Goal: Task Accomplishment & Management: Complete application form

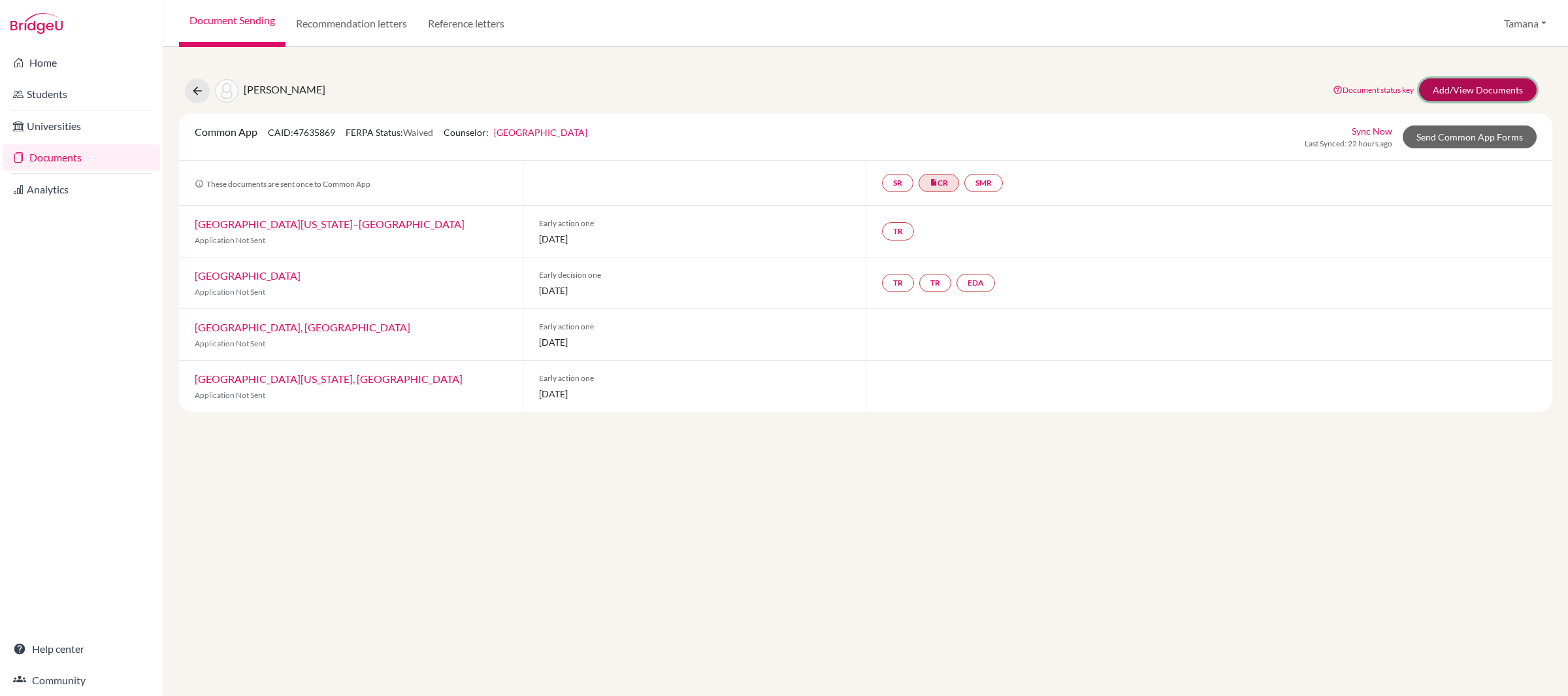
click at [1473, 93] on link "Add/View Documents" at bounding box center [1477, 90] width 117 height 23
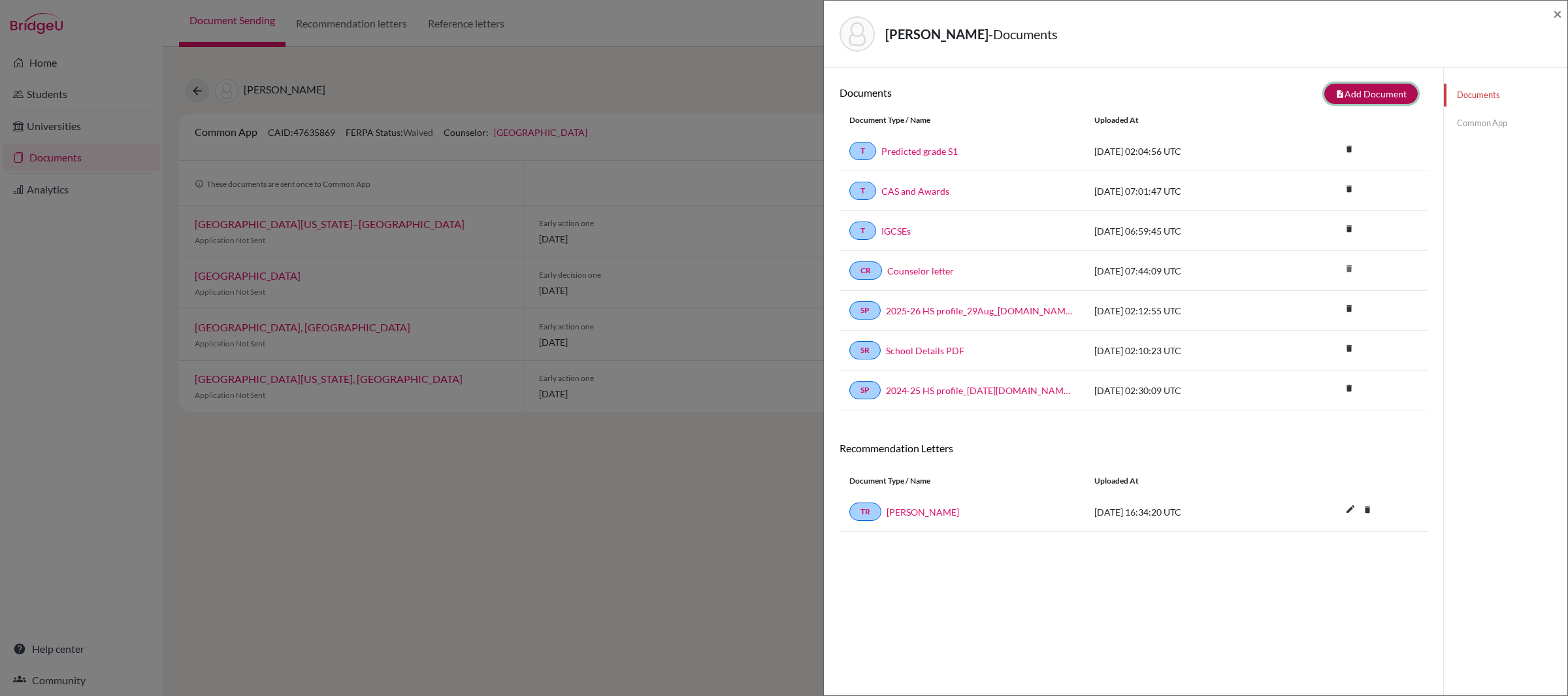
click at [1395, 98] on button "note_add Add Document" at bounding box center [1371, 93] width 93 height 20
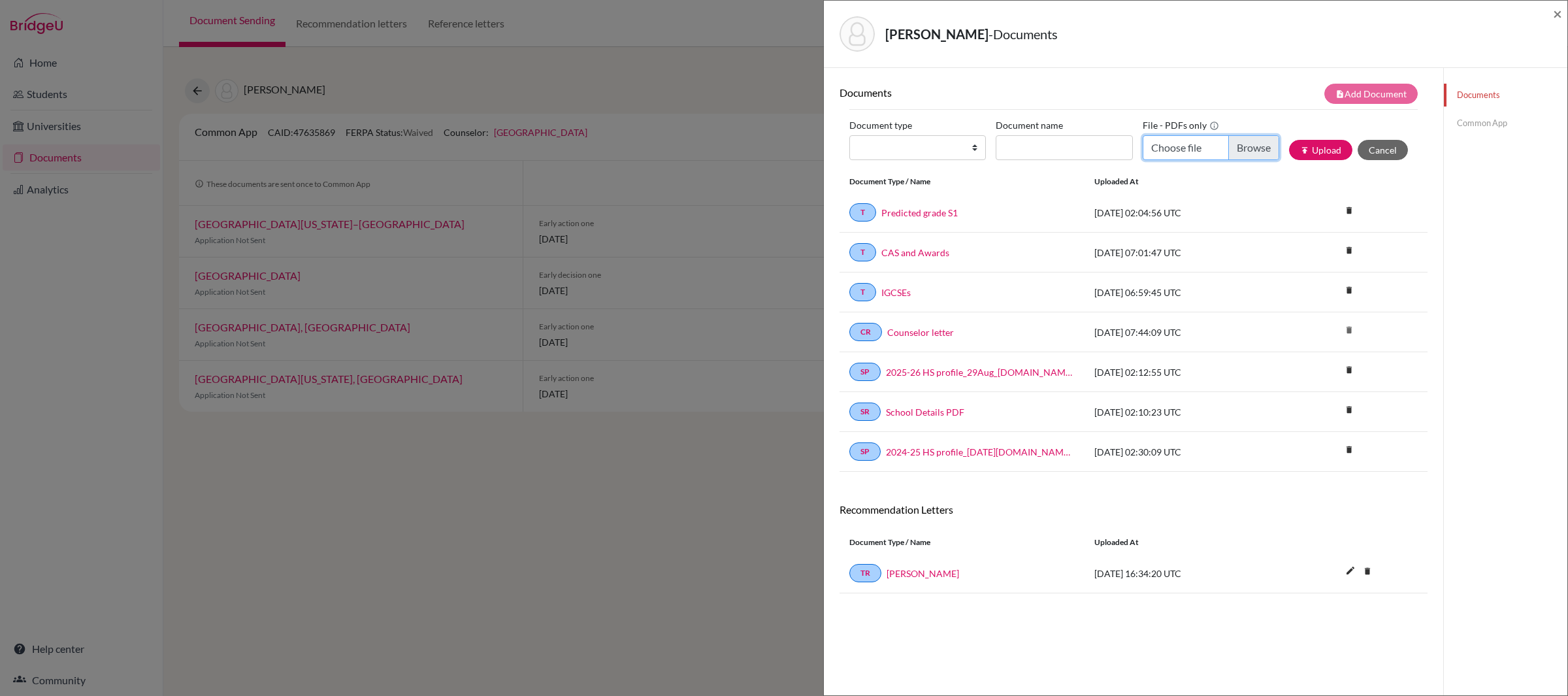
click at [1198, 143] on input "Choose file" at bounding box center [1211, 148] width 137 height 25
type input "C:\fakepath\WANG Shuoqing G12 Q1 initial transcript.pdf"
click at [1071, 154] on input "Document name" at bounding box center [1063, 148] width 137 height 25
type input "G12 Q1 initial transcript"
click at [951, 152] on select "Change explanation for Common App reports Counselor recommendation Internationa…" at bounding box center [917, 148] width 137 height 25
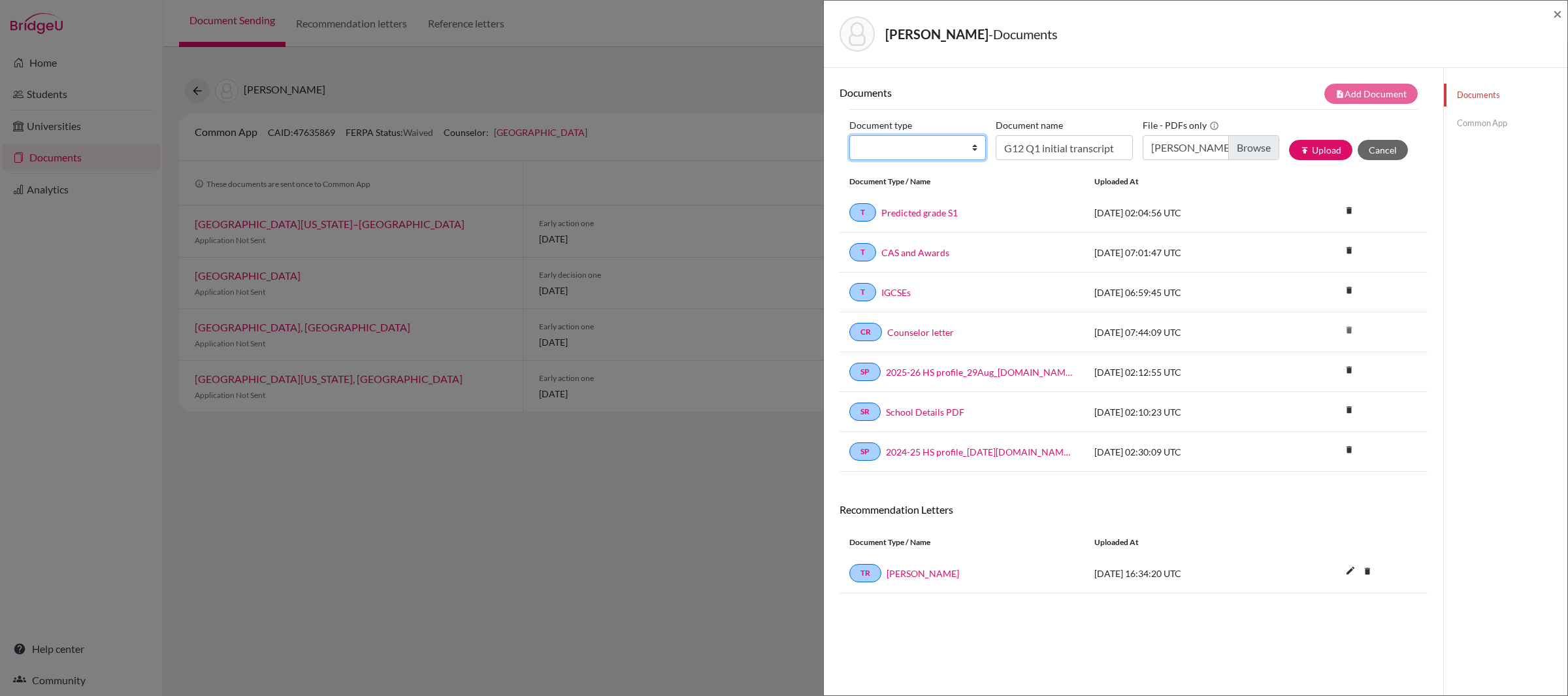
select select "2"
click at [849, 136] on select "Change explanation for Common App reports Counselor recommendation Internationa…" at bounding box center [917, 148] width 137 height 25
click at [1322, 151] on button "publish Upload" at bounding box center [1320, 149] width 63 height 20
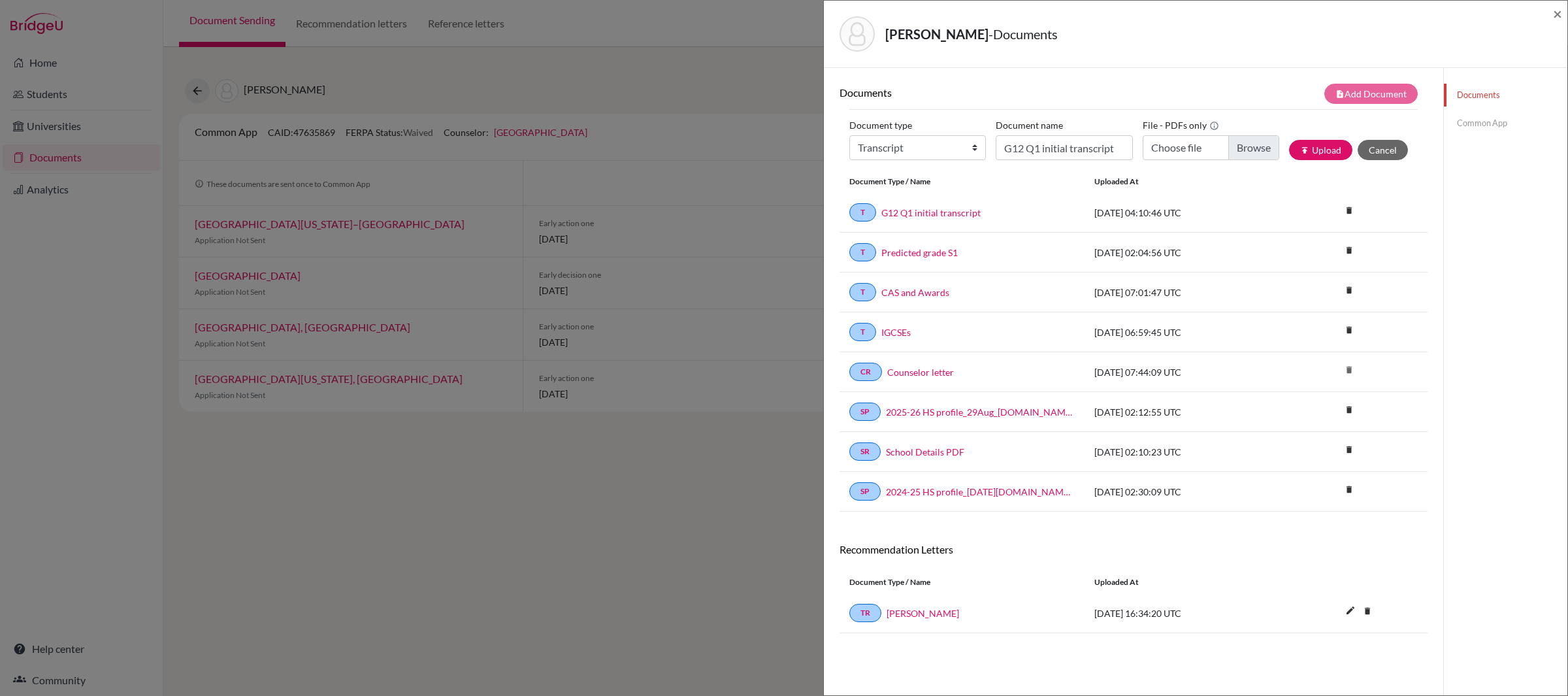
click at [1466, 126] on link "Common App" at bounding box center [1506, 123] width 124 height 23
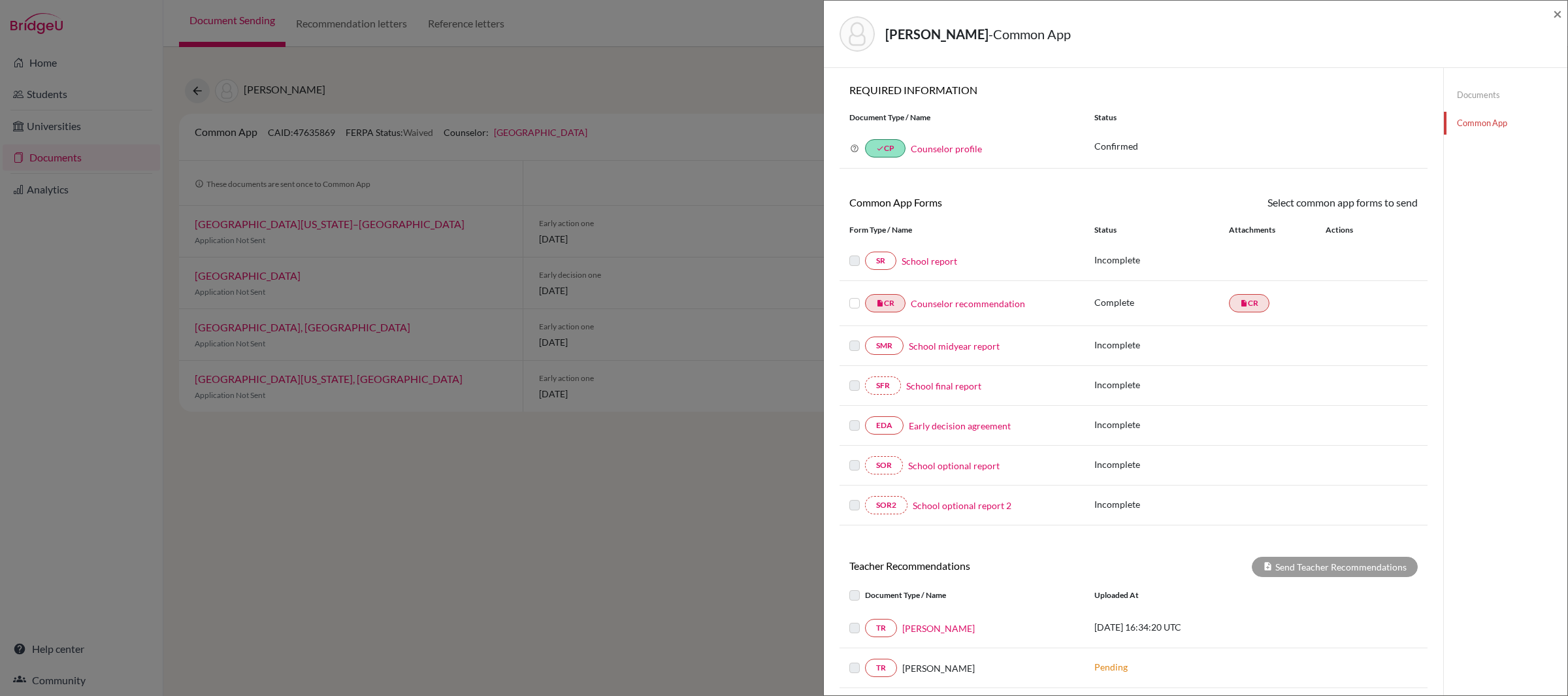
click at [933, 260] on link "School report" at bounding box center [929, 260] width 55 height 14
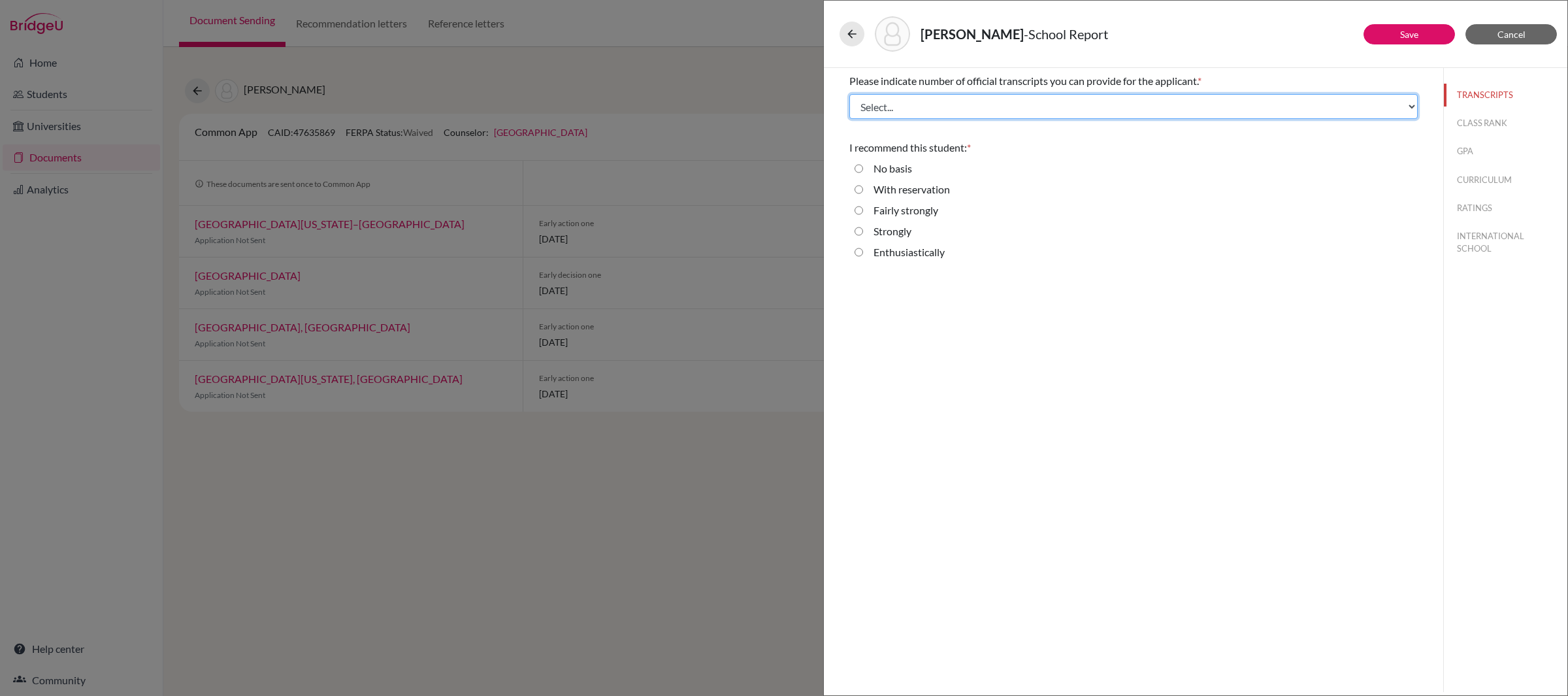
click at [940, 111] on select "Select... 1 2 3 4" at bounding box center [1133, 106] width 569 height 25
select select "4"
click at [849, 94] on select "Select... 1 2 3 4" at bounding box center [1133, 106] width 569 height 25
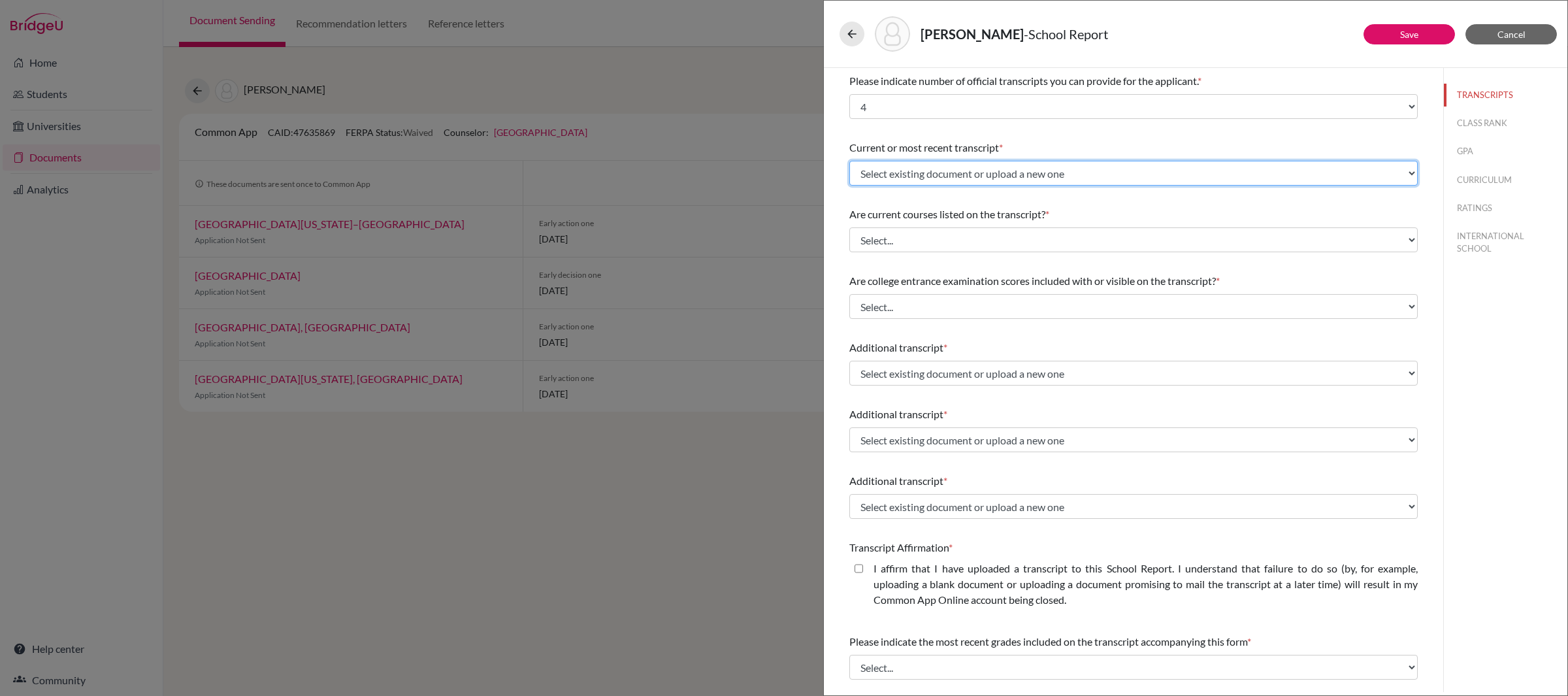
click at [957, 175] on select "Select existing document or upload a new one Predicted grade S1 G12 Q1 initial …" at bounding box center [1133, 173] width 569 height 25
select select "688791"
click at [849, 161] on select "Select existing document or upload a new one Predicted grade S1 G12 Q1 initial …" at bounding box center [1133, 173] width 569 height 25
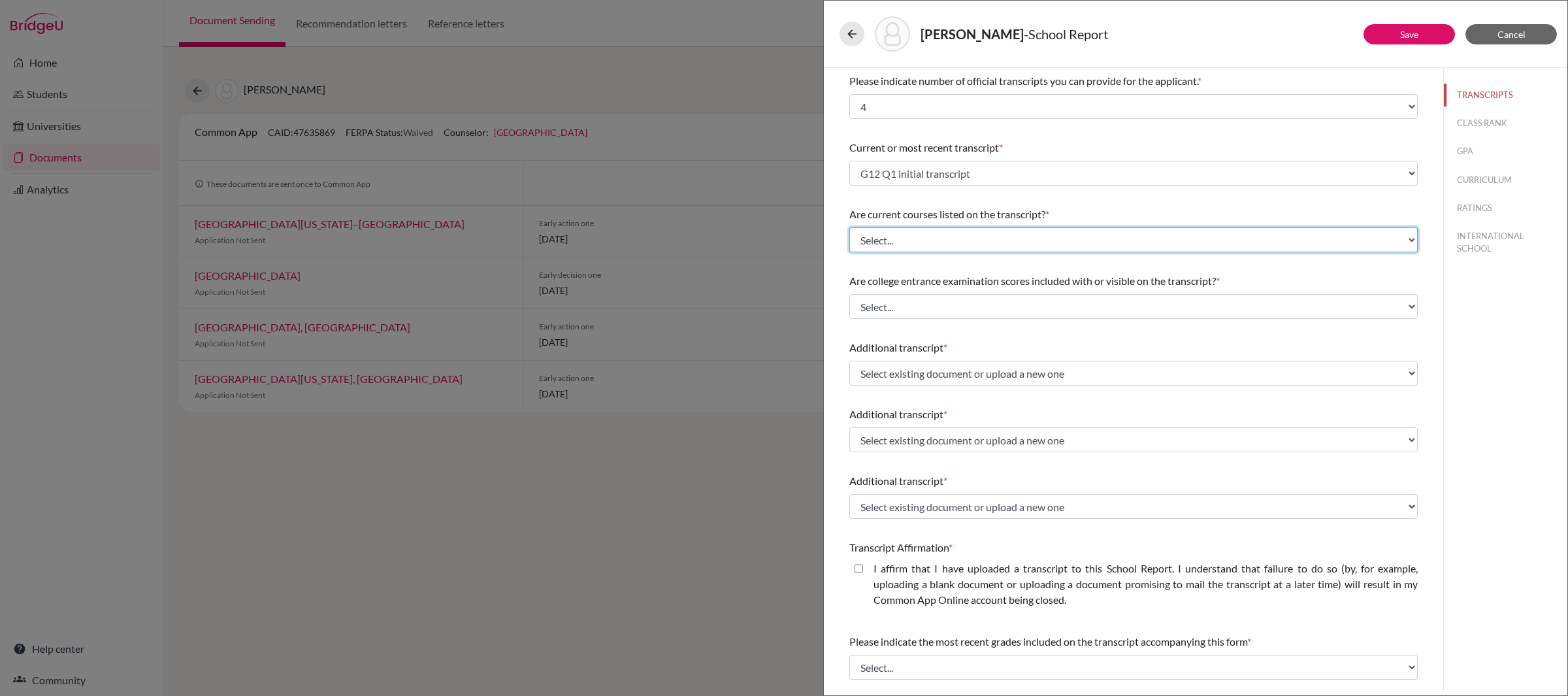
click at [953, 240] on select "Select... Yes No" at bounding box center [1133, 240] width 569 height 25
select select "0"
click at [849, 227] on select "Select... Yes No" at bounding box center [1133, 240] width 569 height 25
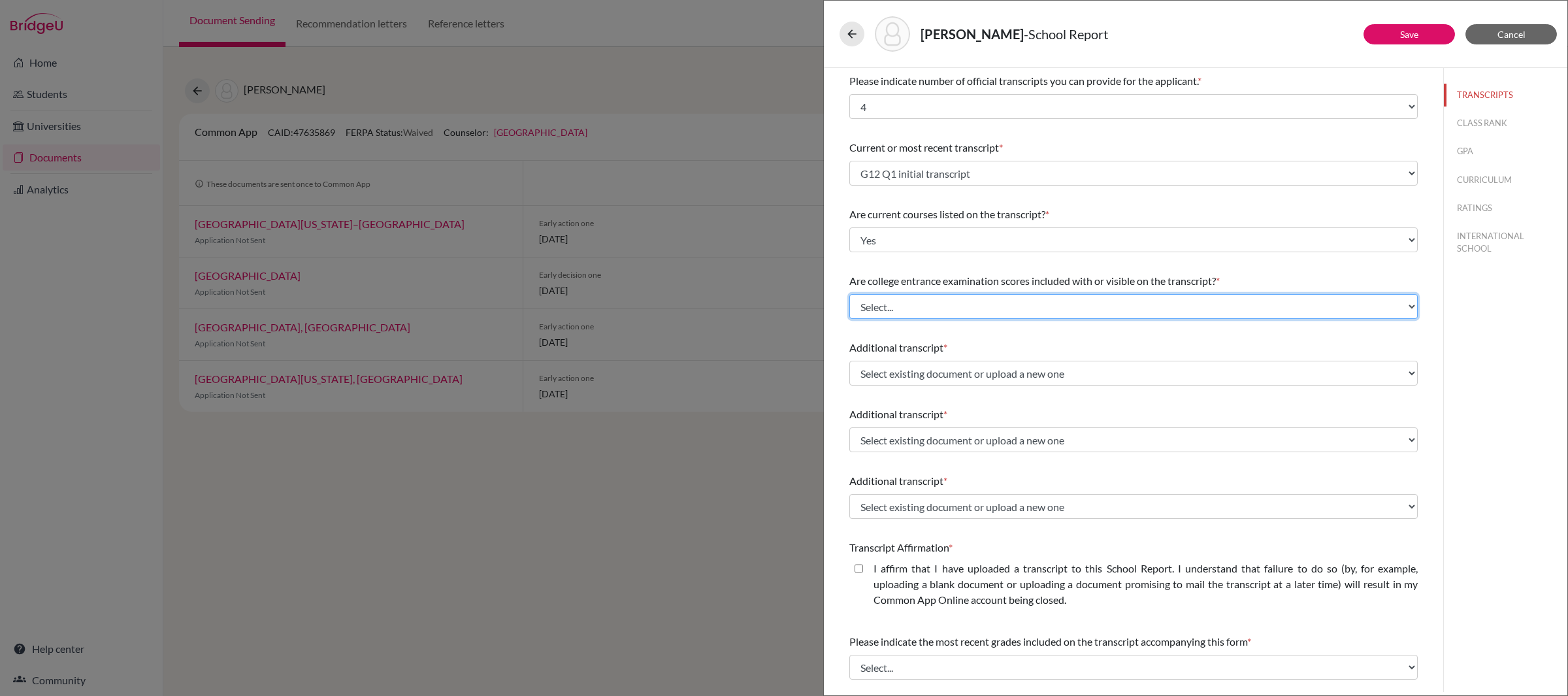
click at [954, 312] on select "Select... Yes No" at bounding box center [1133, 307] width 569 height 25
select select "1"
click at [849, 294] on select "Select... Yes No" at bounding box center [1133, 307] width 569 height 25
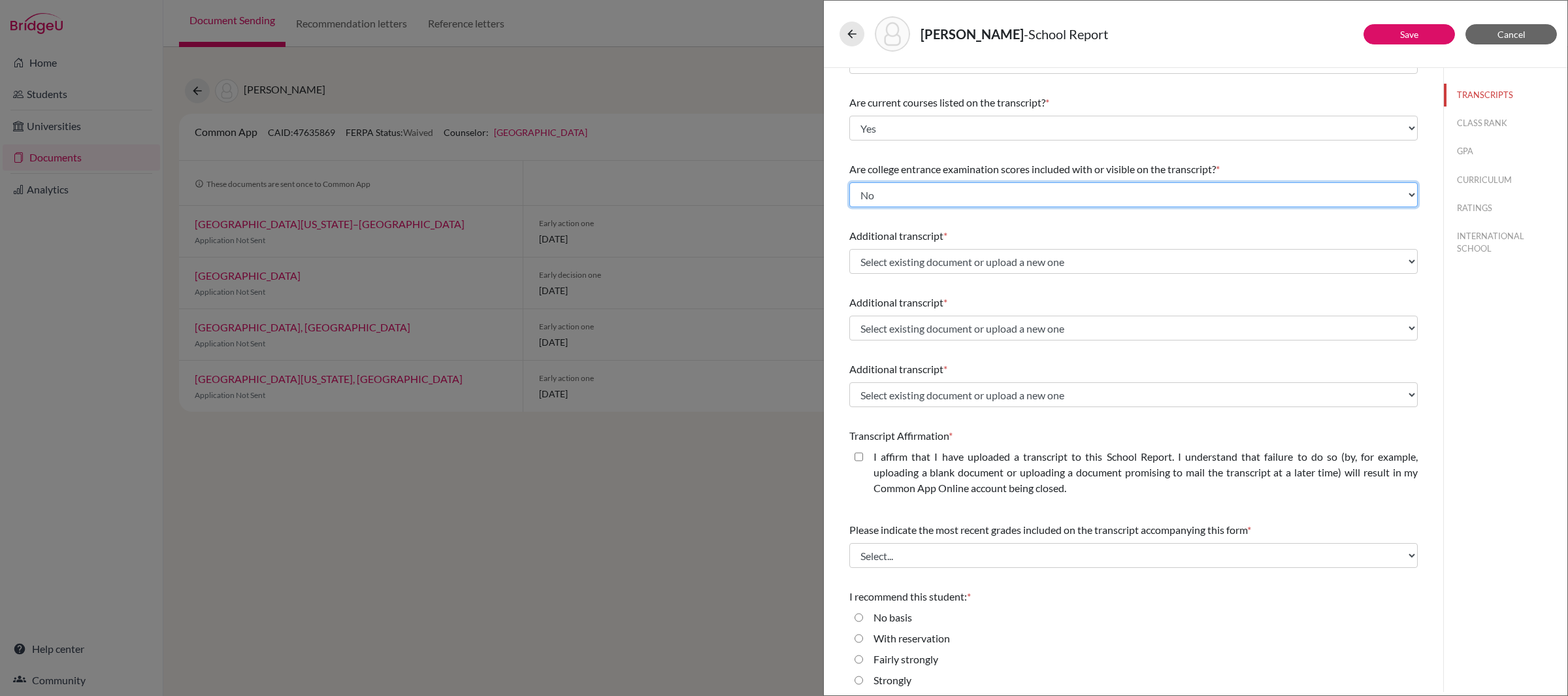
scroll to position [137, 0]
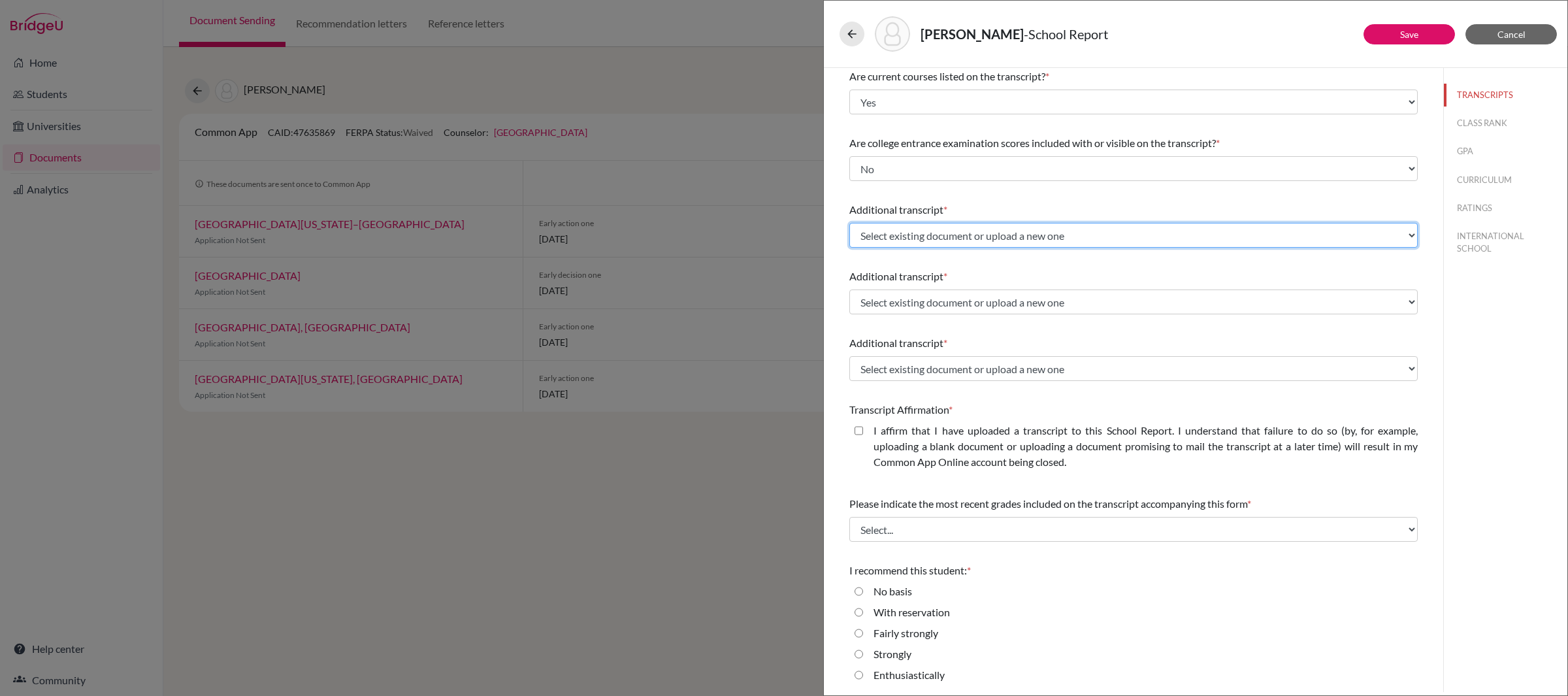
click at [953, 236] on select "Select existing document or upload a new one Predicted grade S1 G12 Q1 initial …" at bounding box center [1133, 235] width 569 height 25
select select "688737"
click at [849, 223] on select "Select existing document or upload a new one Predicted grade S1 G12 Q1 initial …" at bounding box center [1133, 235] width 569 height 25
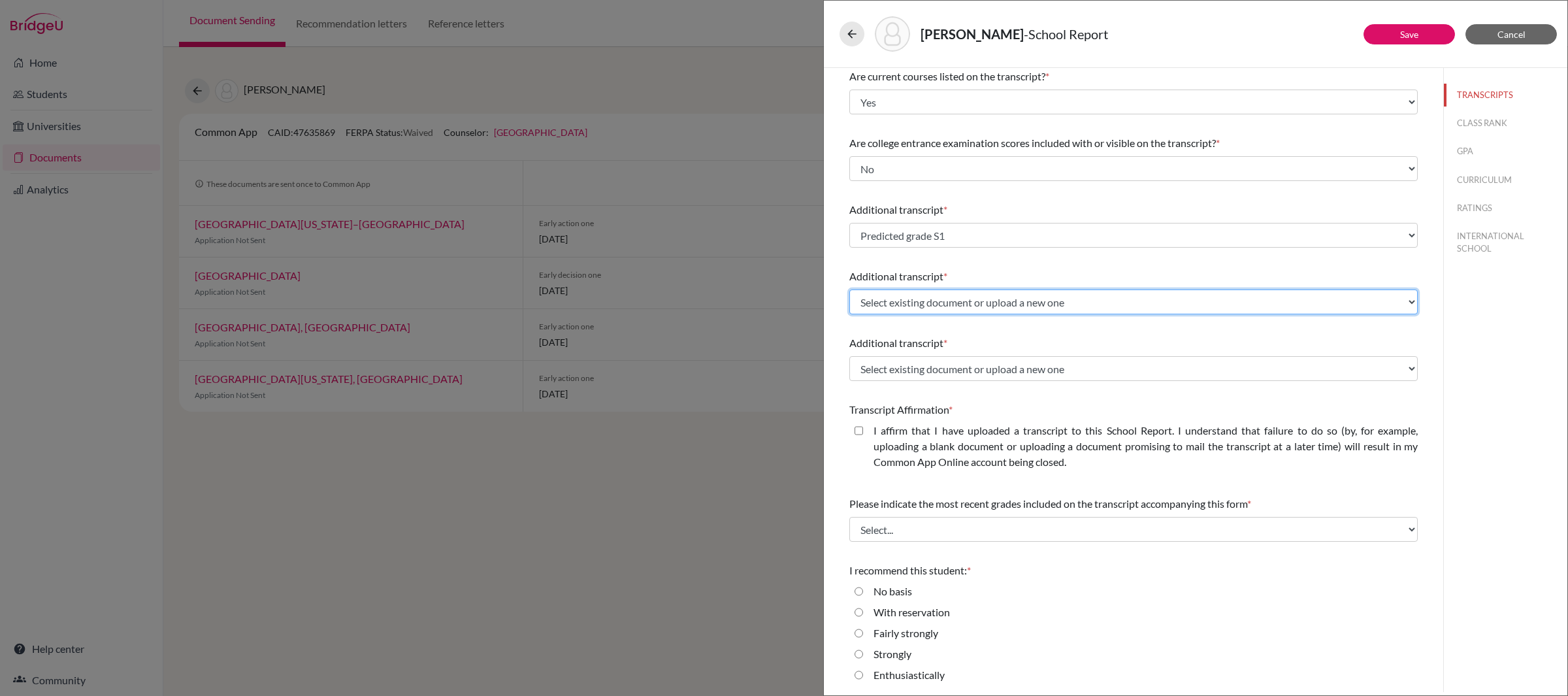
click at [954, 305] on select "Select existing document or upload a new one Predicted grade S1 G12 Q1 initial …" at bounding box center [1133, 302] width 569 height 25
select select "678198"
click at [849, 289] on select "Select existing document or upload a new one Predicted grade S1 G12 Q1 initial …" at bounding box center [1133, 302] width 569 height 25
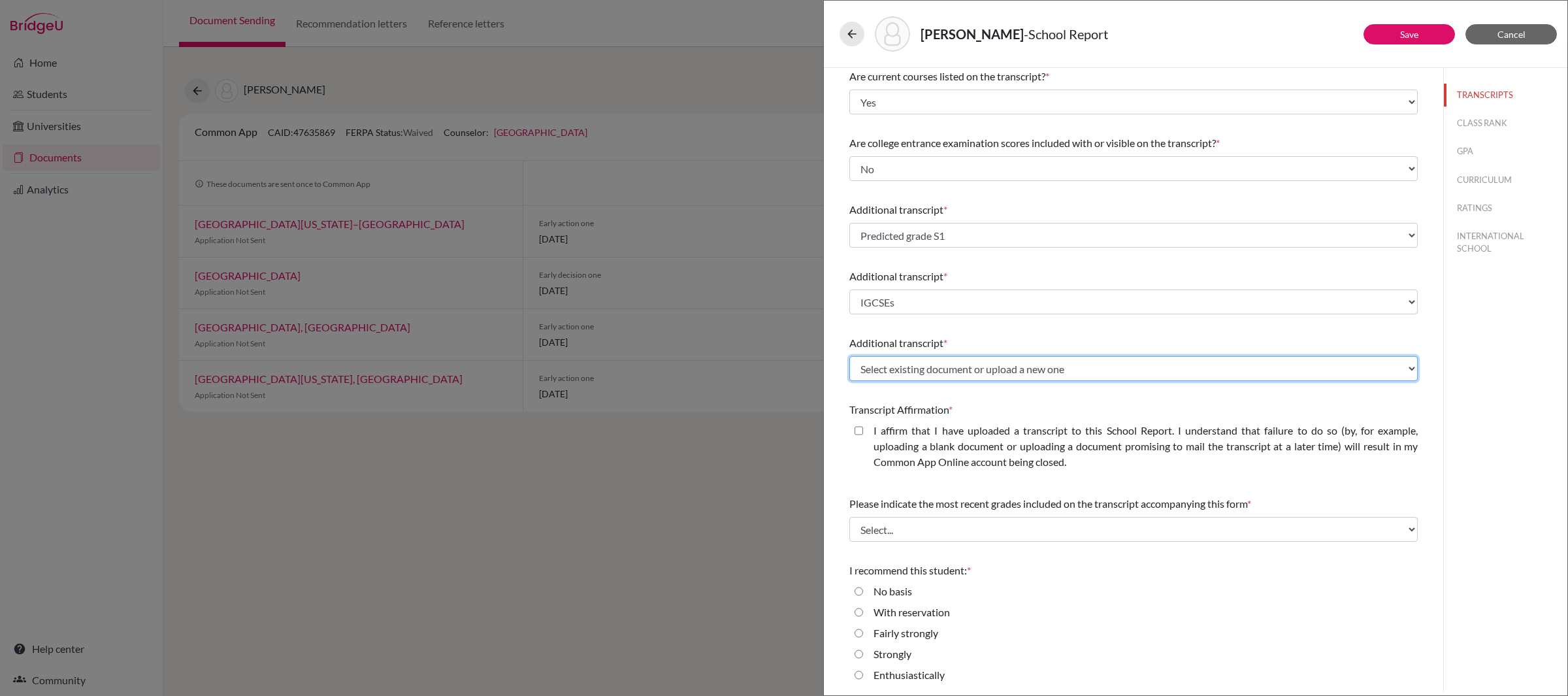
click at [949, 370] on select "Select existing document or upload a new one Predicted grade S1 G12 Q1 initial …" at bounding box center [1133, 369] width 569 height 25
select select "678199"
click at [849, 356] on select "Select existing document or upload a new one Predicted grade S1 G12 Q1 initial …" at bounding box center [1133, 369] width 569 height 25
click at [862, 432] on closed\ "I affirm that I have uploaded a transcript to this School Report. I understand …" at bounding box center [858, 430] width 9 height 15
checkbox closed\ "true"
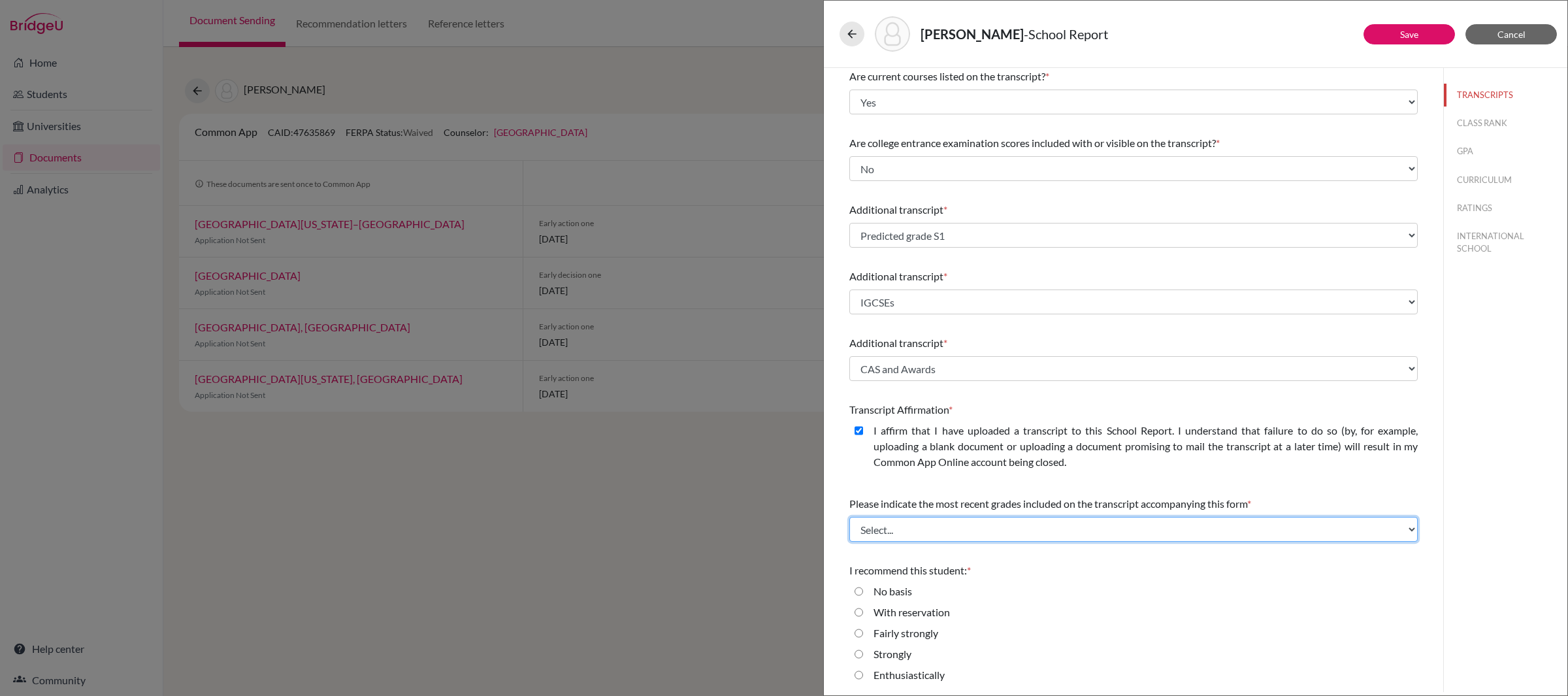
click at [999, 529] on select "Select... Final junior year grades 1st Quarter senior year grades 2nd Quarter/1…" at bounding box center [1133, 530] width 569 height 25
select select "1"
click at [849, 517] on select "Select... Final junior year grades 1st Quarter senior year grades 2nd Quarter/1…" at bounding box center [1133, 530] width 569 height 25
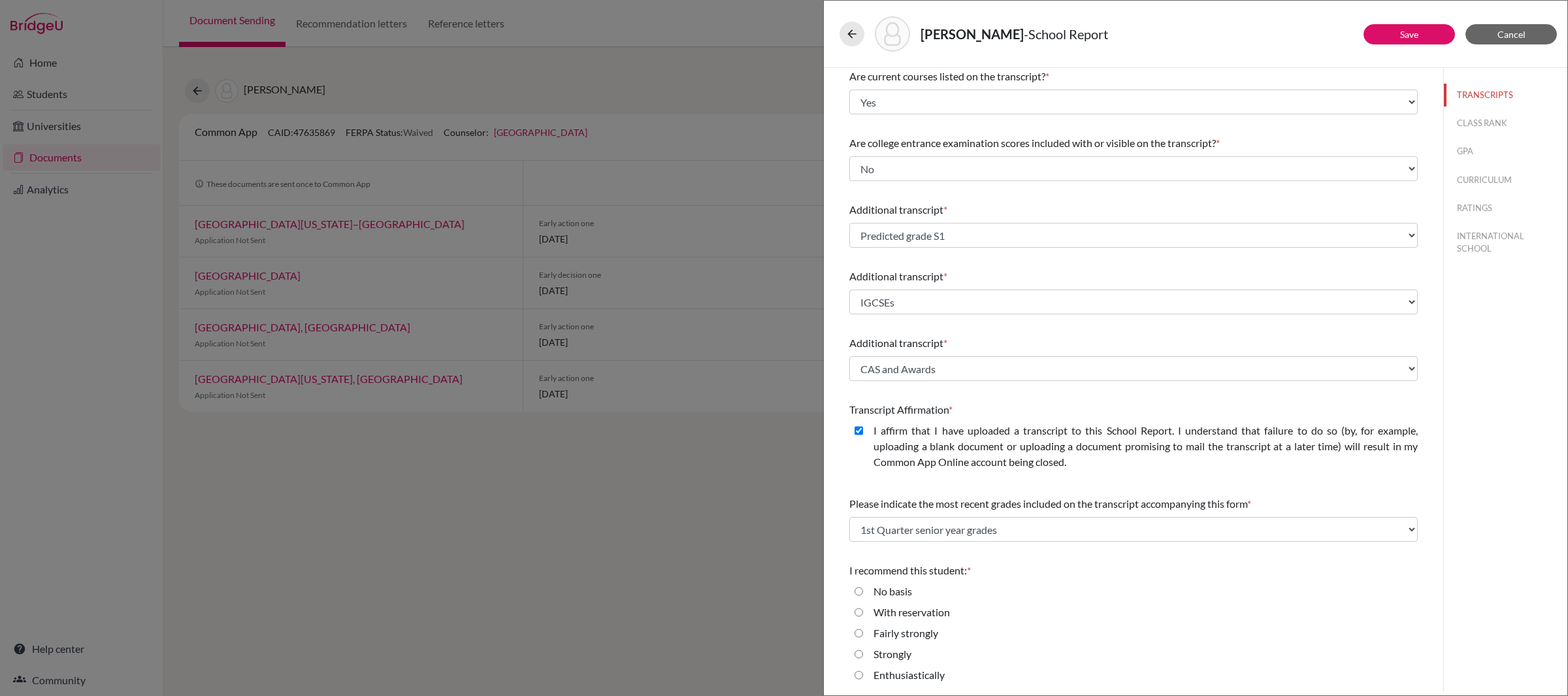
click at [861, 635] on strongly "Fairly strongly" at bounding box center [858, 633] width 9 height 15
radio strongly "true"
click at [859, 653] on input "Strongly" at bounding box center [858, 653] width 9 height 15
radio input "true"
click at [1476, 127] on button "CLASS RANK" at bounding box center [1506, 123] width 124 height 23
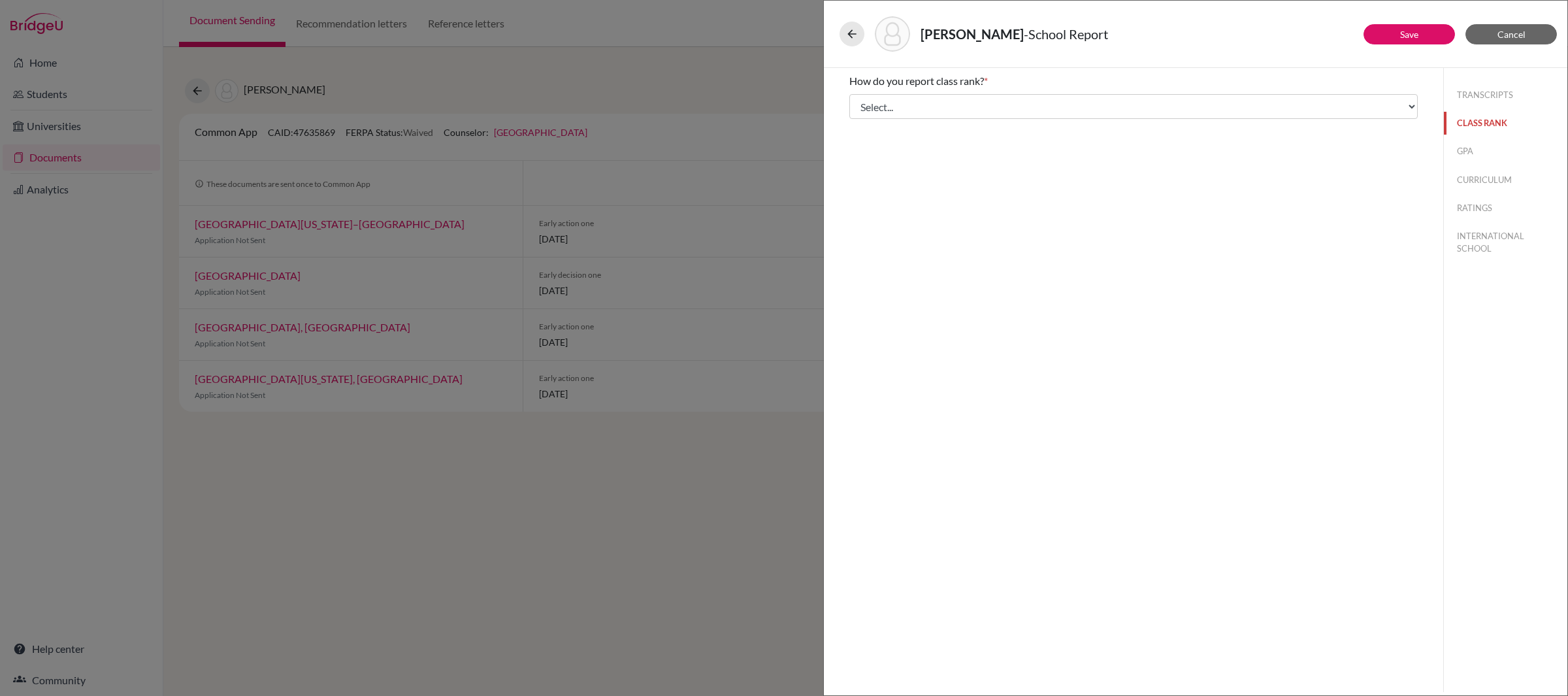
scroll to position [0, 0]
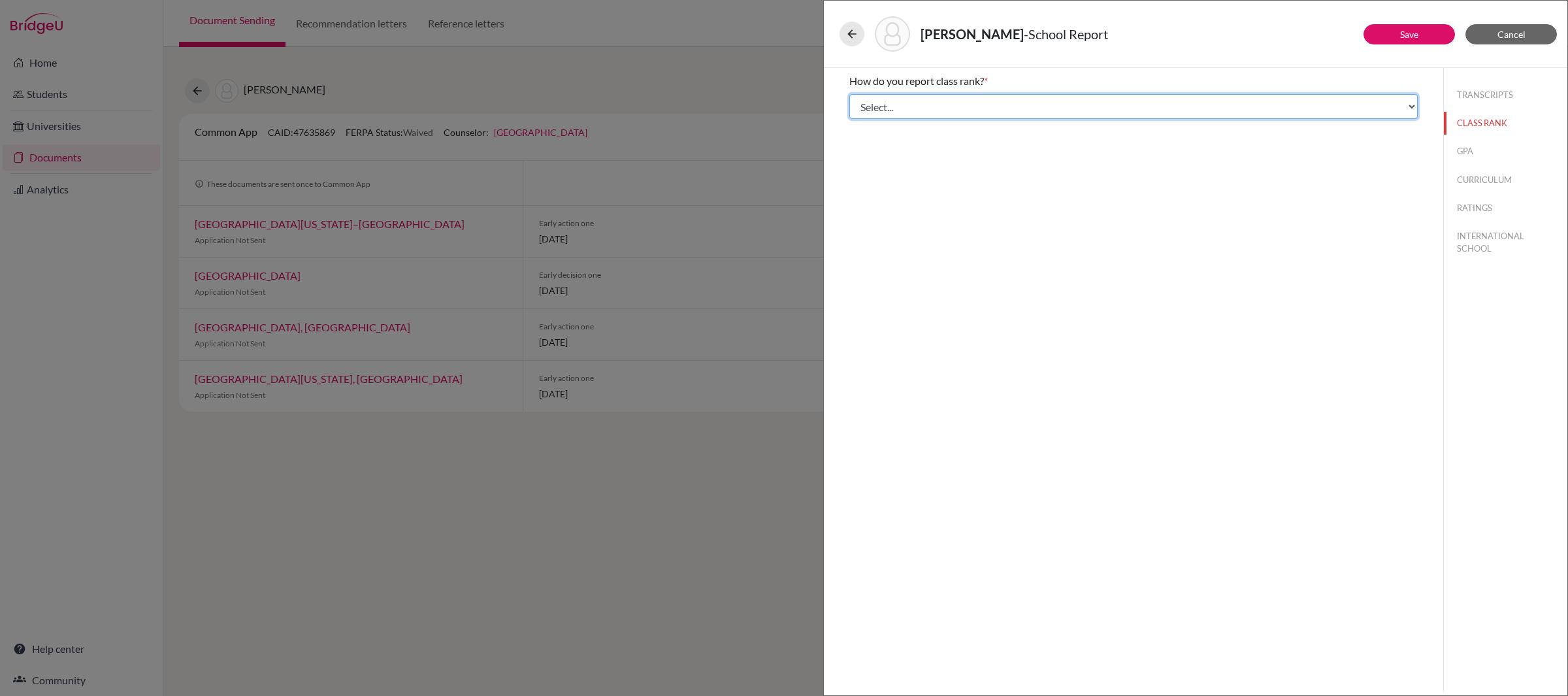
click at [1099, 106] on select "Select... Exact Decile Quintile Quartile None" at bounding box center [1133, 106] width 569 height 25
select select "5"
click at [849, 94] on select "Select... Exact Decile Quintile Quartile None" at bounding box center [1133, 106] width 569 height 25
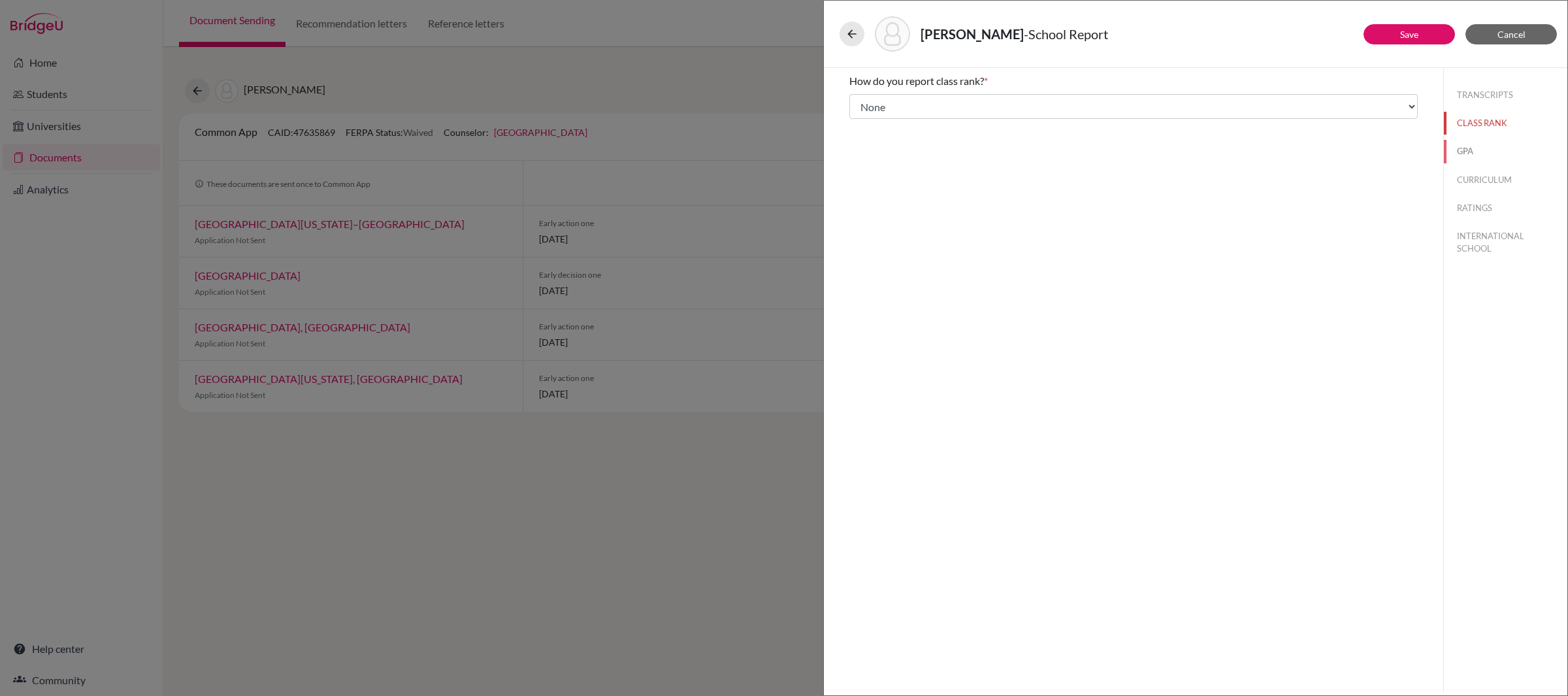
click at [1473, 153] on button "GPA" at bounding box center [1506, 151] width 124 height 23
click at [884, 122] on label "No" at bounding box center [880, 123] width 14 height 15
click at [863, 122] on input "No" at bounding box center [858, 123] width 9 height 15
radio input "true"
click at [1464, 176] on button "CURRICULUM" at bounding box center [1506, 180] width 124 height 23
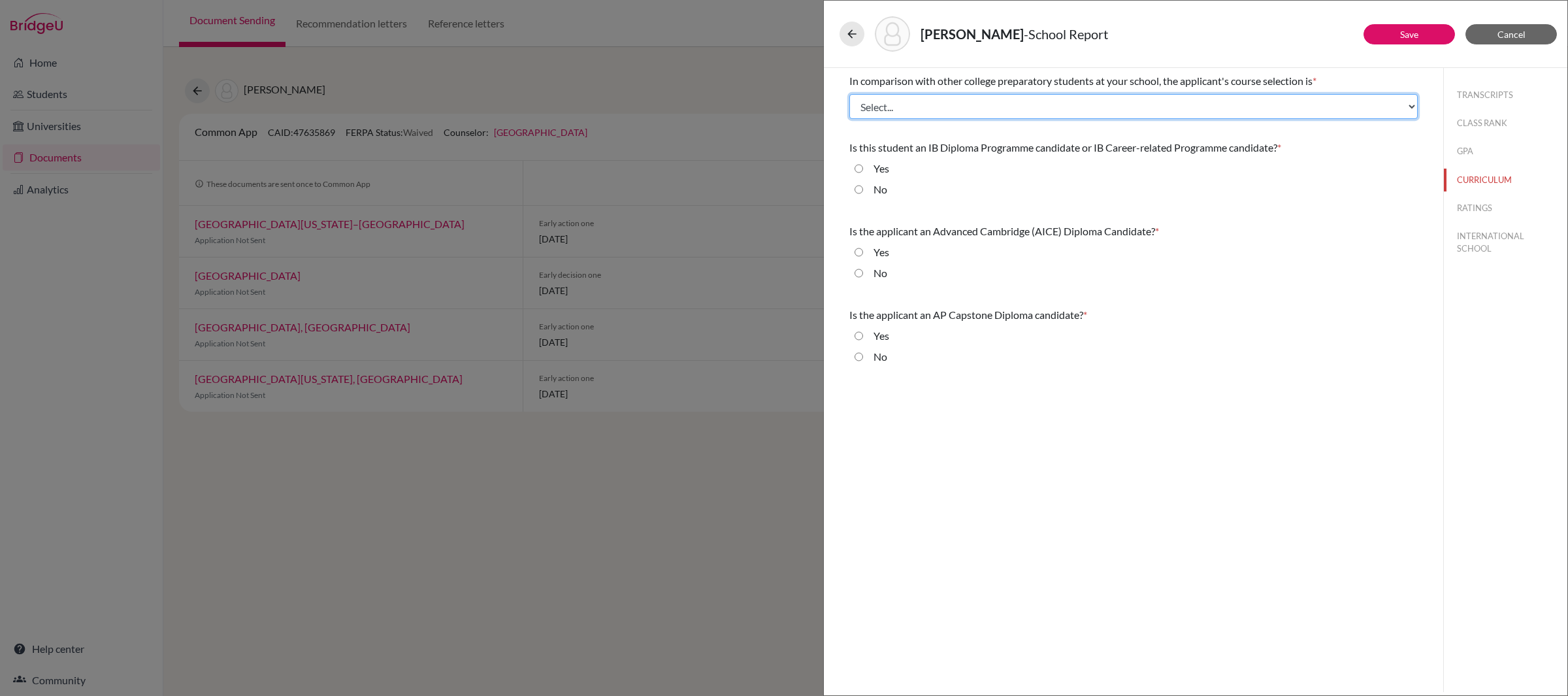
click at [1073, 112] on select "Select... Less than demanding Average Demanding Very demanding Most demanding P…" at bounding box center [1133, 106] width 569 height 25
select select "4"
click at [849, 94] on select "Select... Less than demanding Average Demanding Very demanding Most demanding P…" at bounding box center [1133, 106] width 569 height 25
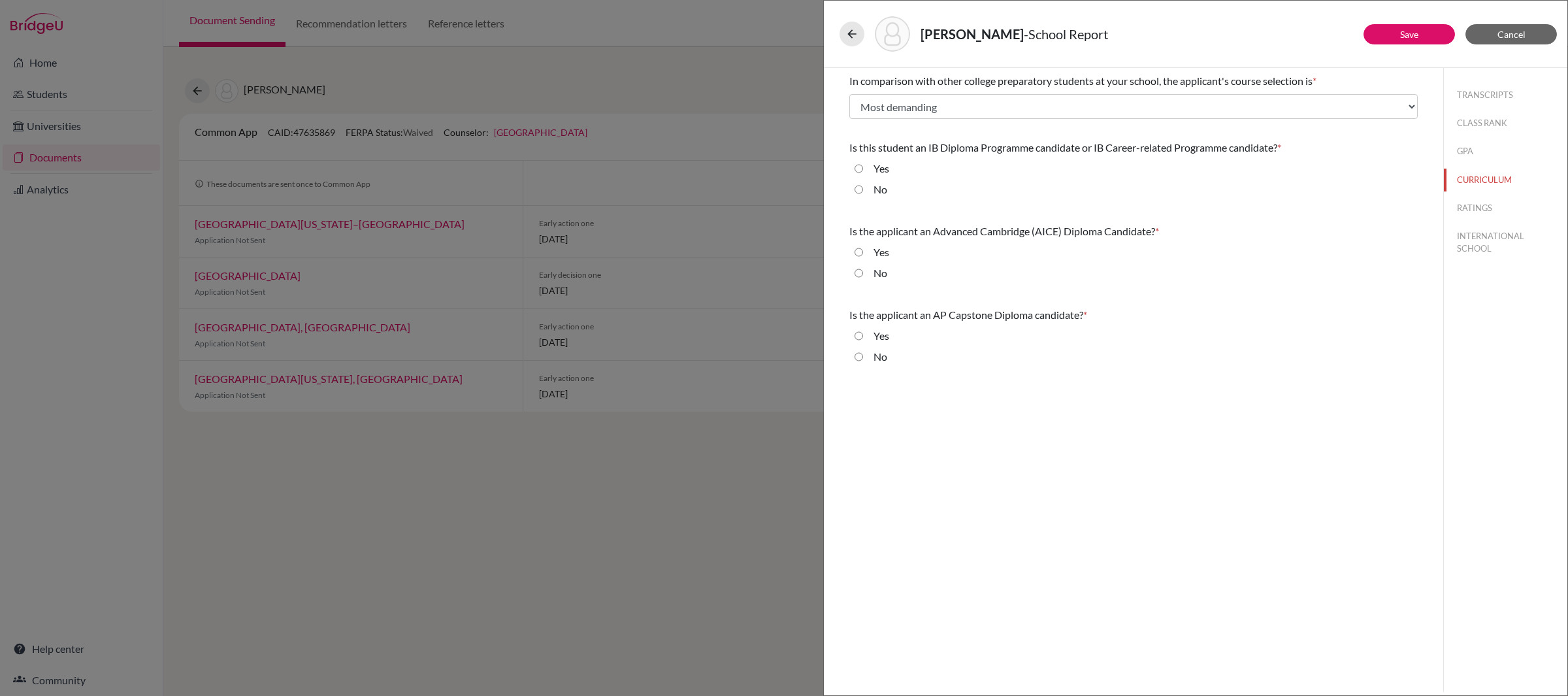
click at [860, 171] on input "Yes" at bounding box center [858, 168] width 9 height 15
radio input "true"
click at [858, 270] on input "No" at bounding box center [858, 273] width 9 height 15
radio input "true"
click at [863, 364] on div "No" at bounding box center [875, 359] width 24 height 21
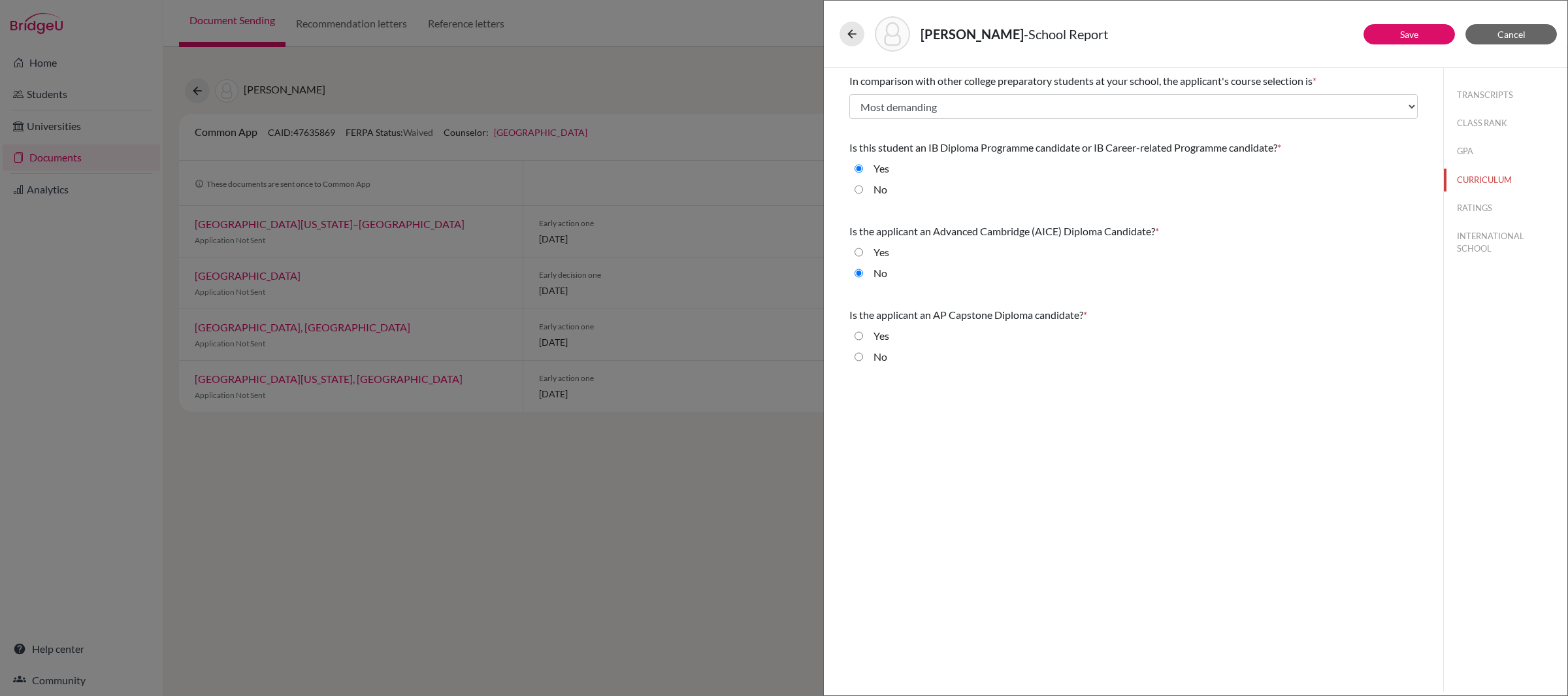
click at [863, 360] on div "No" at bounding box center [875, 359] width 24 height 21
click at [861, 356] on input "No" at bounding box center [858, 356] width 9 height 15
radio input "true"
click at [1481, 210] on button "RATINGS" at bounding box center [1506, 208] width 124 height 23
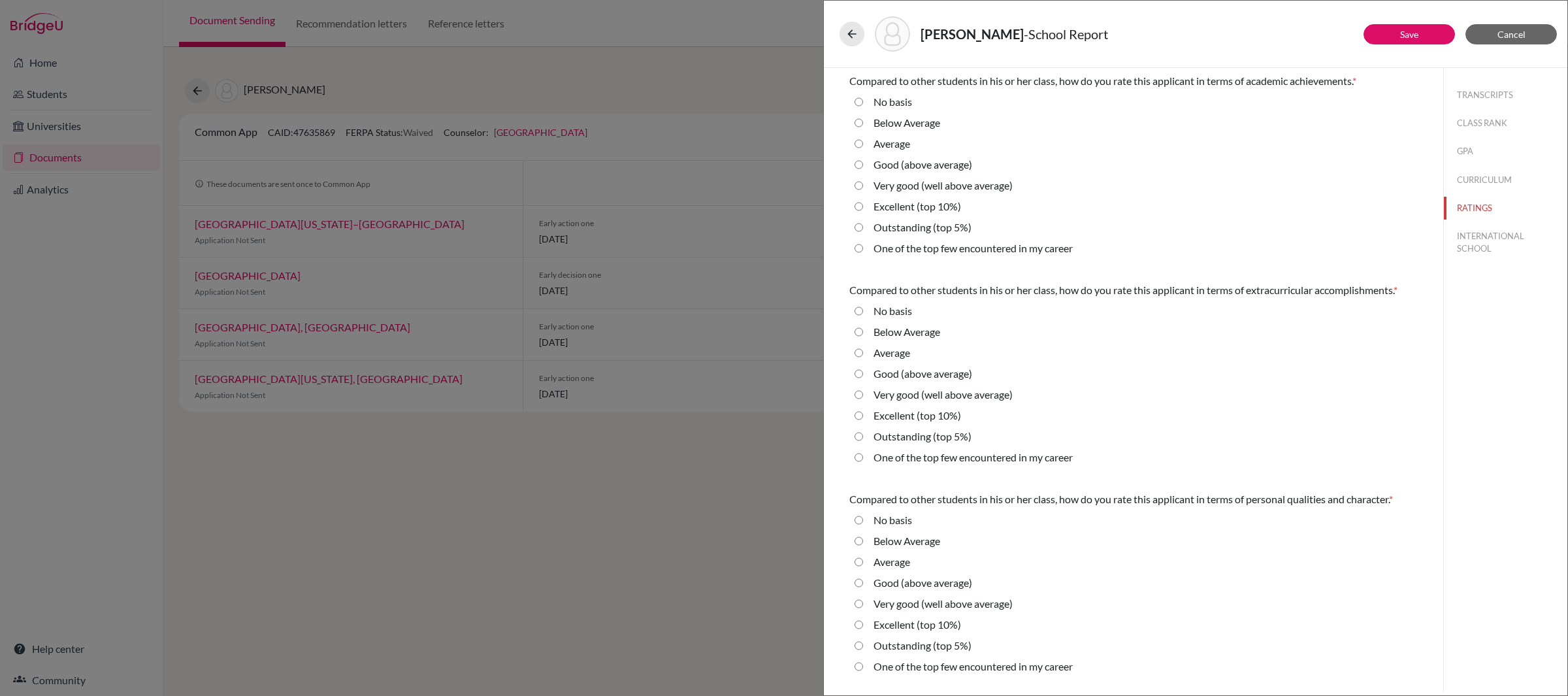
scroll to position [8, 0]
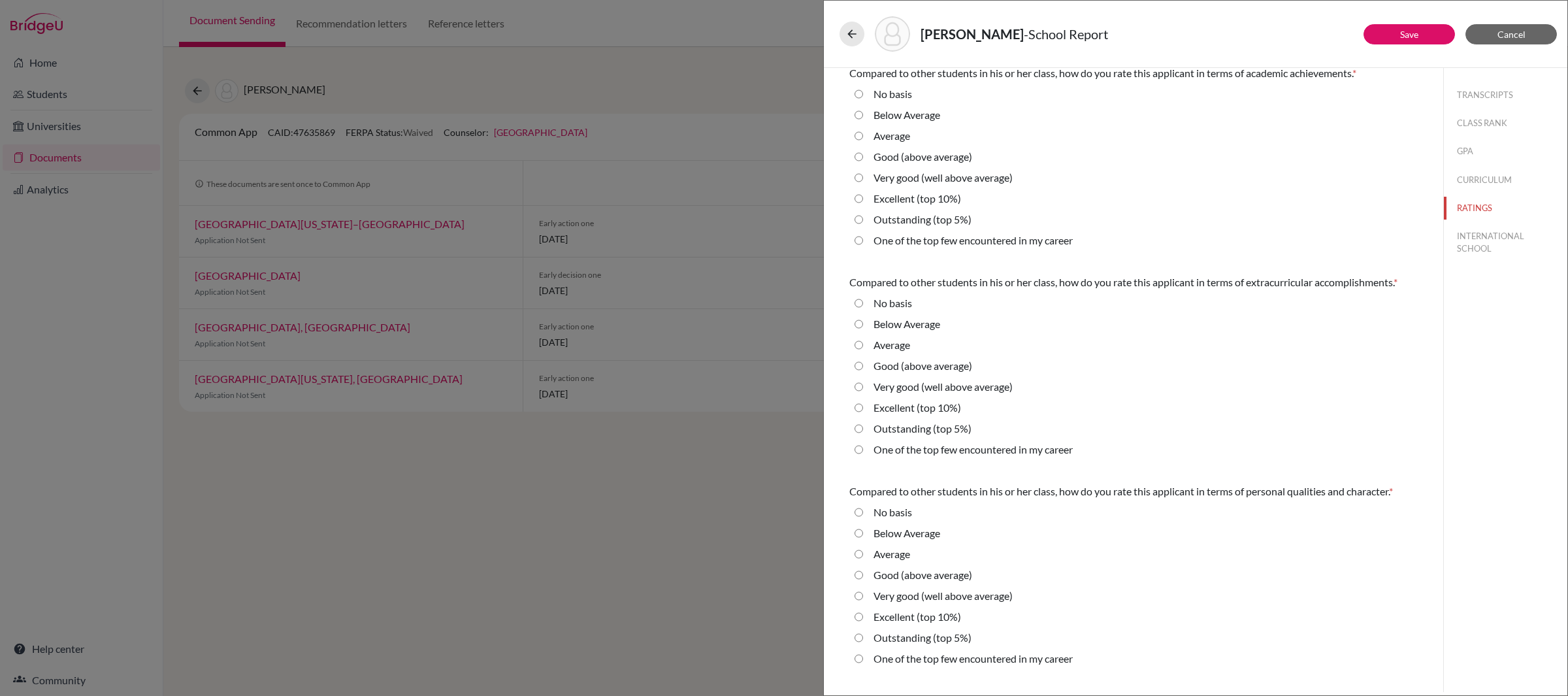
click at [865, 157] on div "Good (above average)" at bounding box center [917, 160] width 109 height 21
click at [860, 156] on average\) "Good (above average)" at bounding box center [858, 157] width 9 height 15
radio average\) "true"
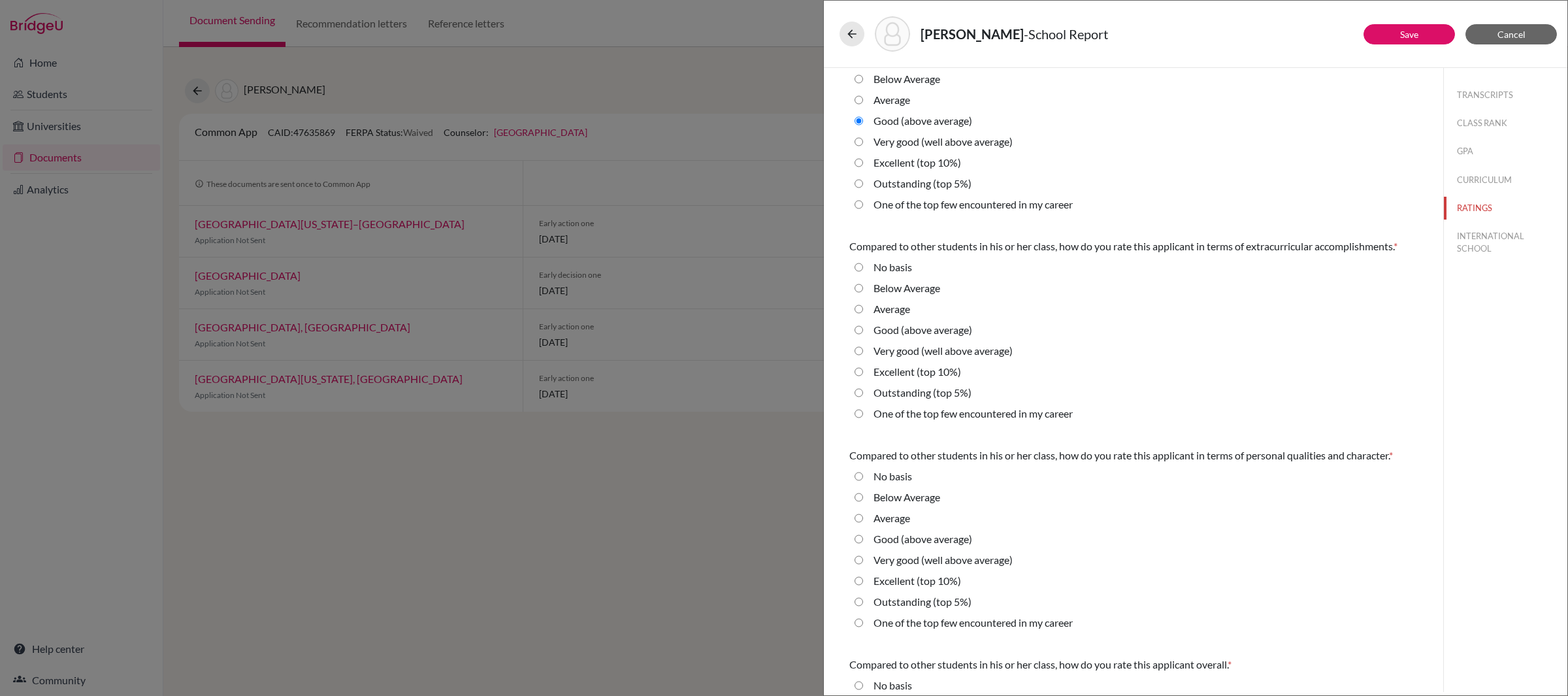
scroll to position [45, 0]
click at [859, 329] on average\) "Good (above average)" at bounding box center [858, 328] width 9 height 15
radio average\) "true"
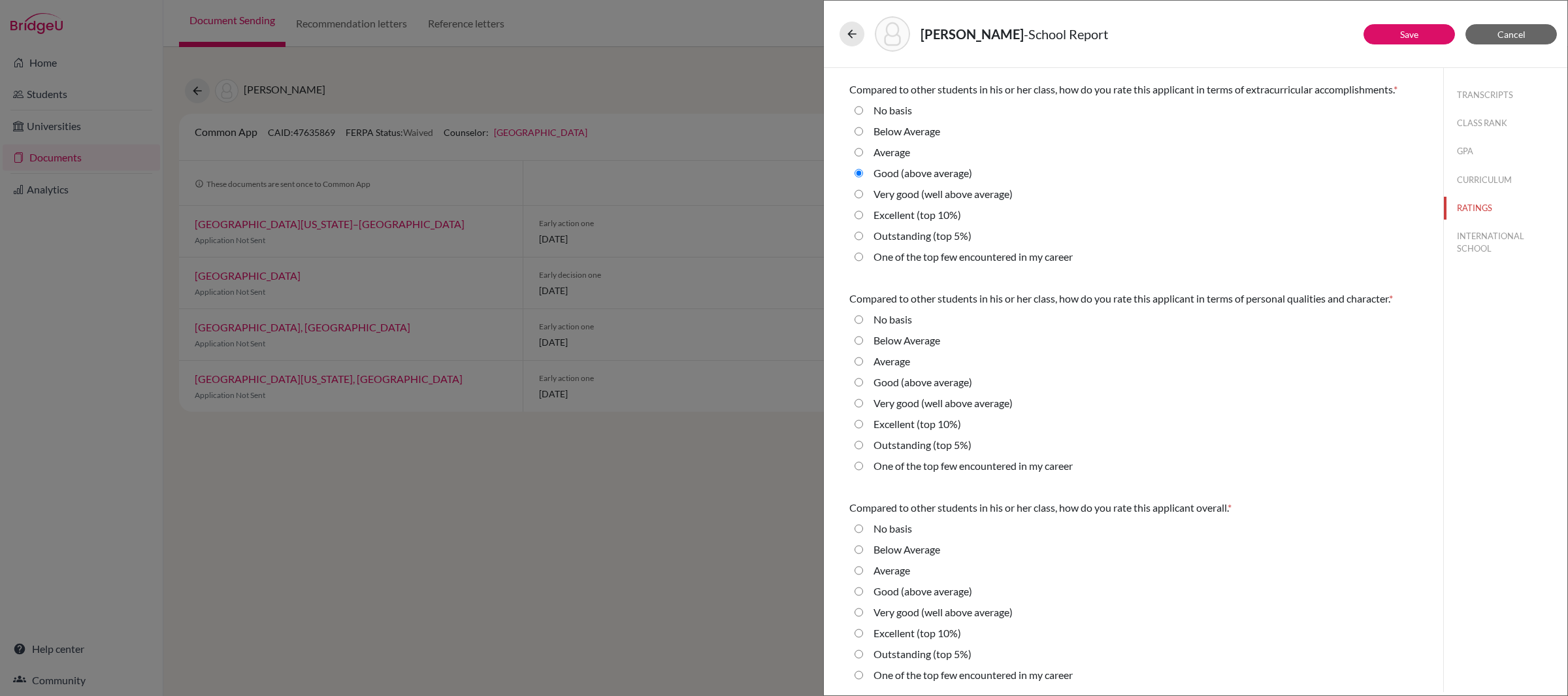
click at [861, 382] on average\) "Good (above average)" at bounding box center [858, 382] width 9 height 15
radio average\) "true"
click at [860, 401] on average\) "Very good (well above average)" at bounding box center [858, 403] width 9 height 15
radio average\) "true"
click at [856, 593] on average\) "Good (above average)" at bounding box center [858, 590] width 9 height 15
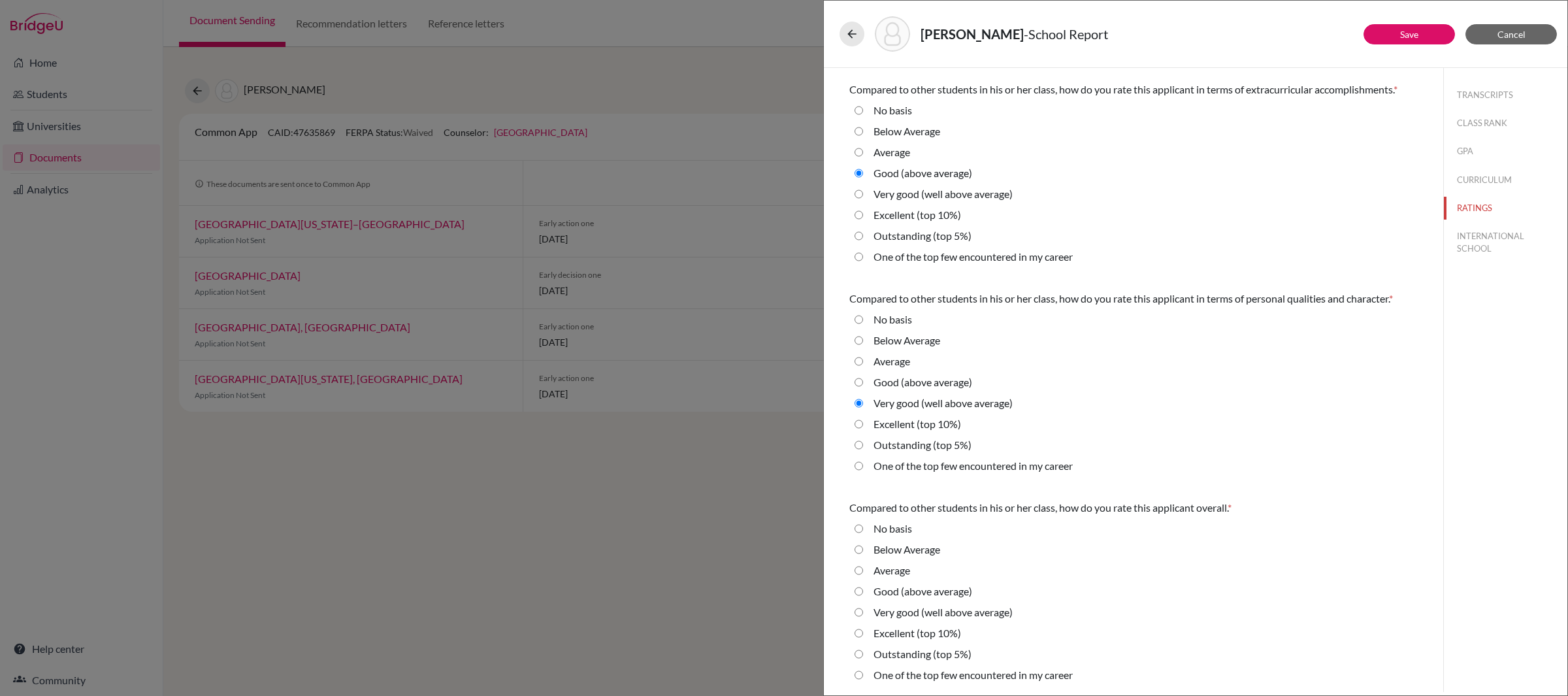
radio average\) "true"
click at [1483, 243] on button "INTERNATIONAL SCHOOL" at bounding box center [1506, 242] width 124 height 35
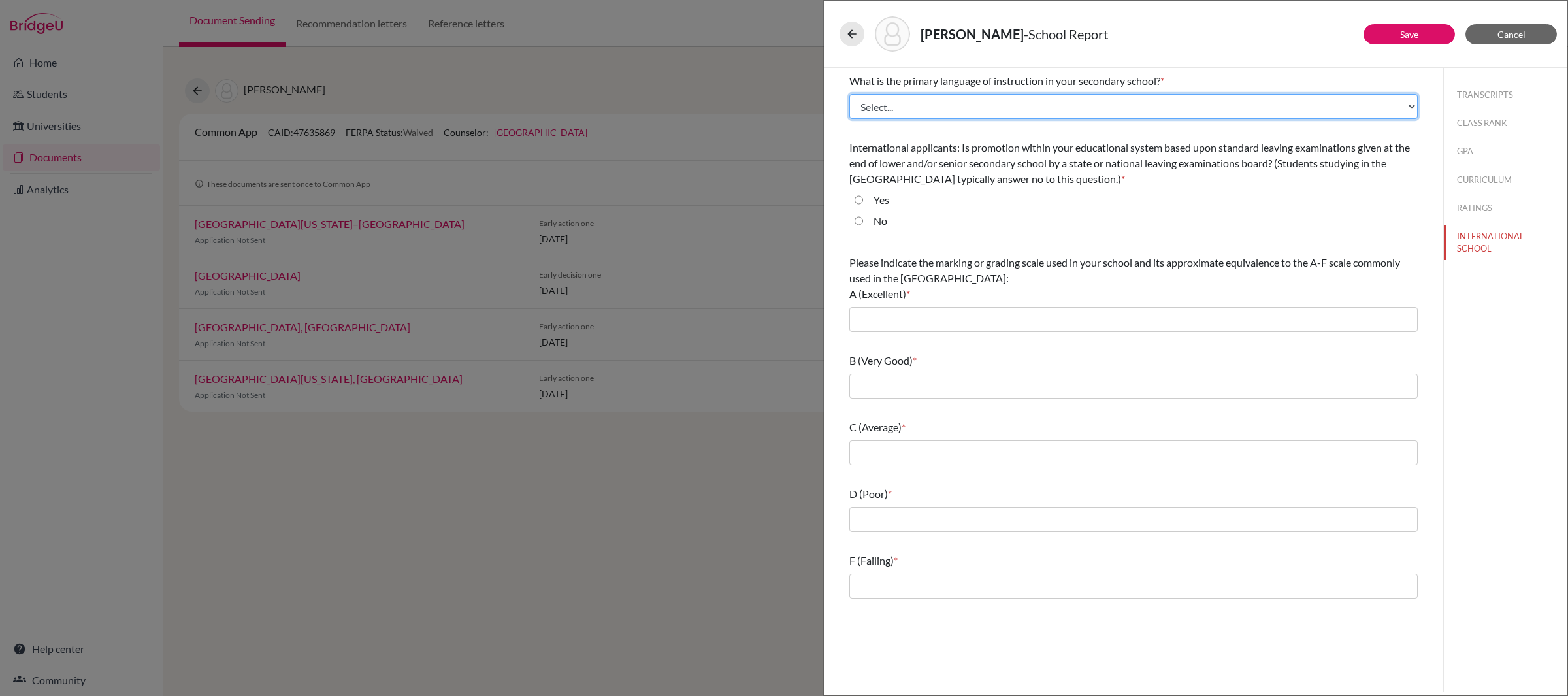
click at [1080, 104] on select "Select... Albanian Arabic Armenian Assamese Azerbaijani Belarusian Bengali Bulg…" at bounding box center [1133, 106] width 569 height 25
select select "14"
click at [849, 94] on select "Select... Albanian Arabic Armenian Assamese Azerbaijani Belarusian Bengali Bulg…" at bounding box center [1133, 106] width 569 height 25
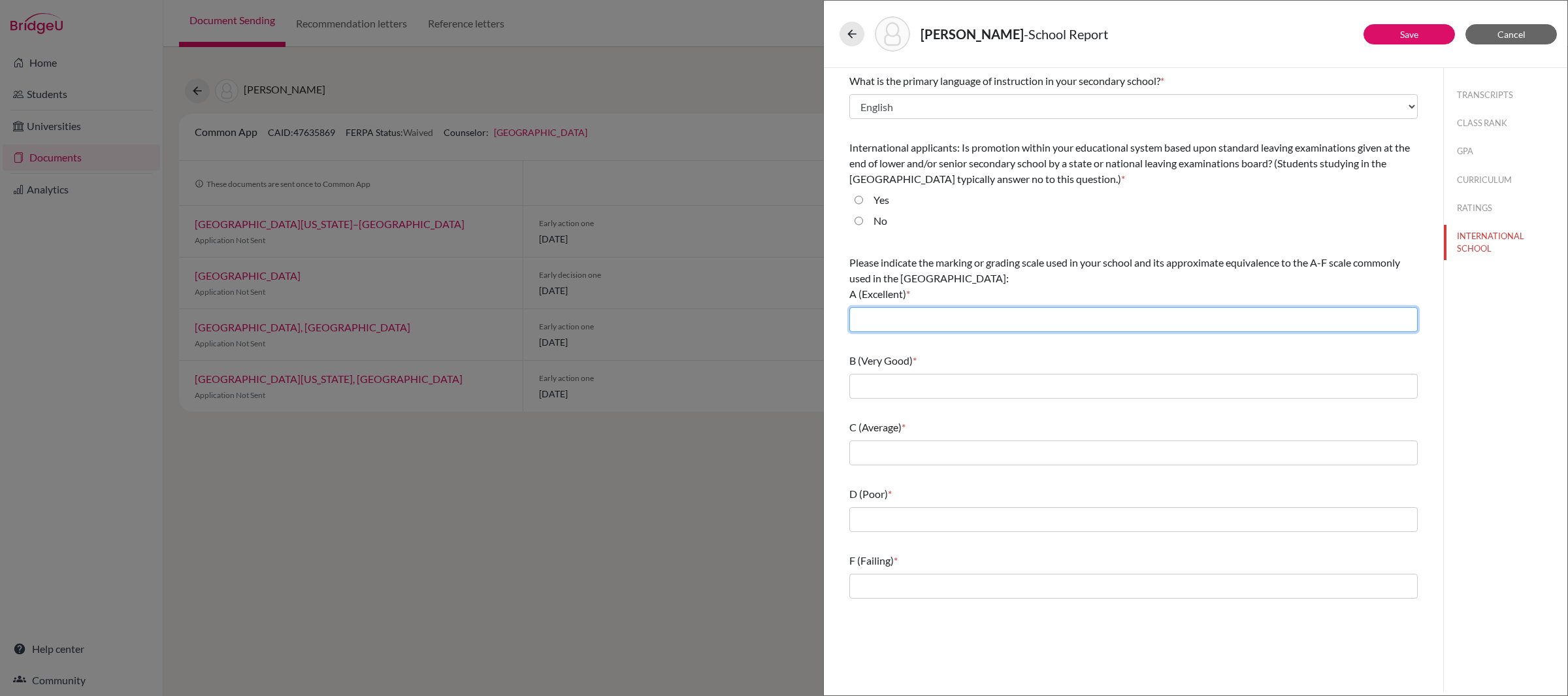
click at [919, 315] on input "text" at bounding box center [1133, 319] width 569 height 25
click at [921, 367] on div "B (Very Good) *" at bounding box center [1133, 360] width 569 height 15
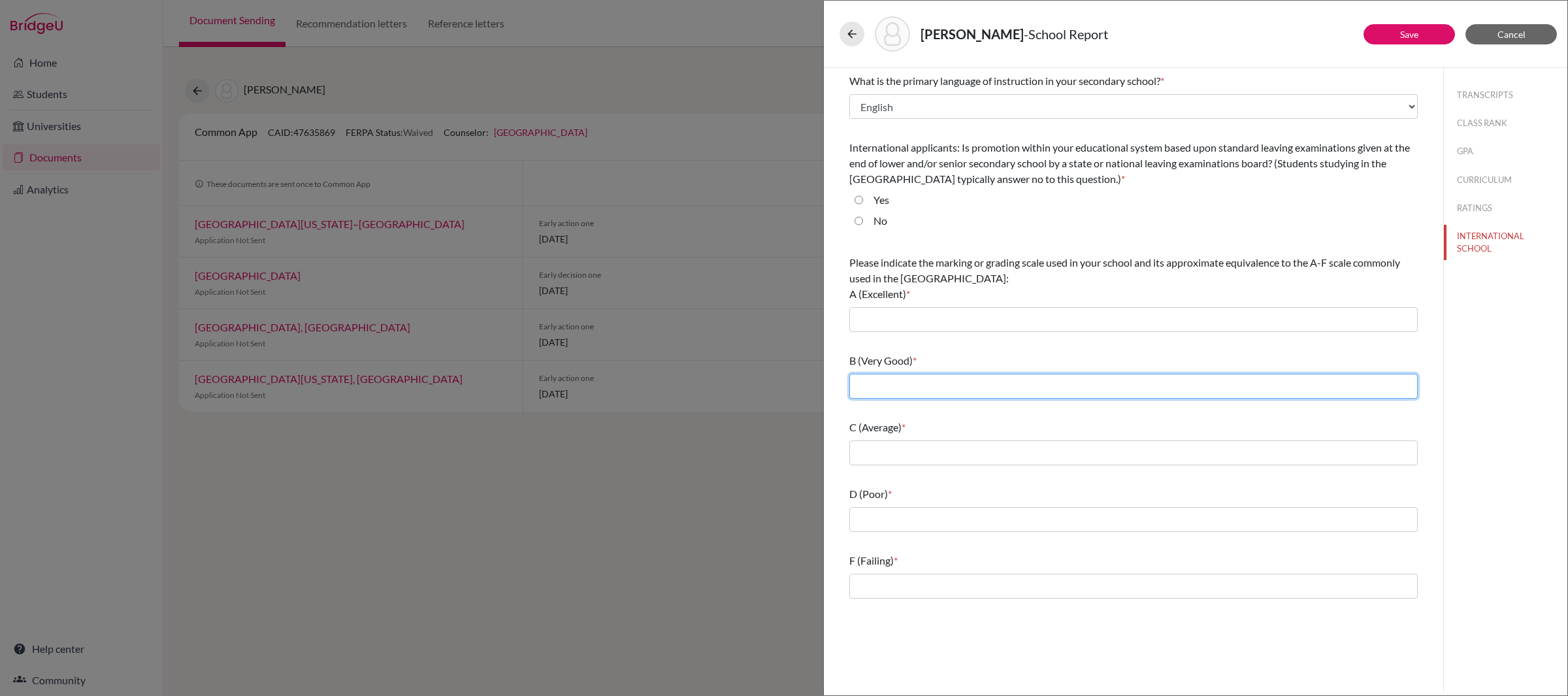
drag, startPoint x: 920, startPoint y: 378, endPoint x: 921, endPoint y: 355, distance: 23.0
click at [920, 378] on input "text" at bounding box center [1133, 386] width 569 height 25
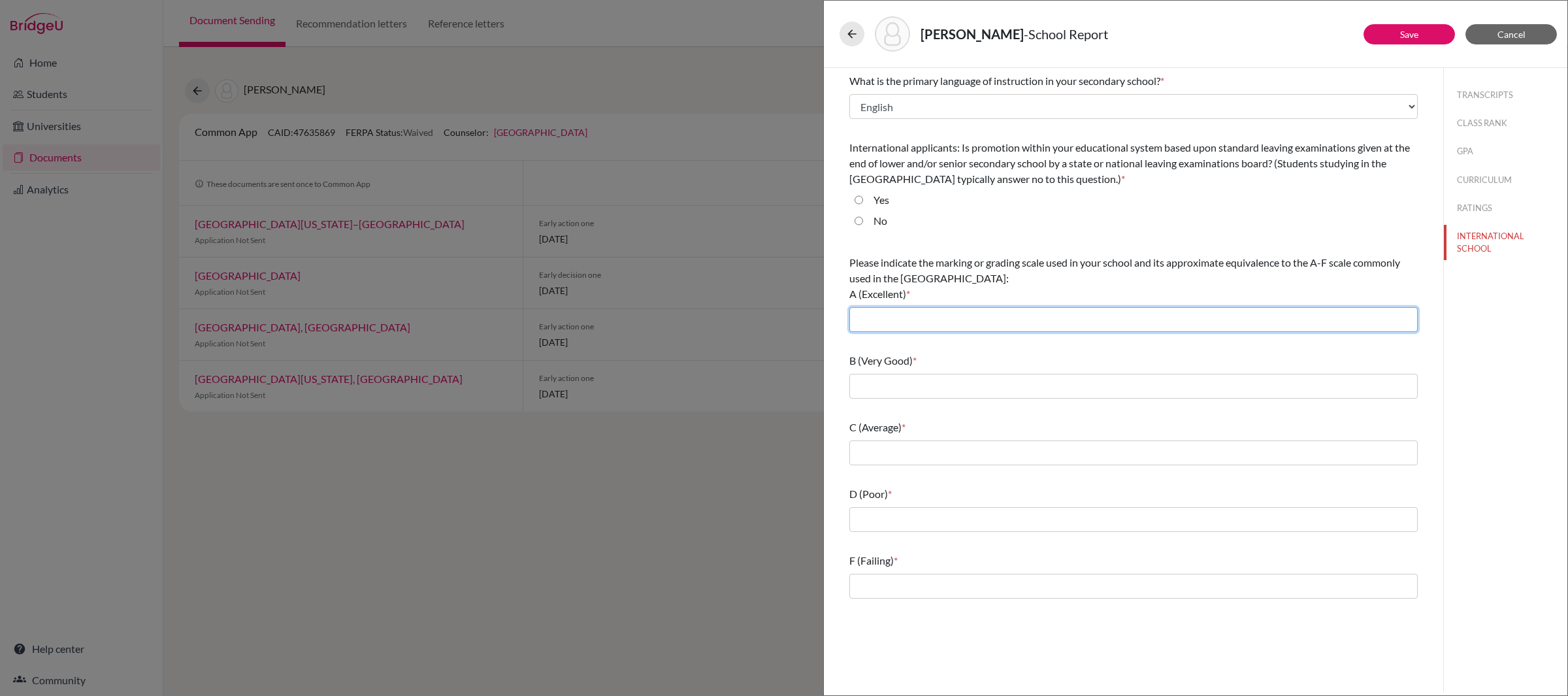
click at [921, 315] on input "text" at bounding box center [1133, 319] width 569 height 25
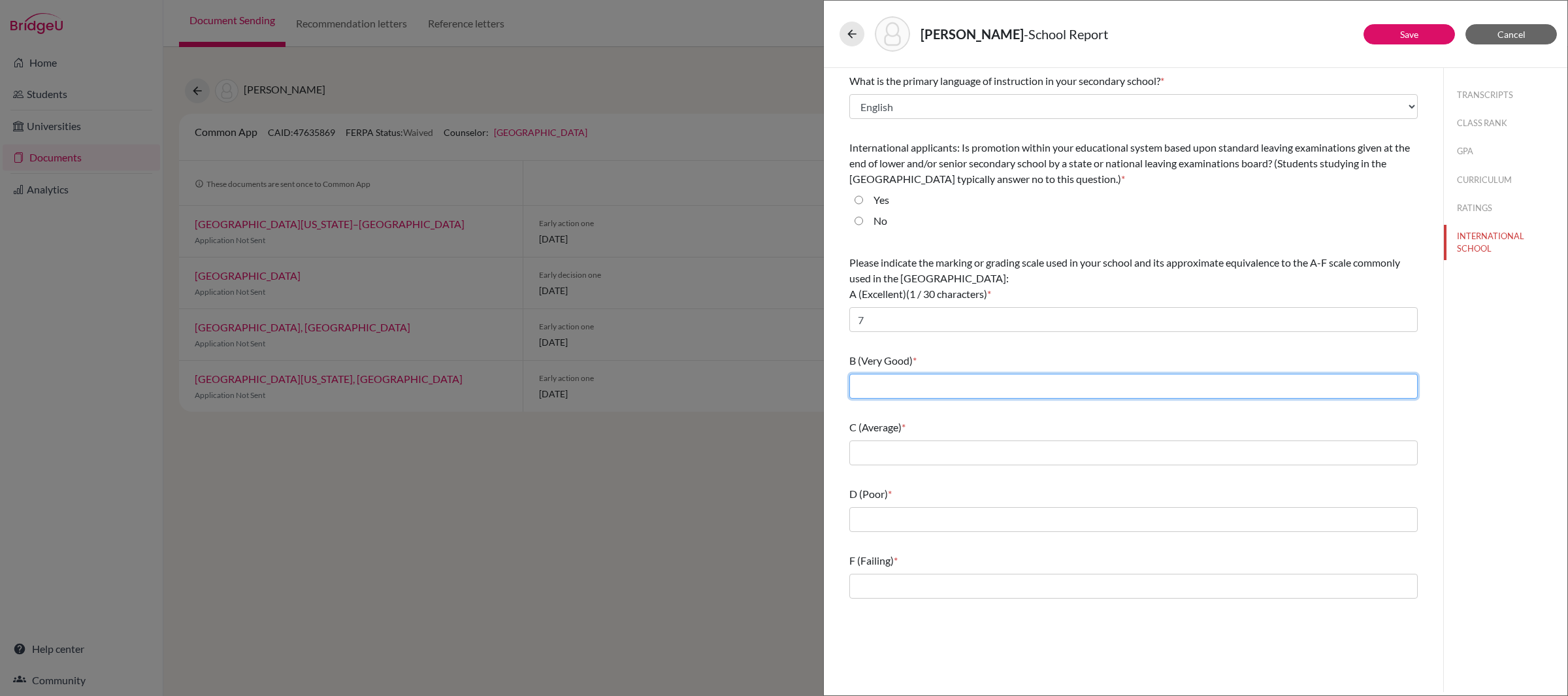
click at [918, 375] on input "text" at bounding box center [1133, 386] width 569 height 25
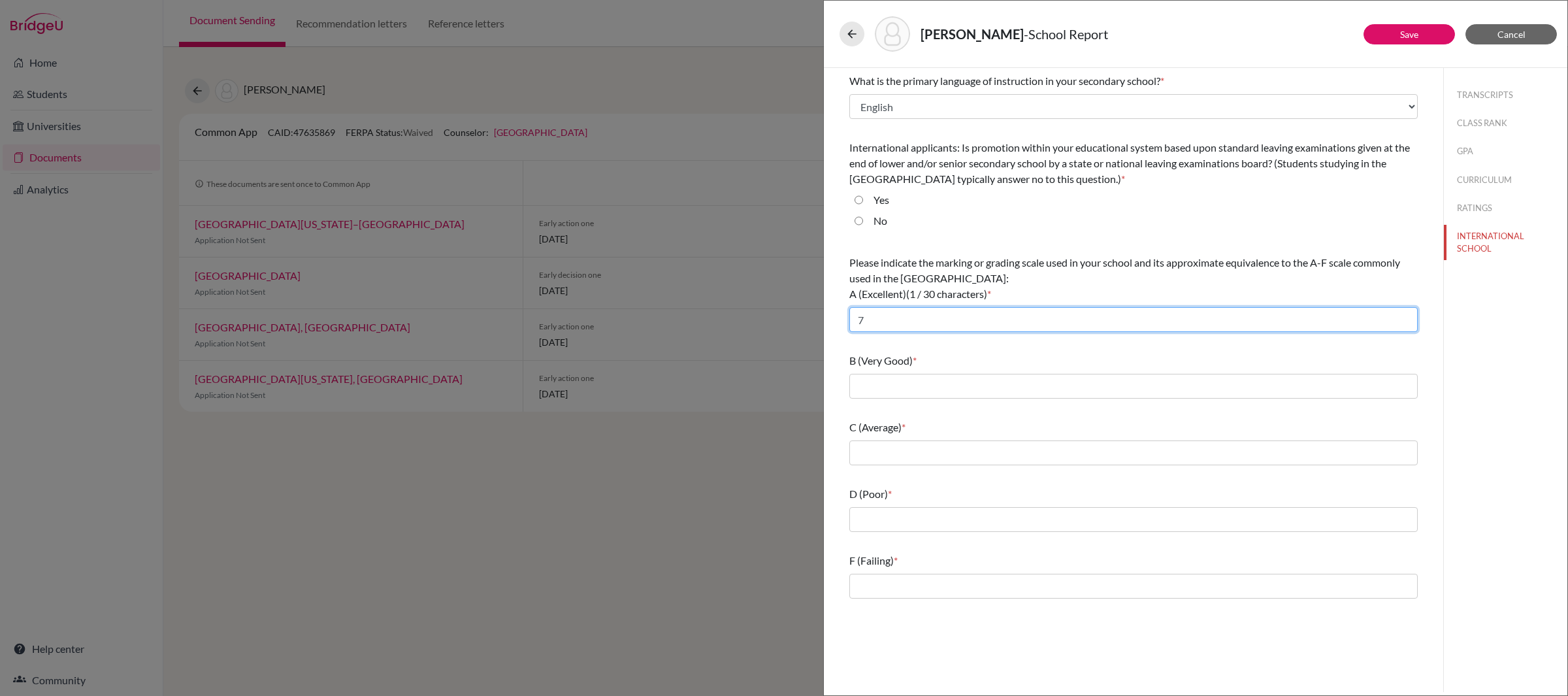
click at [915, 321] on input "7" at bounding box center [1133, 319] width 569 height 25
type input "7,6"
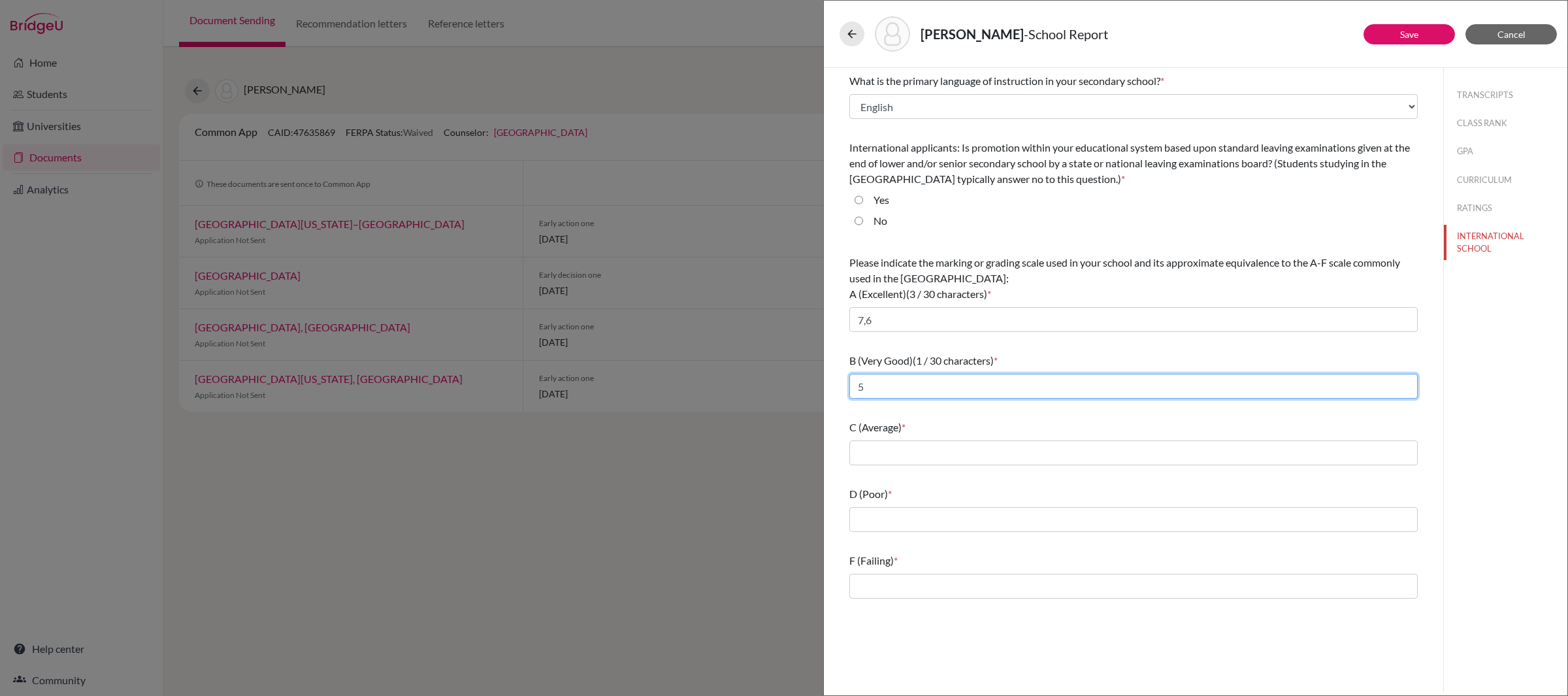
type input "5"
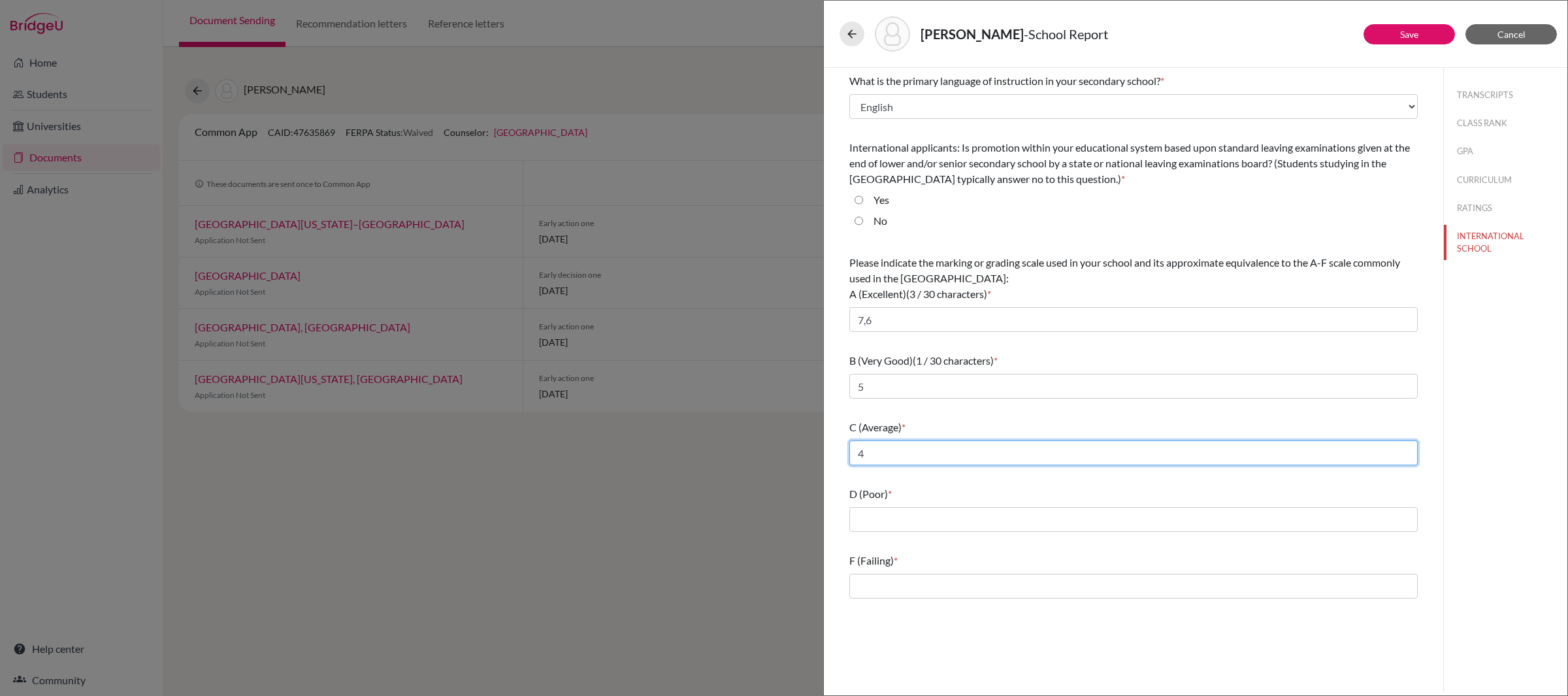
type input "4"
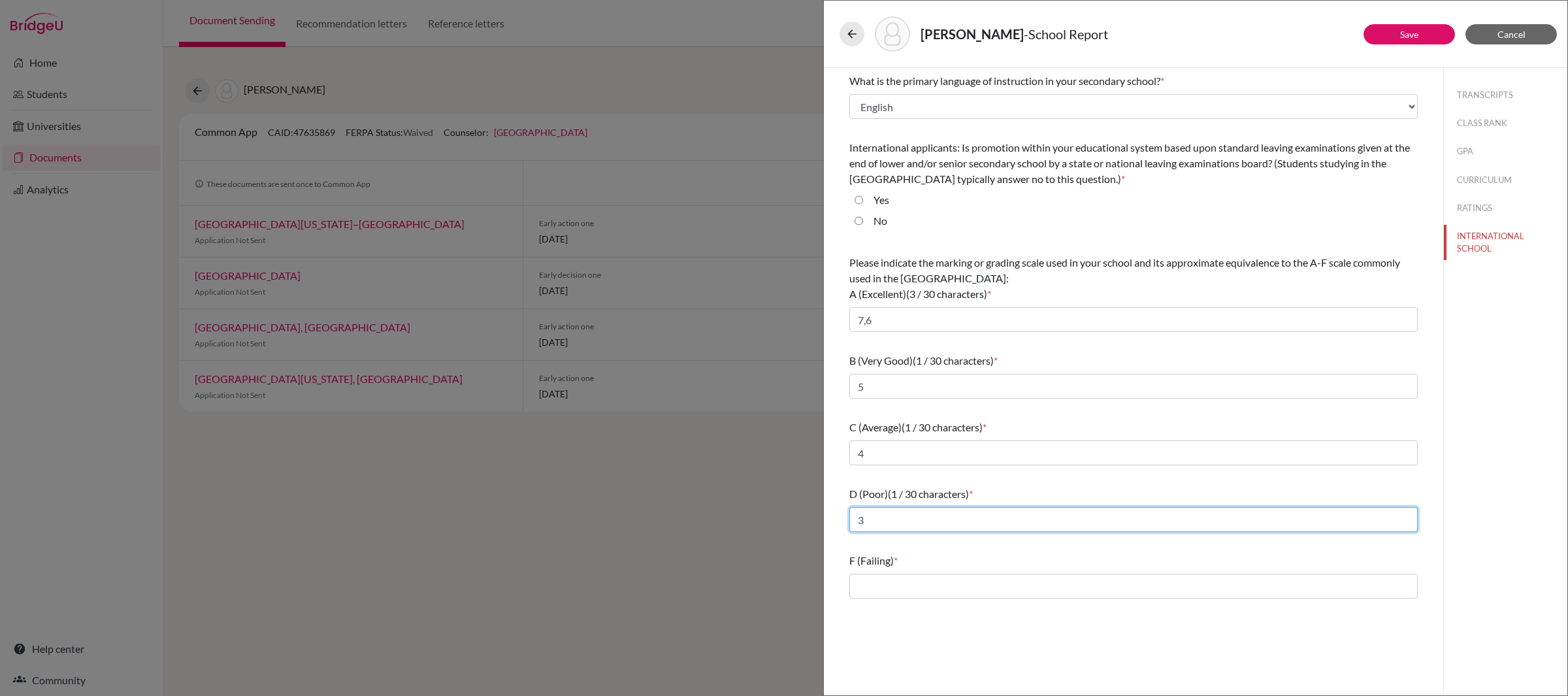
drag, startPoint x: 891, startPoint y: 517, endPoint x: 900, endPoint y: 514, distance: 9.5
click at [891, 517] on input "3" at bounding box center [1133, 520] width 569 height 25
type input "3,2"
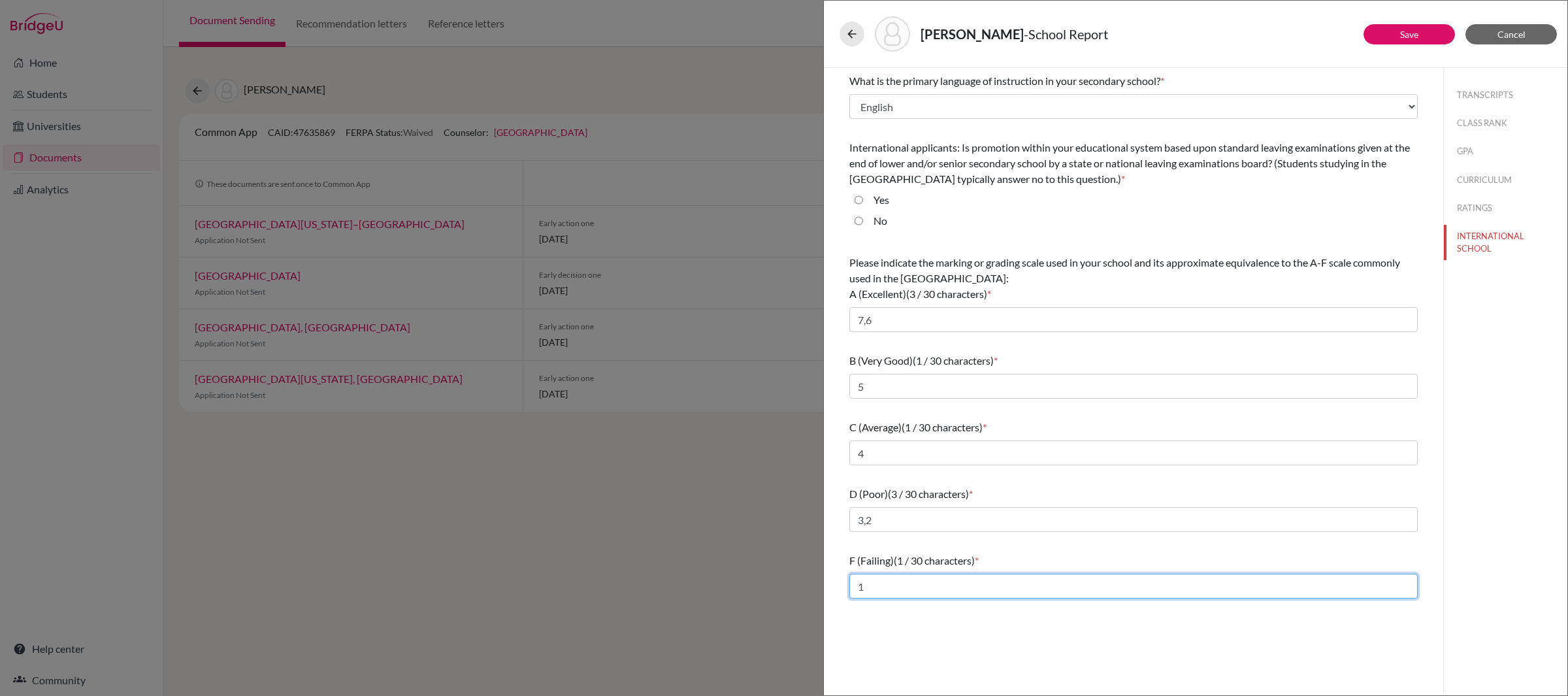
type input "1"
click at [1474, 206] on button "RATINGS" at bounding box center [1506, 208] width 124 height 23
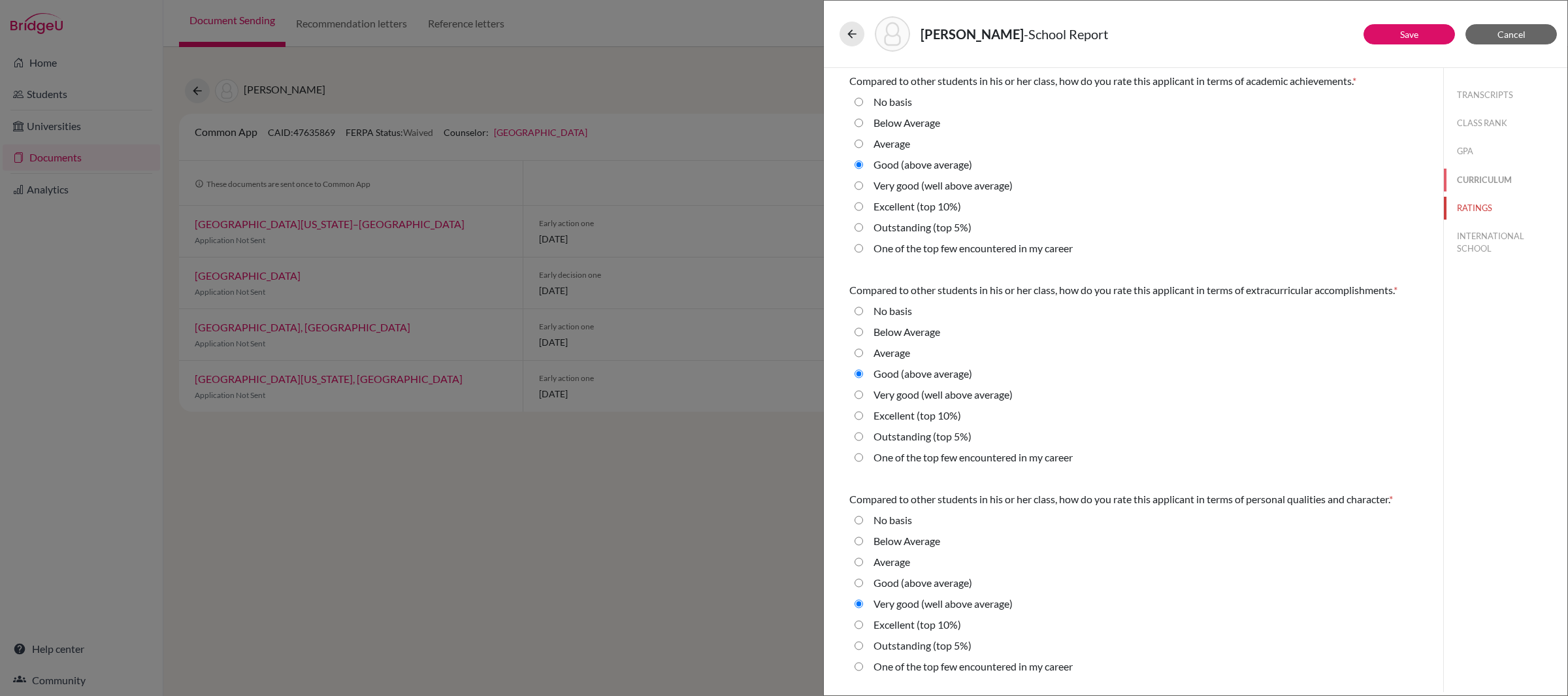
click at [1499, 180] on button "CURRICULUM" at bounding box center [1506, 180] width 124 height 23
radio Average "true"
select select "4"
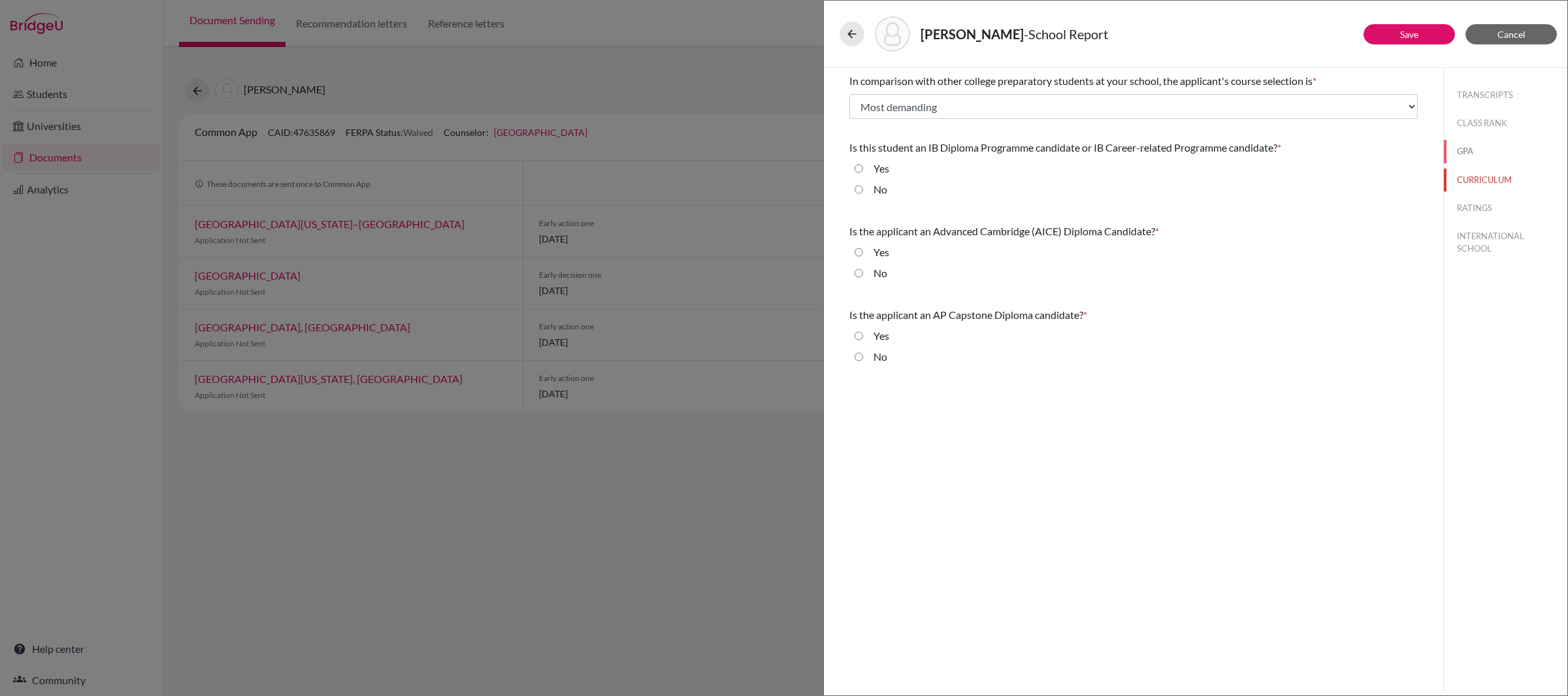
click at [1491, 154] on button "GPA" at bounding box center [1506, 151] width 124 height 23
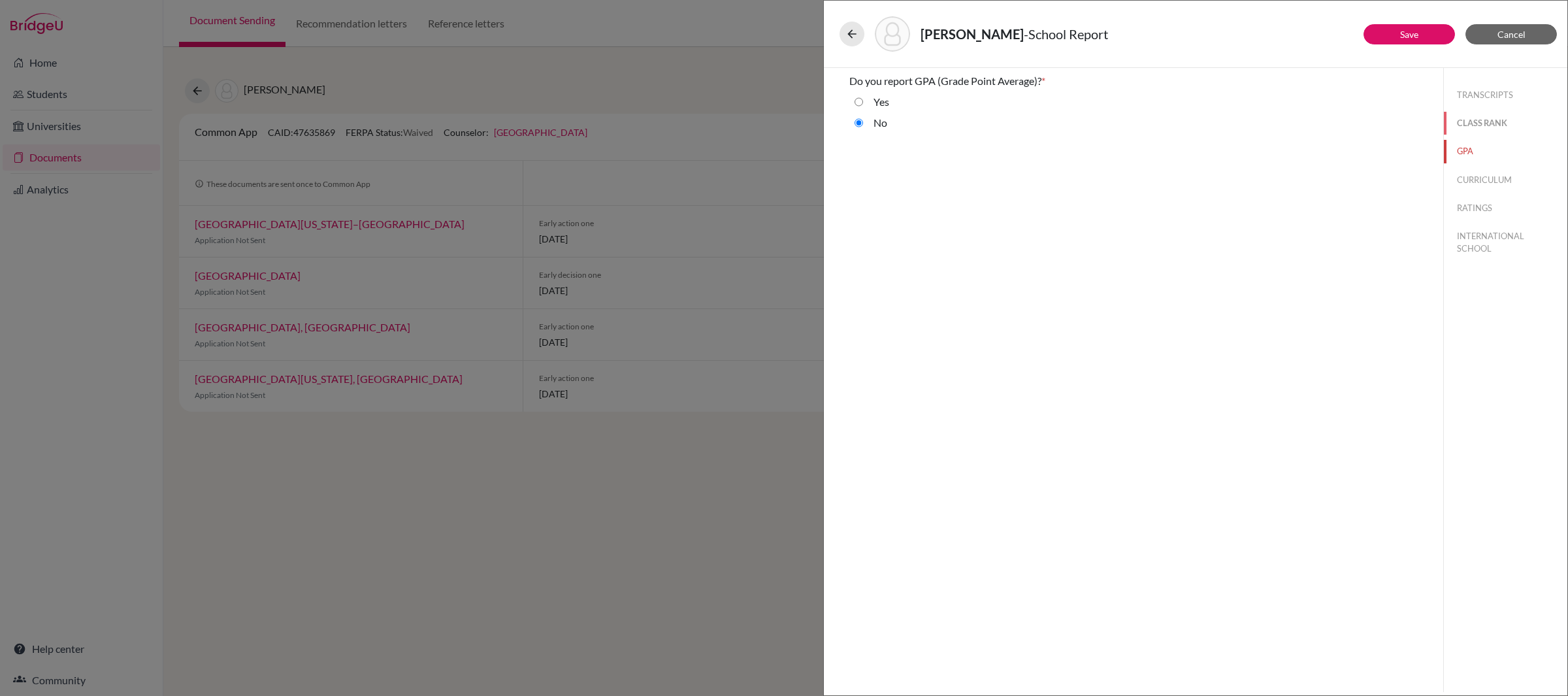
click at [1487, 126] on button "CLASS RANK" at bounding box center [1506, 123] width 124 height 23
click at [1488, 100] on button "TRANSCRIPTS" at bounding box center [1506, 95] width 124 height 23
select select "4"
select select "1"
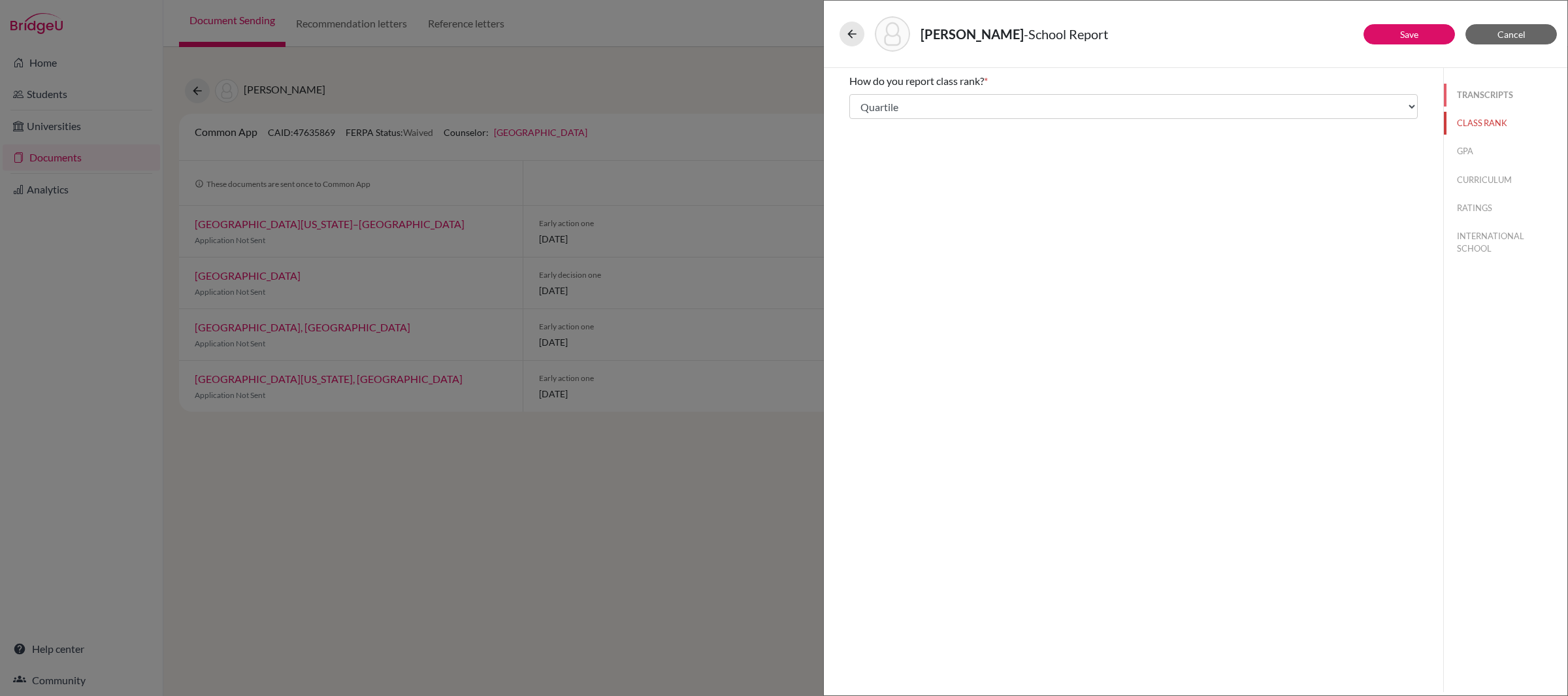
select select "688791"
select select "0"
select select "688737"
select select "678198"
select select "678199"
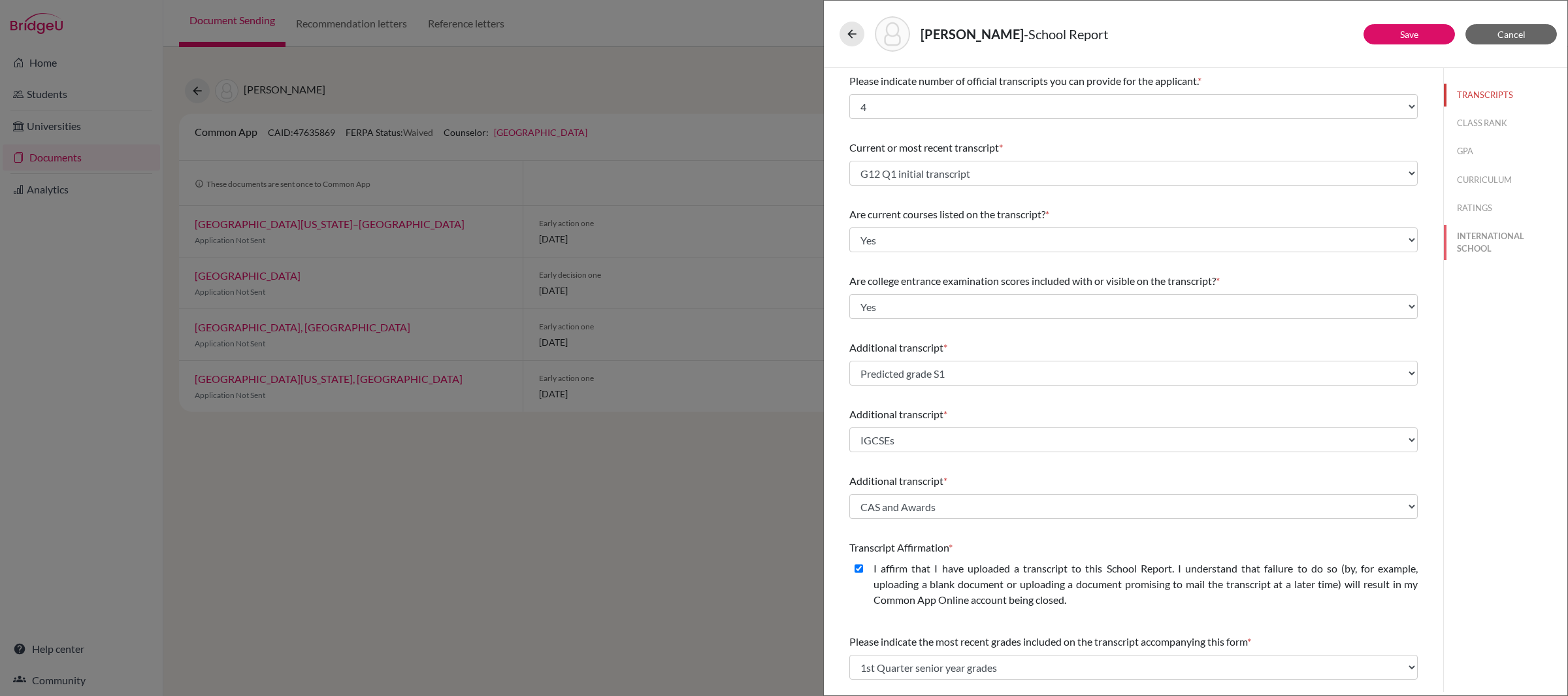
click at [1488, 254] on button "INTERNATIONAL SCHOOL" at bounding box center [1506, 242] width 124 height 35
select select "14"
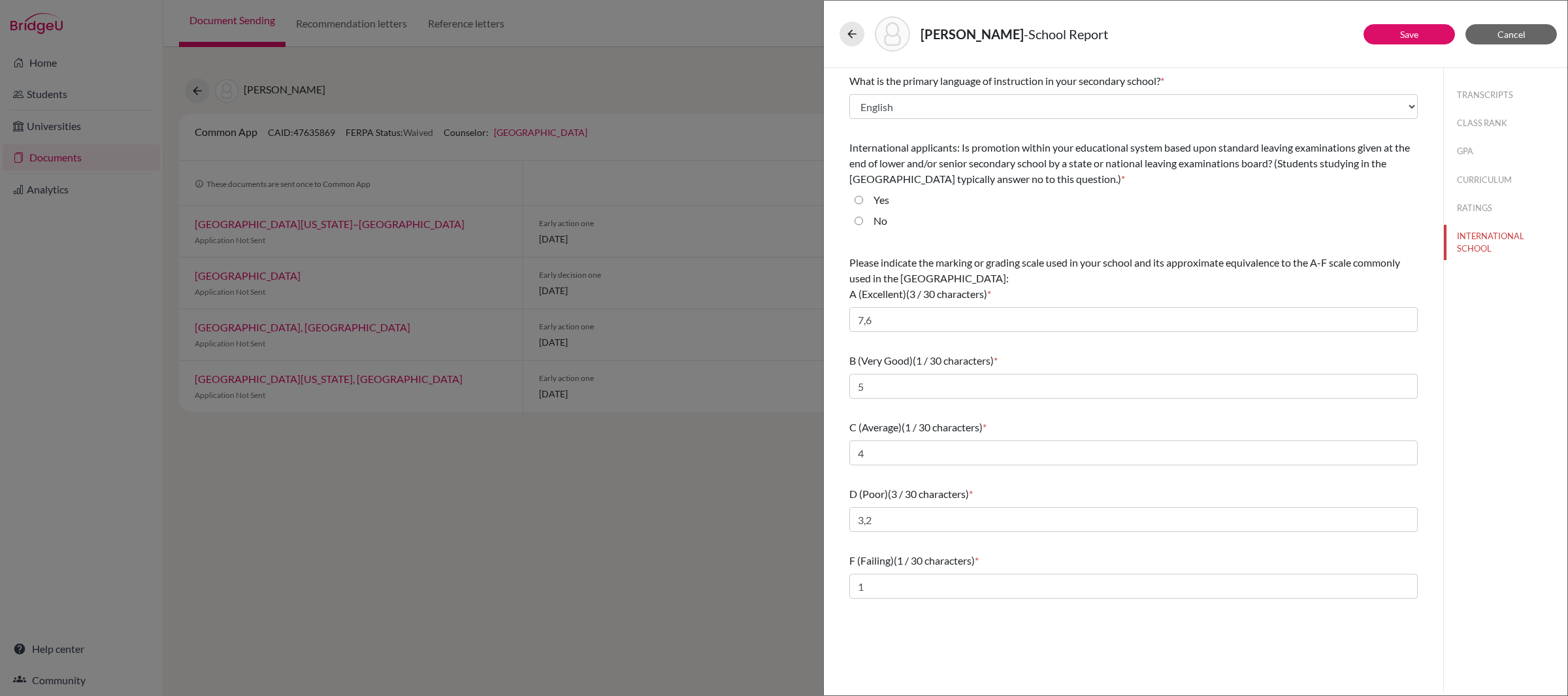
click at [857, 222] on input "No" at bounding box center [858, 221] width 9 height 15
radio input "true"
click at [1418, 39] on link "Save" at bounding box center [1409, 34] width 18 height 11
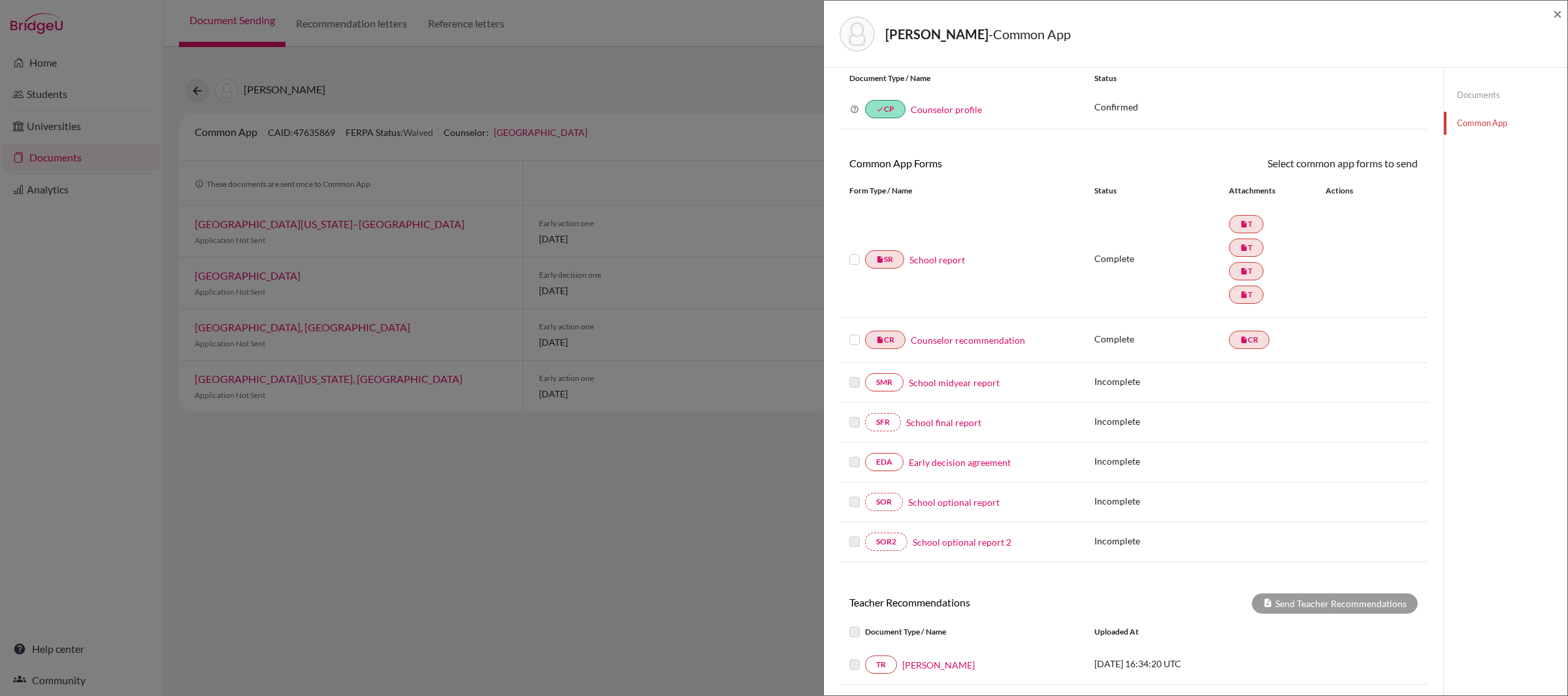
scroll to position [37, 0]
click at [1555, 13] on span "×" at bounding box center [1557, 14] width 9 height 19
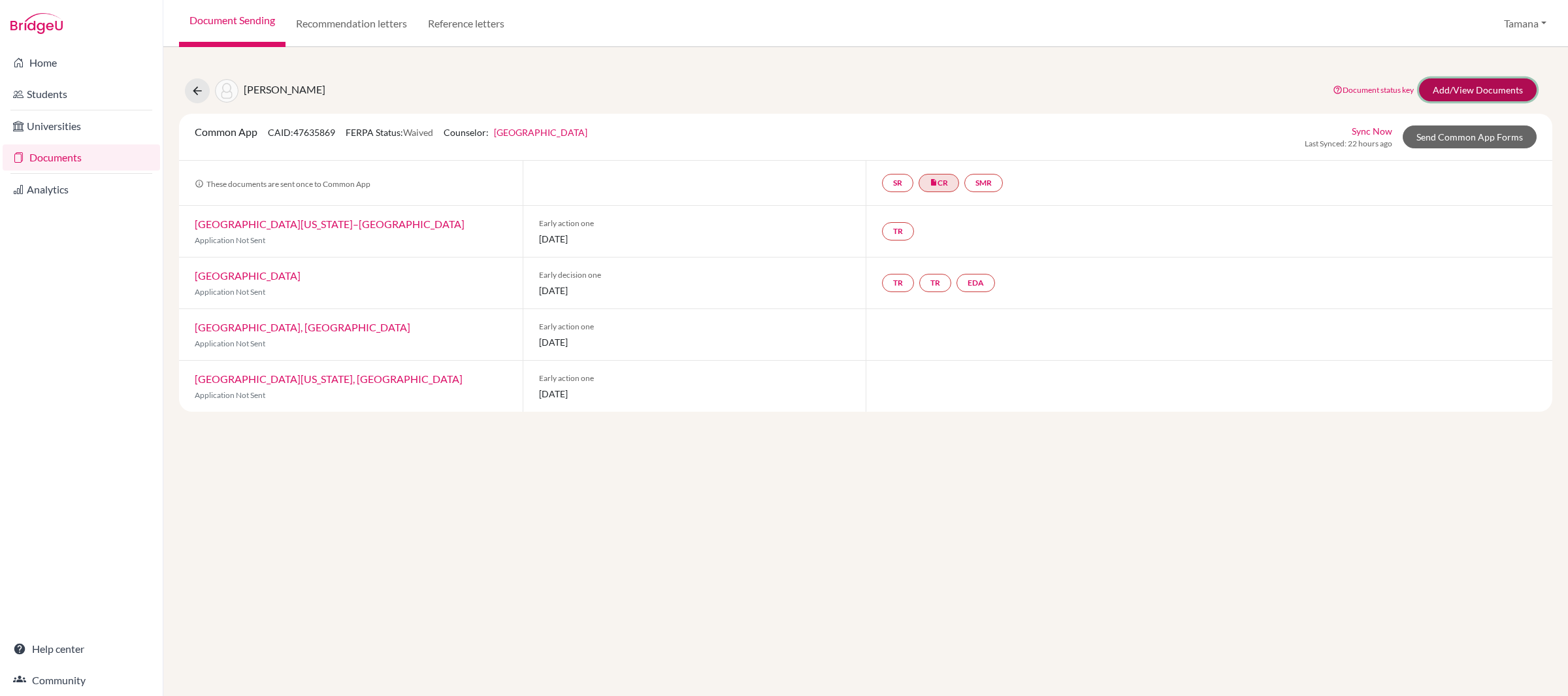
click at [1518, 89] on link "Add/View Documents" at bounding box center [1477, 90] width 117 height 23
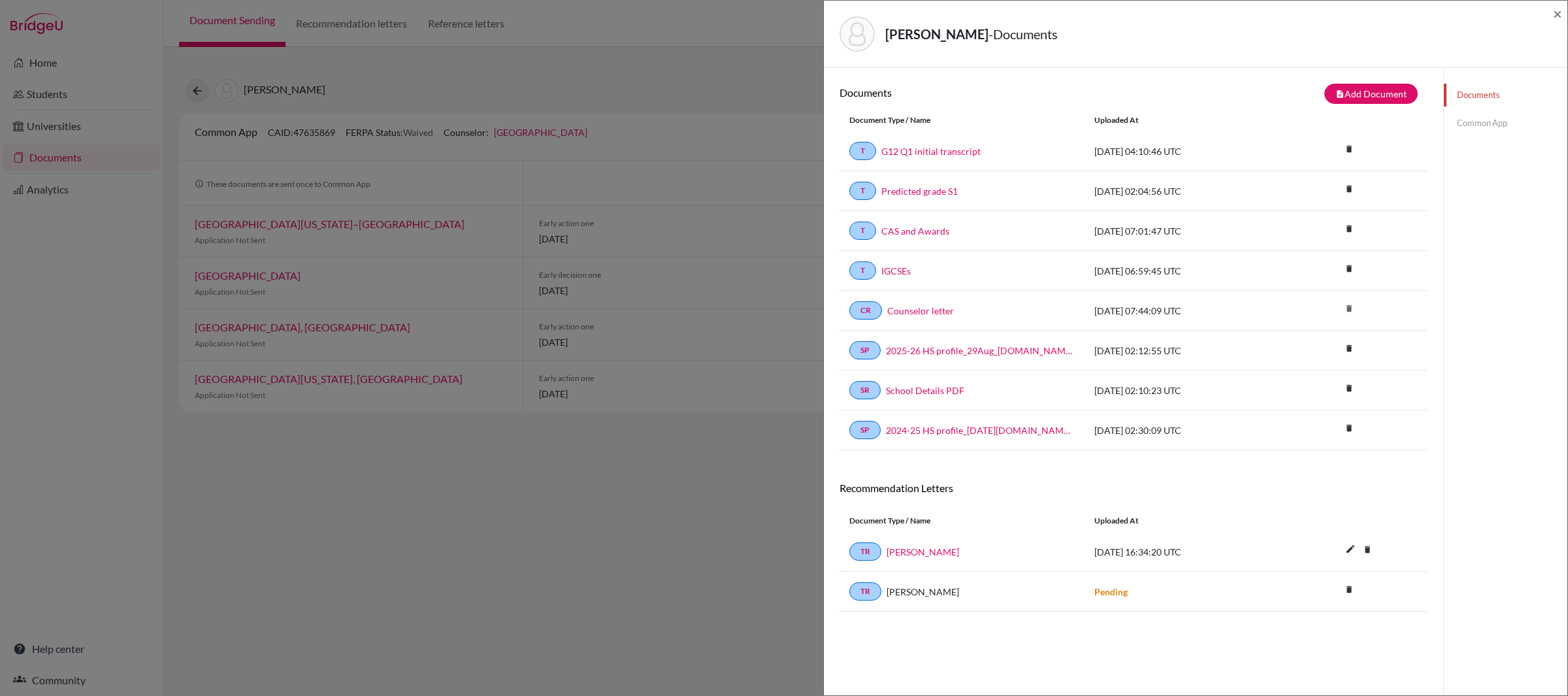
scroll to position [28, 0]
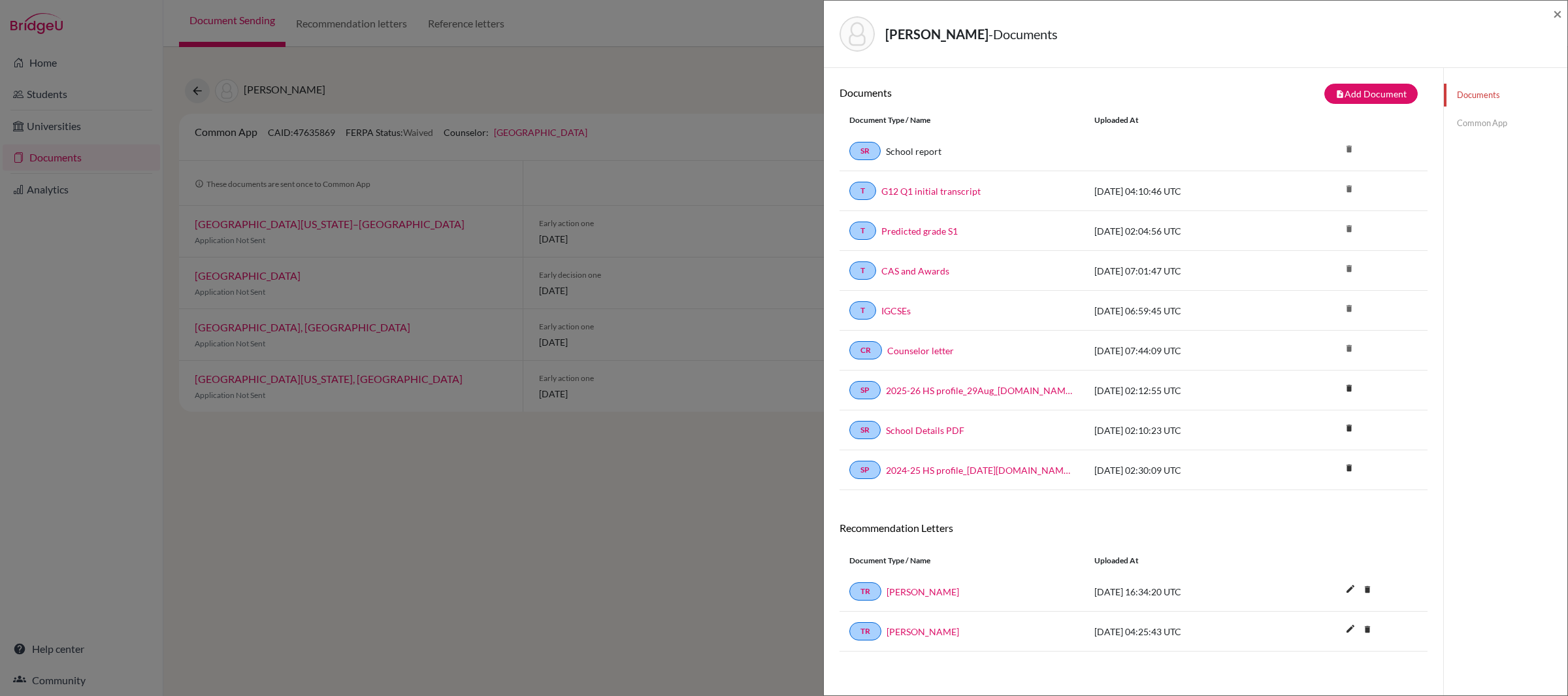
click at [1460, 121] on link "Common App" at bounding box center [1506, 123] width 124 height 23
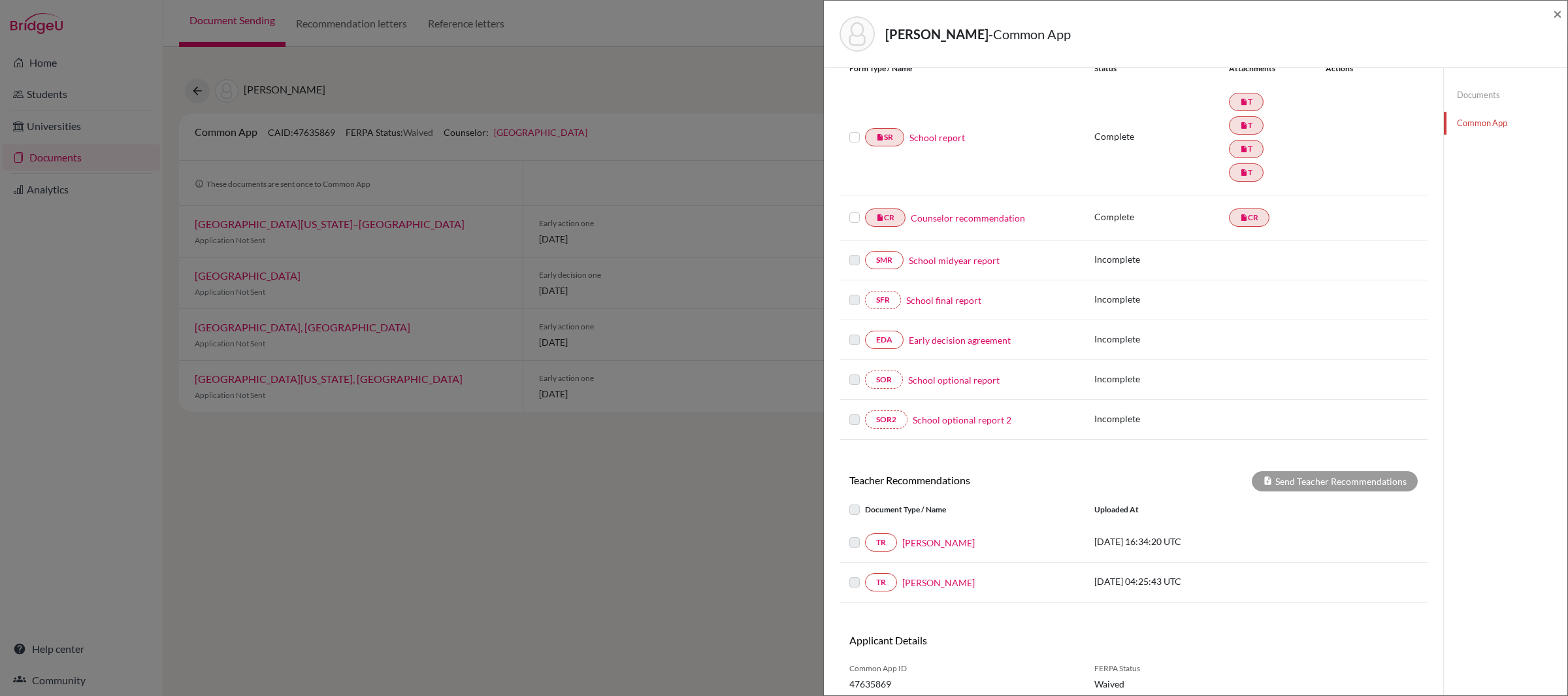
scroll to position [216, 0]
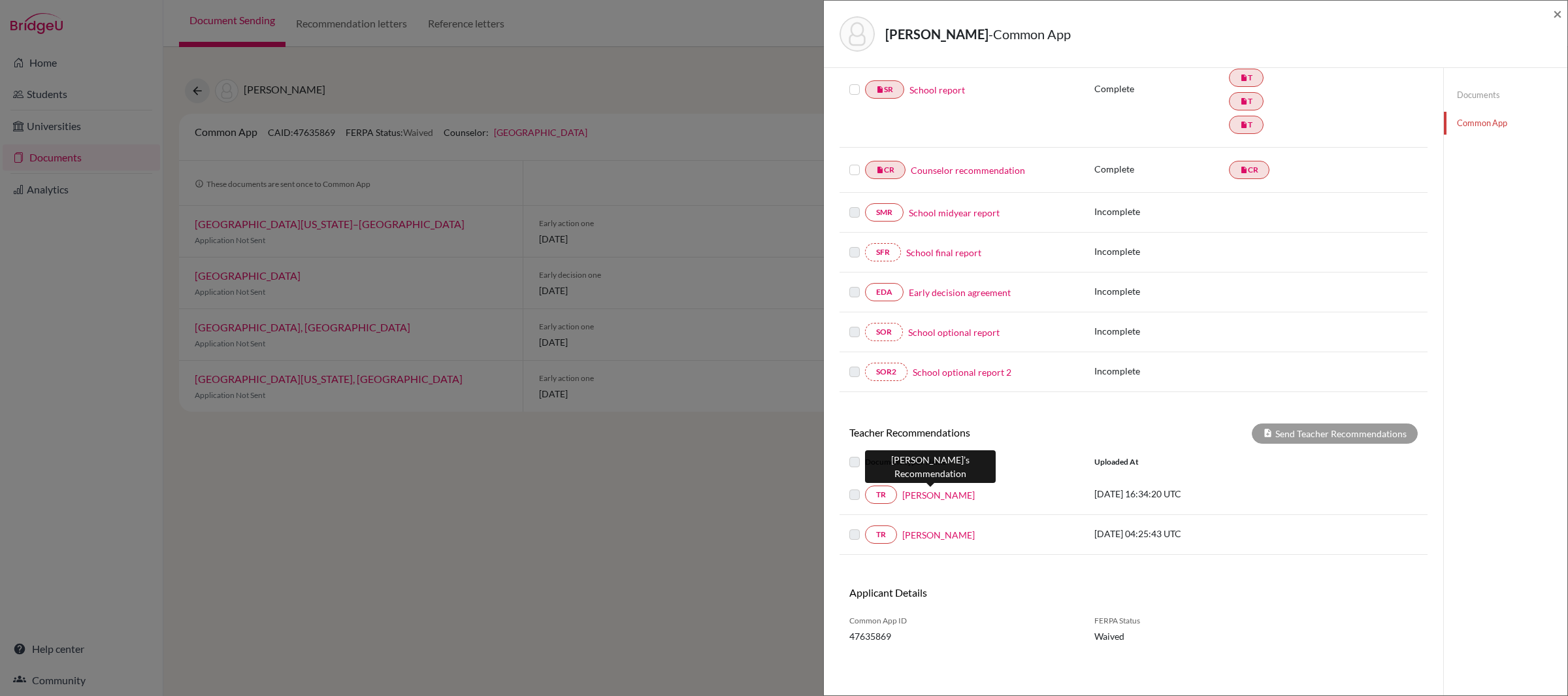
click at [919, 493] on link "[PERSON_NAME]" at bounding box center [938, 495] width 73 height 14
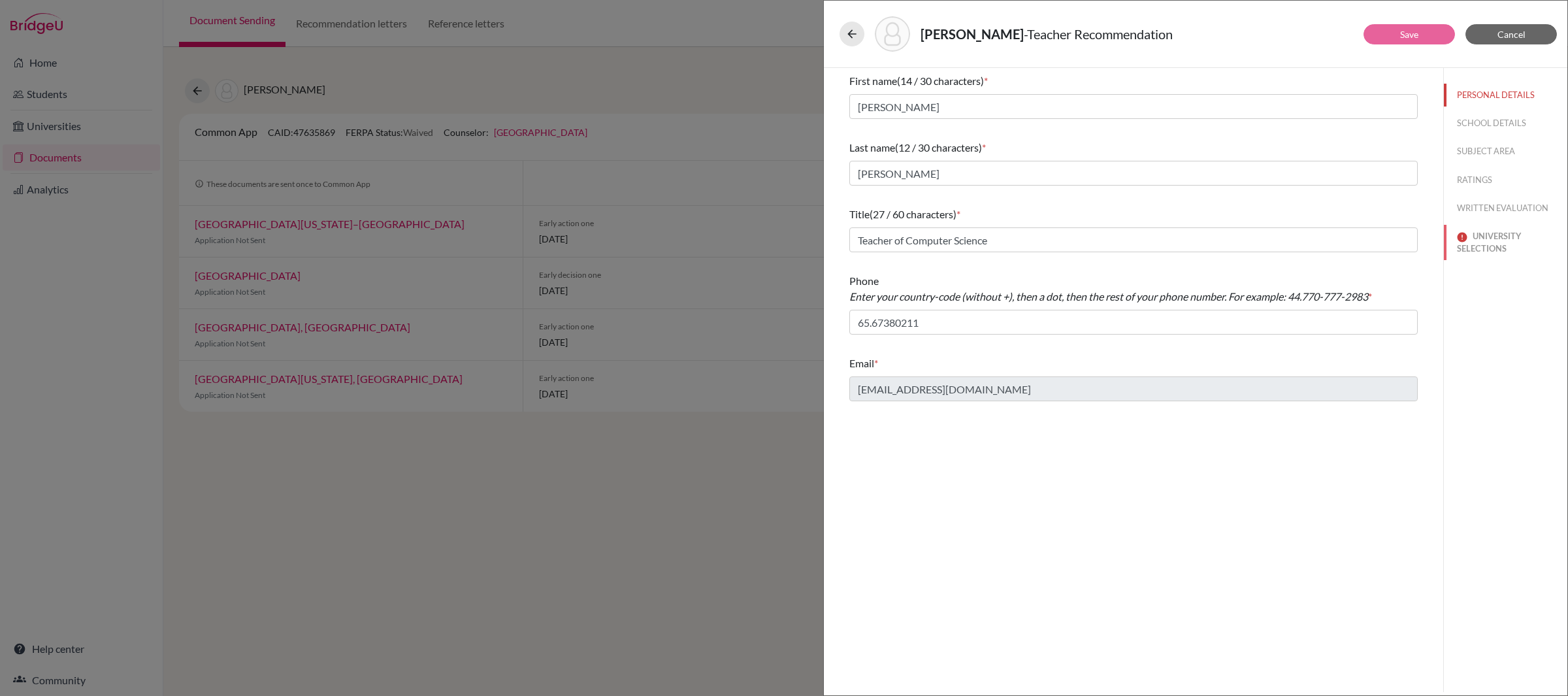
click at [1491, 240] on button "UNIVERSITY SELECTIONS" at bounding box center [1506, 242] width 124 height 35
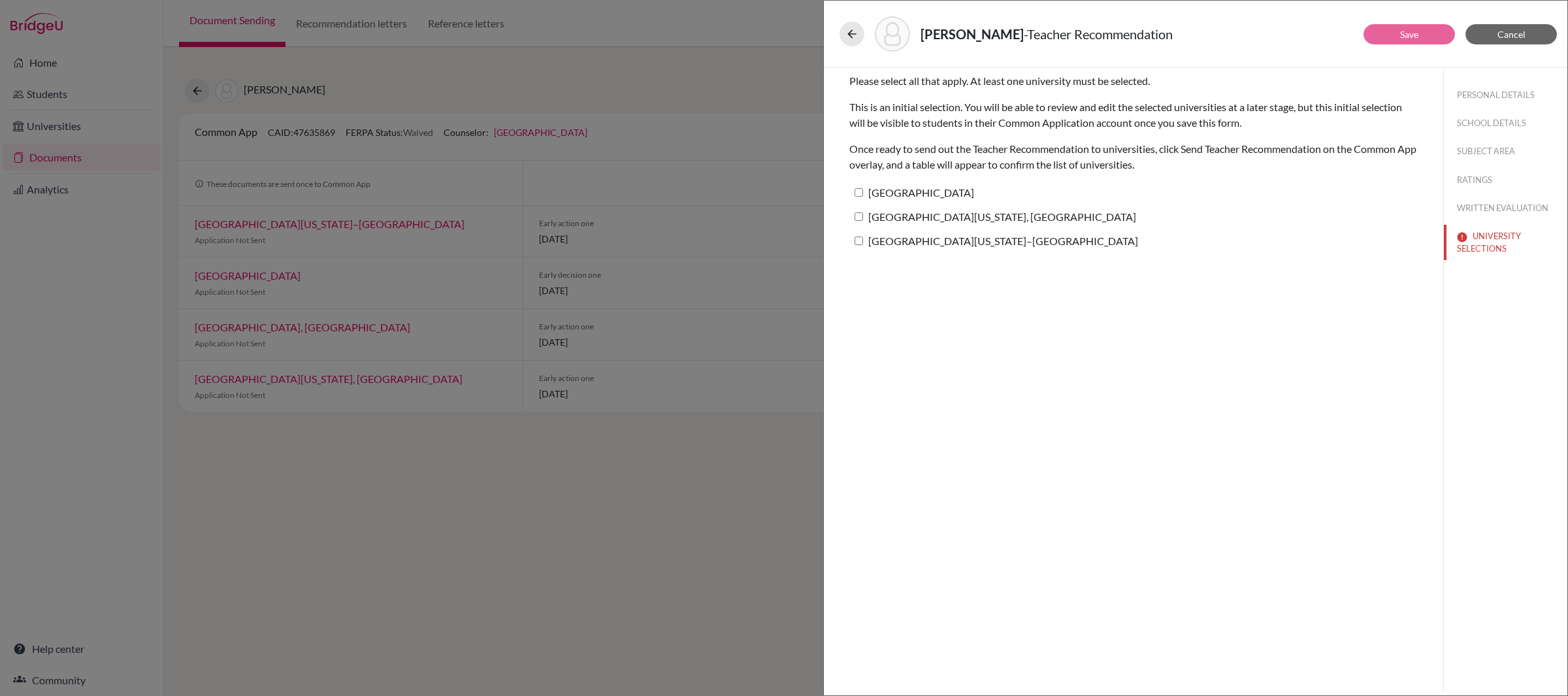
click at [857, 190] on input "[GEOGRAPHIC_DATA]" at bounding box center [858, 192] width 9 height 9
checkbox input "true"
click at [1391, 40] on button "Save" at bounding box center [1409, 34] width 91 height 20
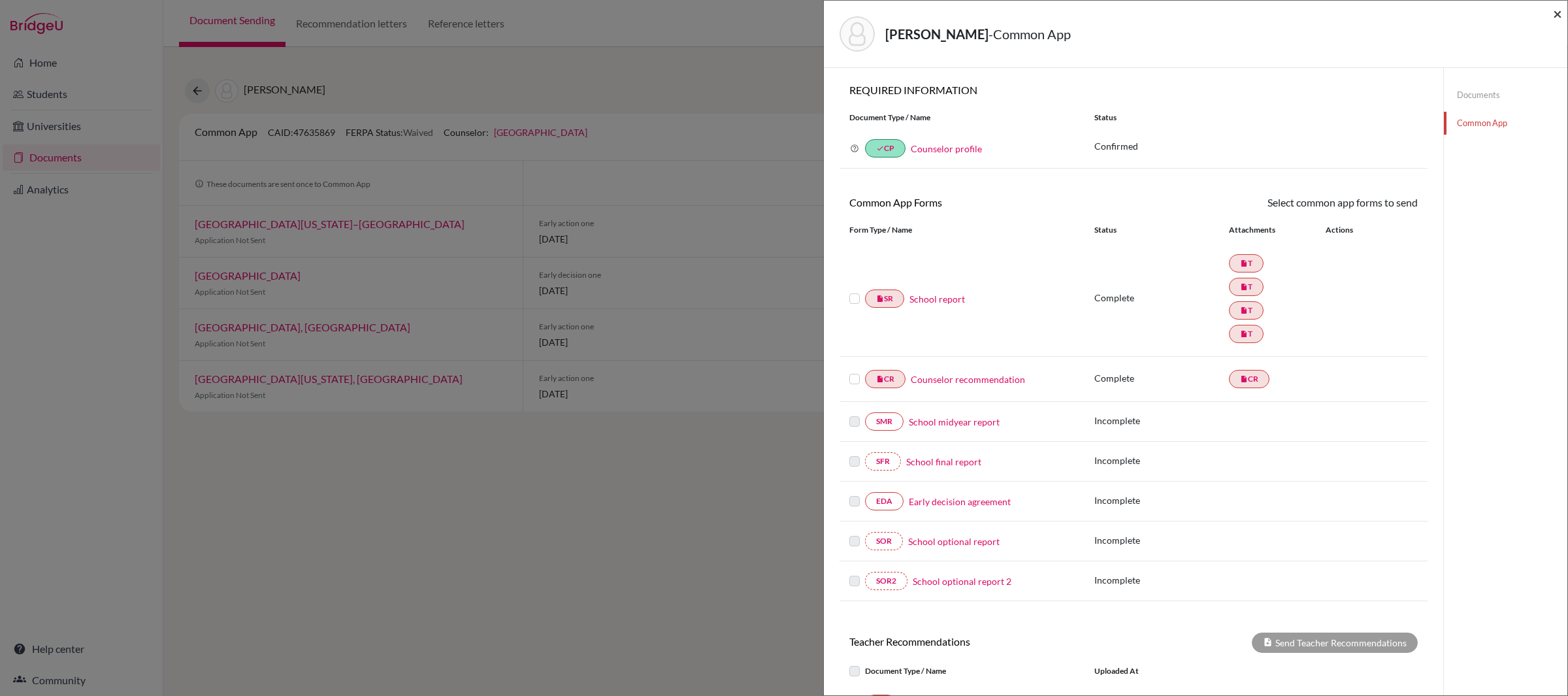
click at [1557, 12] on span "×" at bounding box center [1557, 14] width 9 height 19
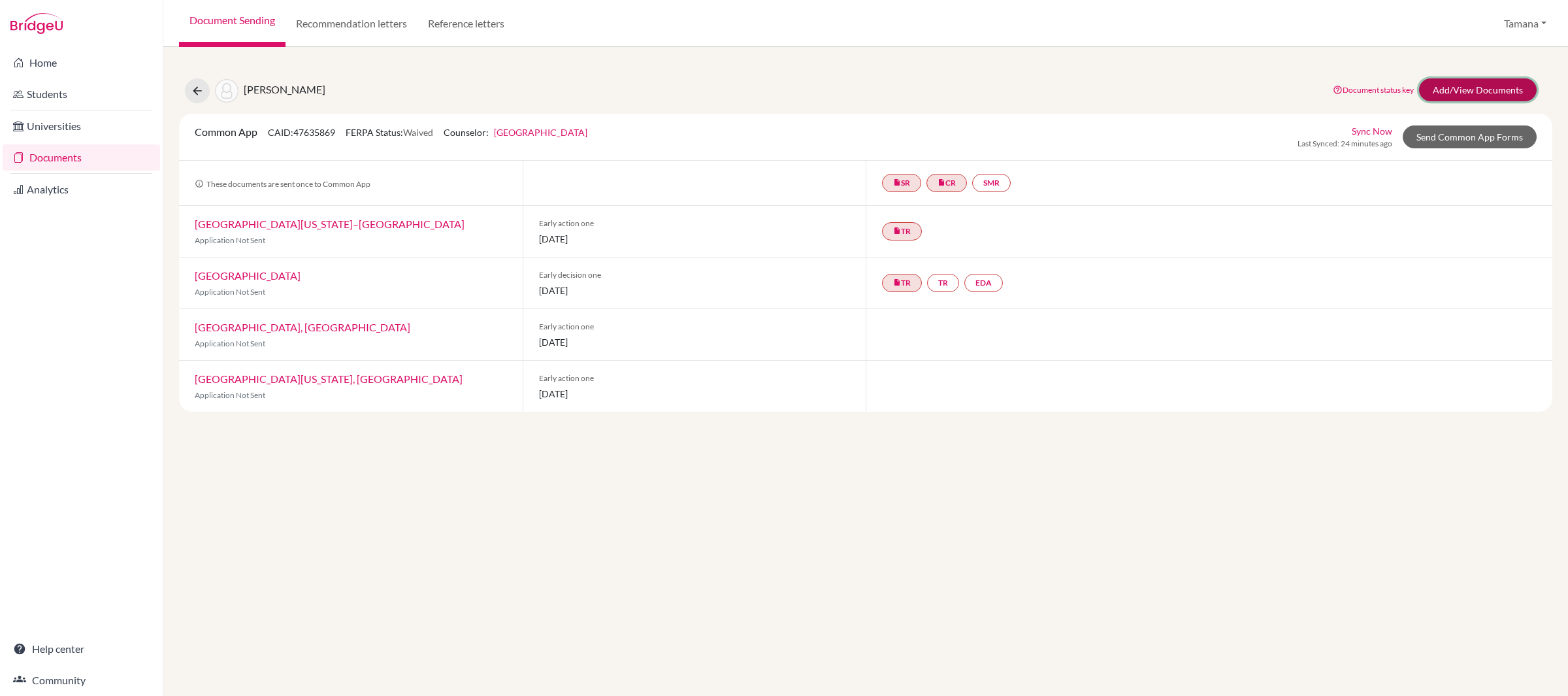
click at [1502, 90] on link "Add/View Documents" at bounding box center [1477, 90] width 117 height 23
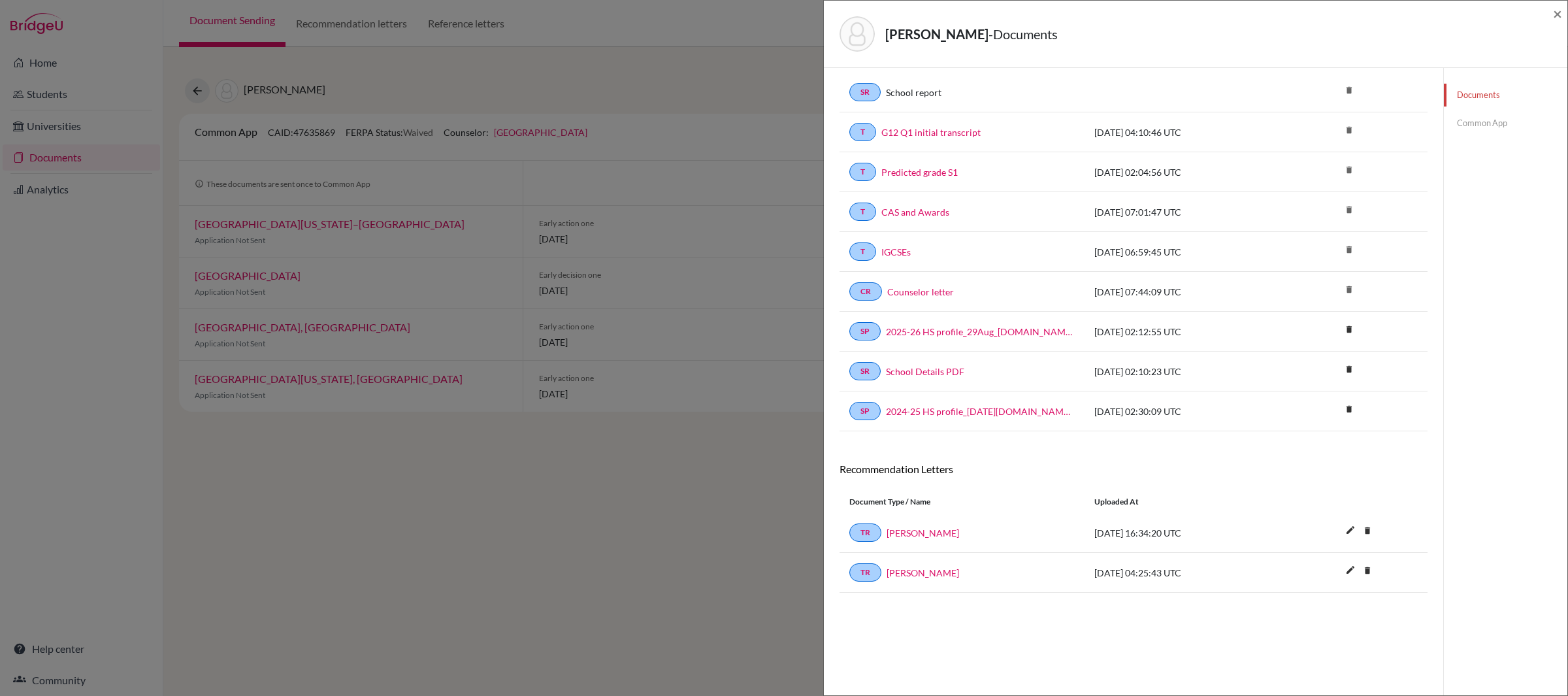
scroll to position [70, 0]
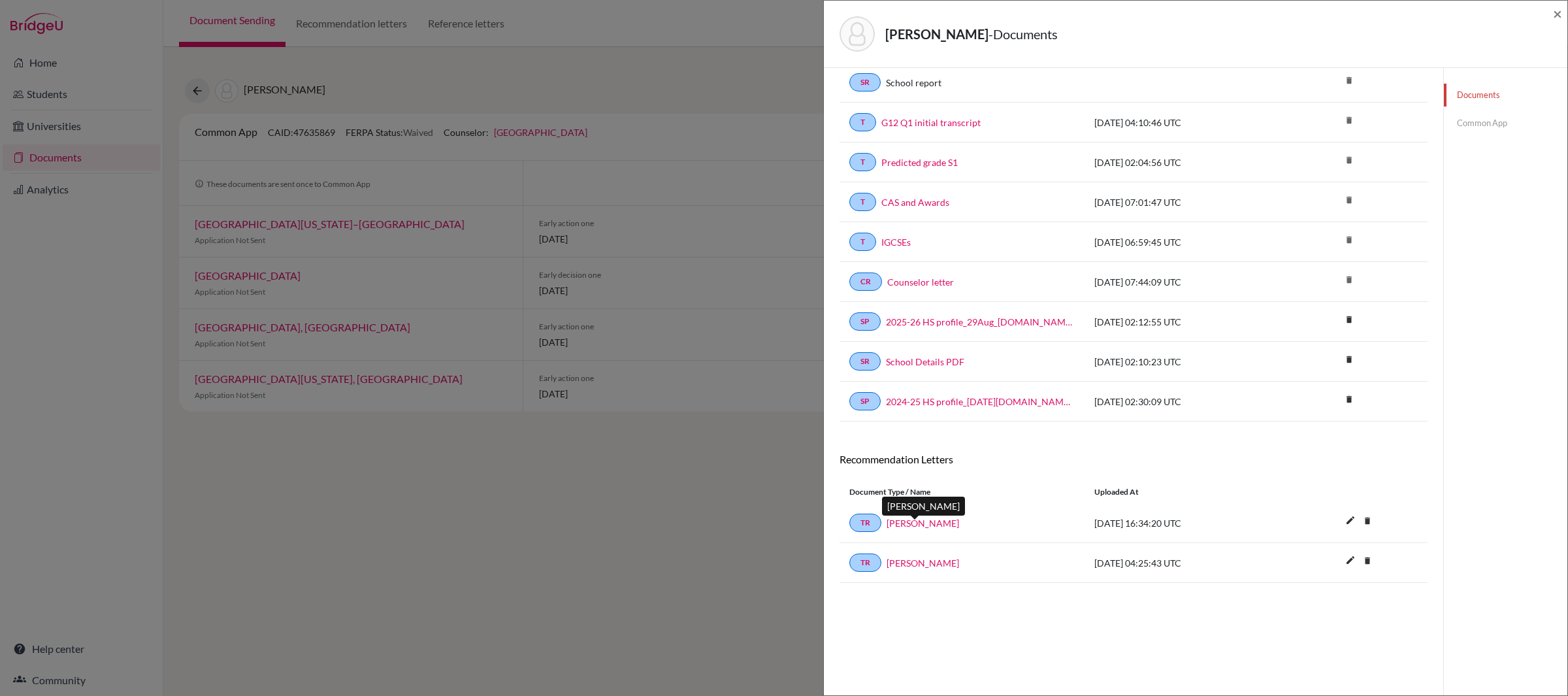
click at [922, 529] on link "[PERSON_NAME]" at bounding box center [922, 523] width 73 height 14
click at [1520, 116] on link "Common App" at bounding box center [1506, 123] width 124 height 23
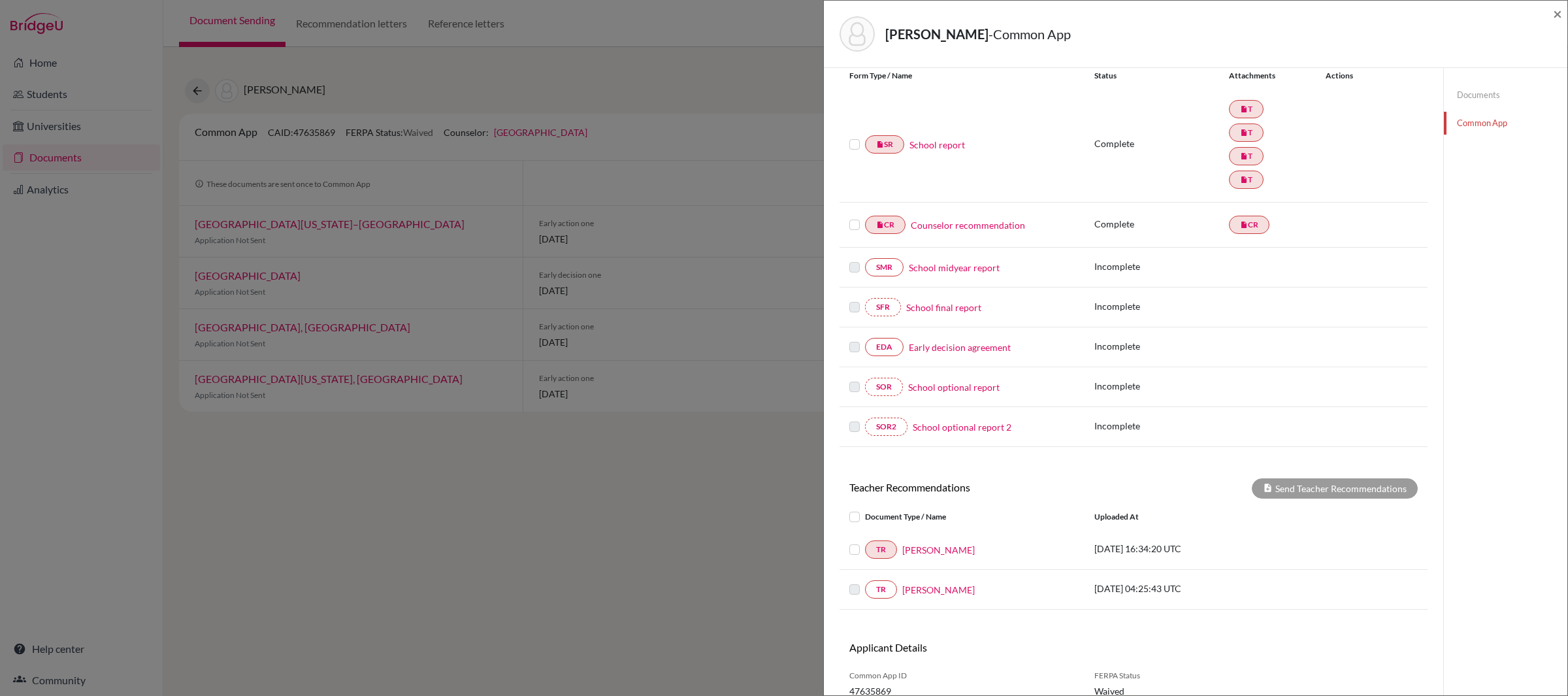
scroll to position [216, 0]
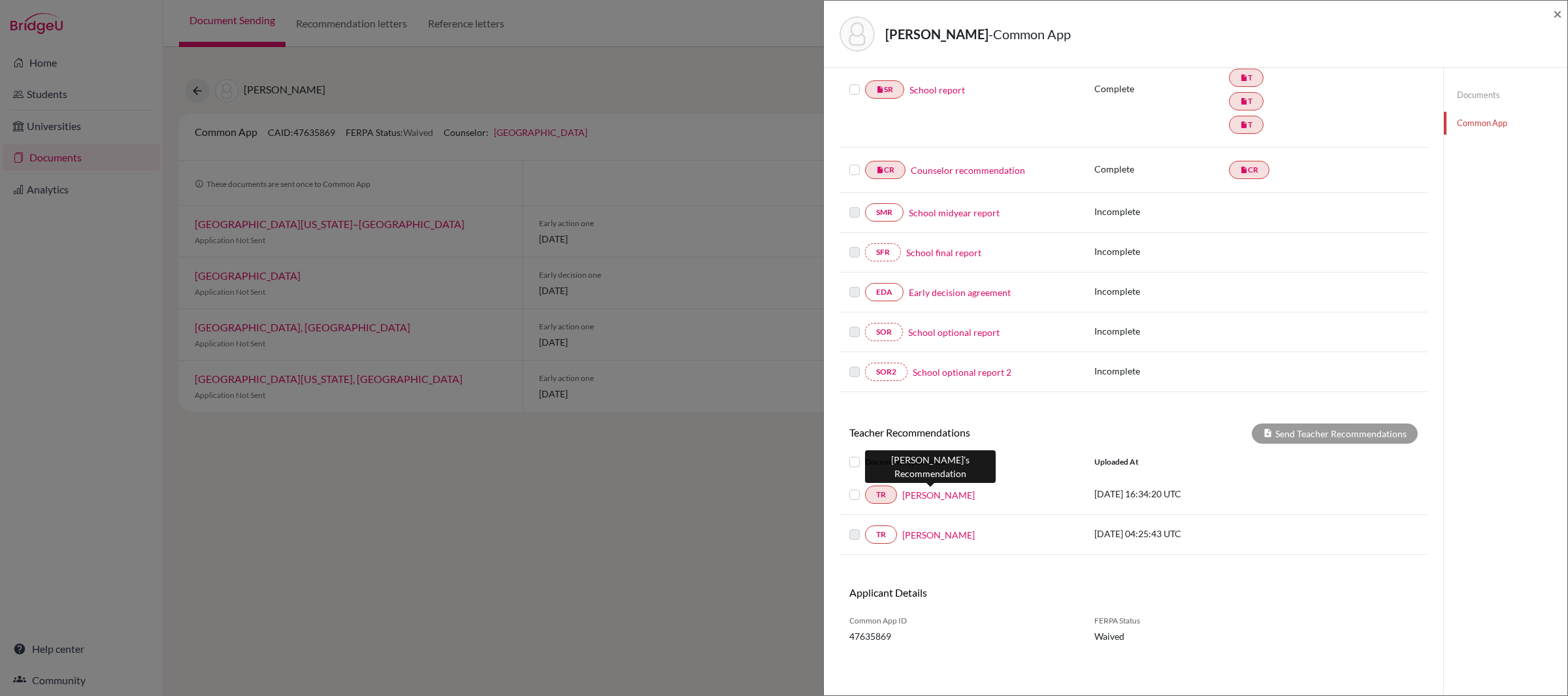
click at [929, 497] on link "[PERSON_NAME]" at bounding box center [938, 495] width 73 height 14
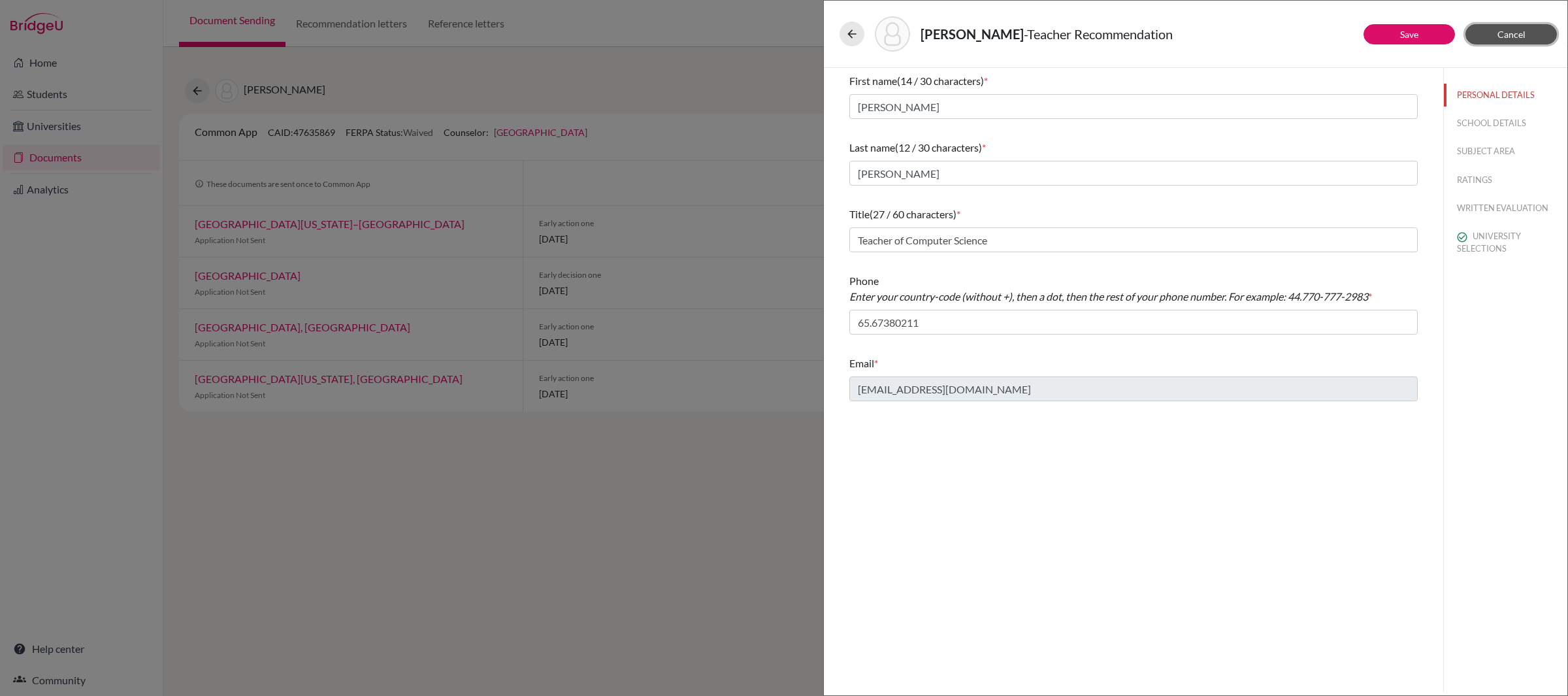
click at [1513, 27] on button "Cancel" at bounding box center [1511, 34] width 91 height 20
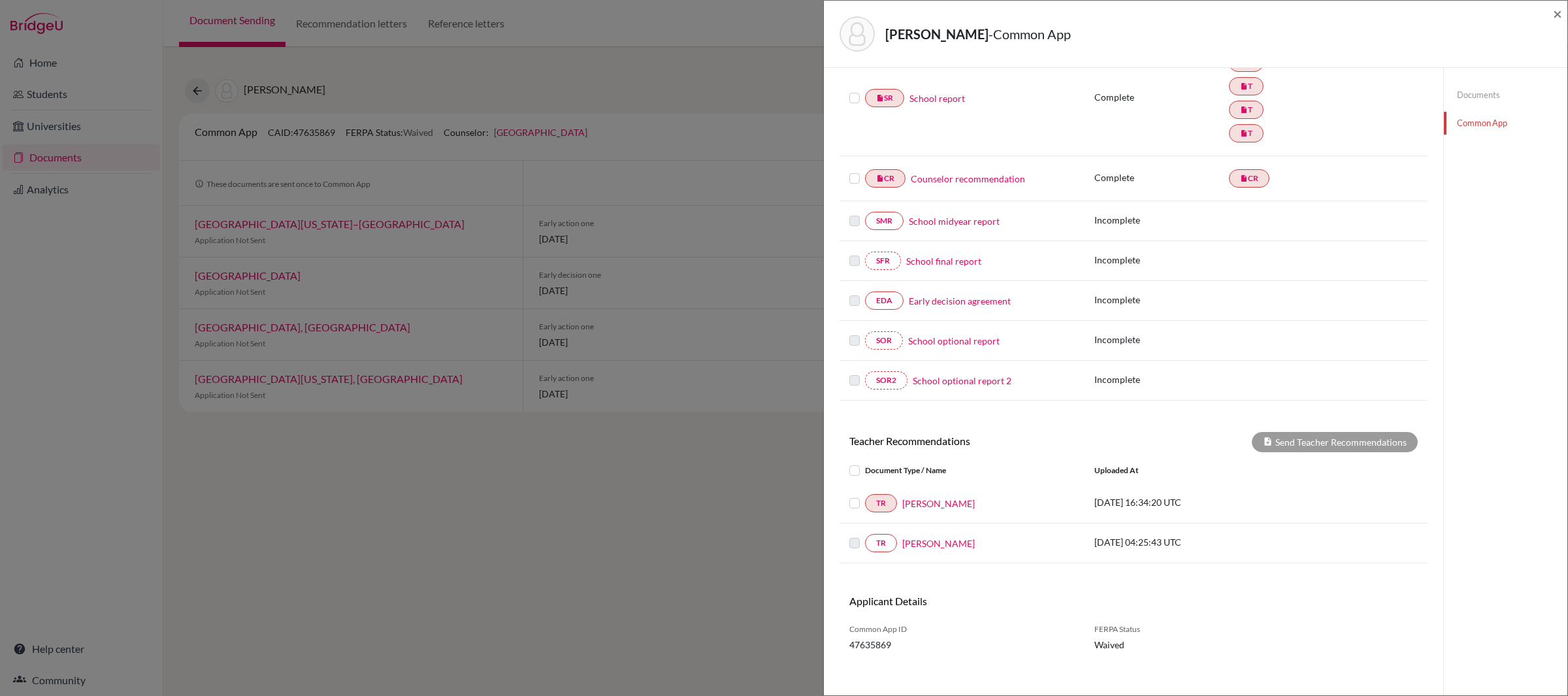
scroll to position [212, 0]
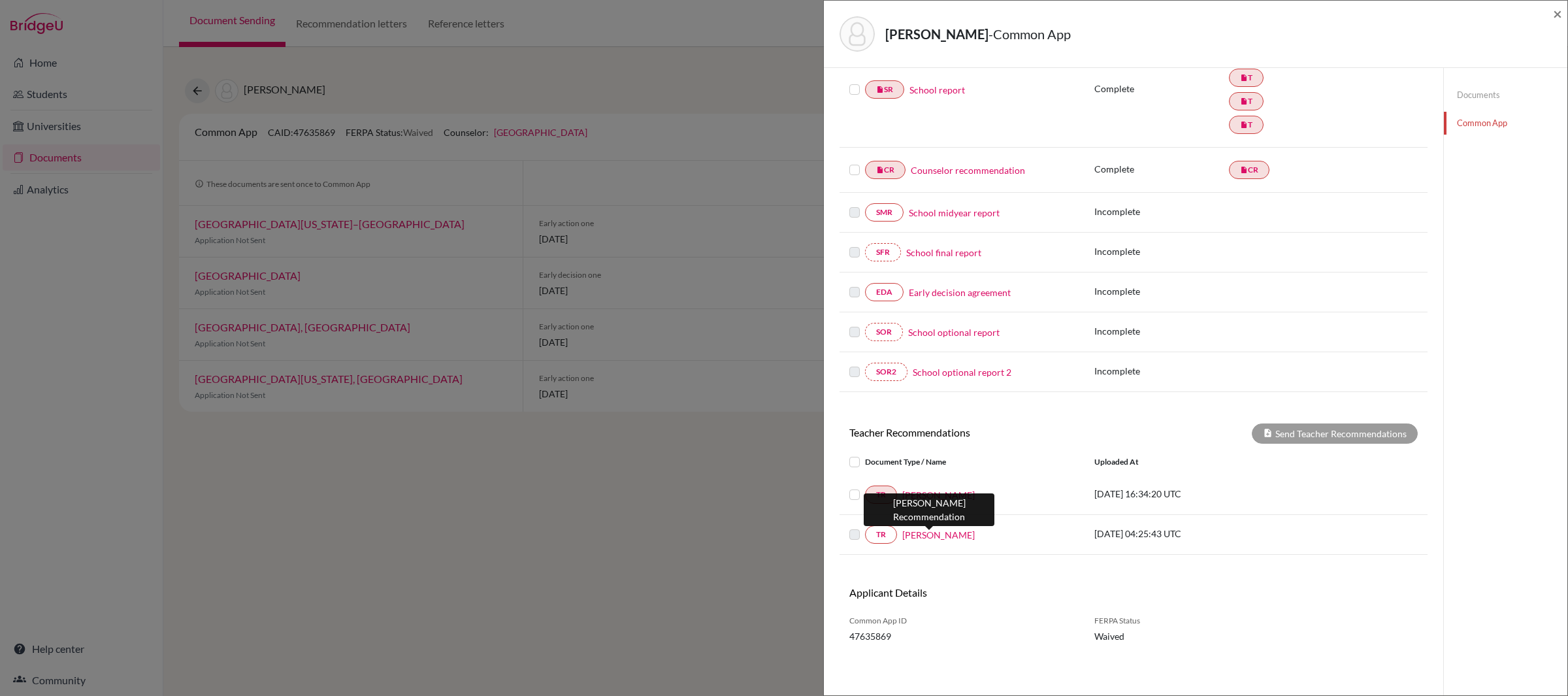
click at [926, 541] on link "[PERSON_NAME]" at bounding box center [938, 534] width 73 height 14
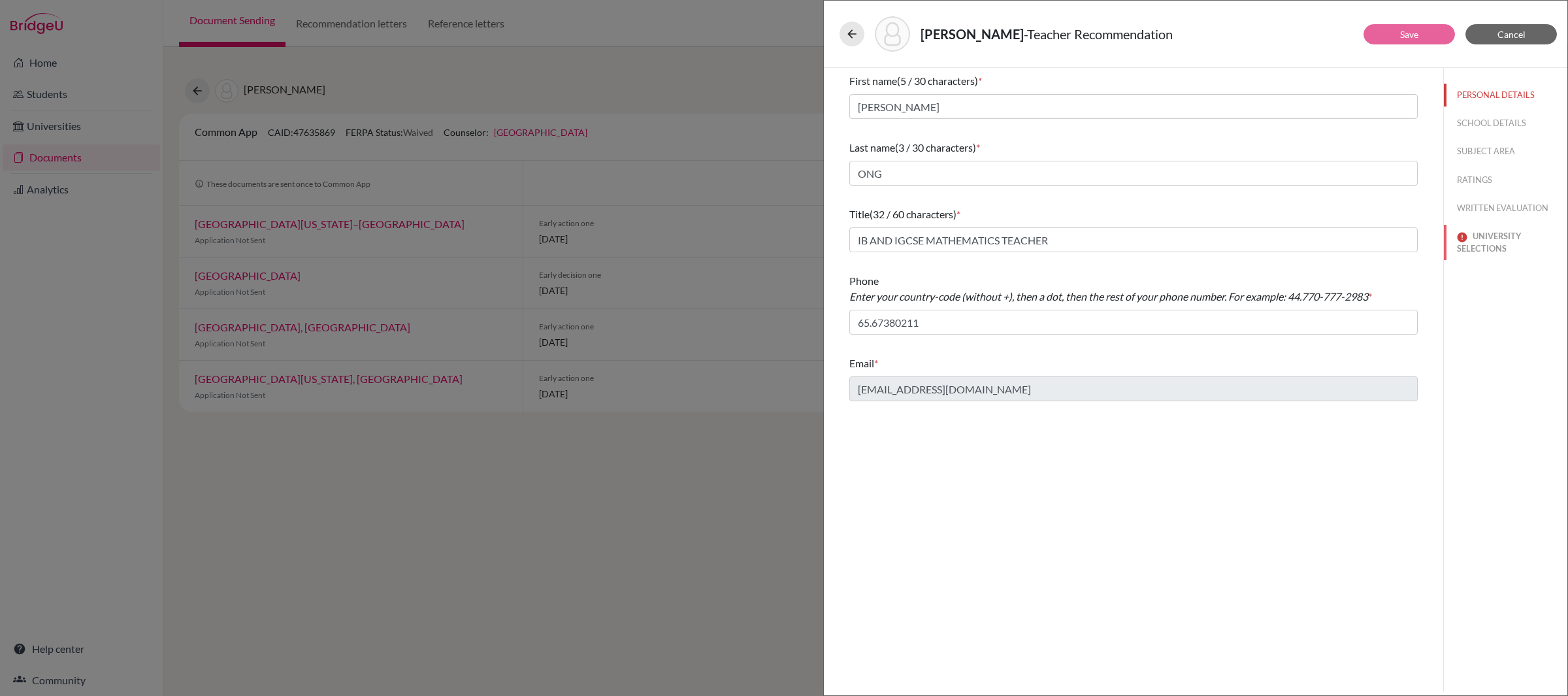
click at [1509, 257] on button "UNIVERSITY SELECTIONS" at bounding box center [1506, 242] width 124 height 35
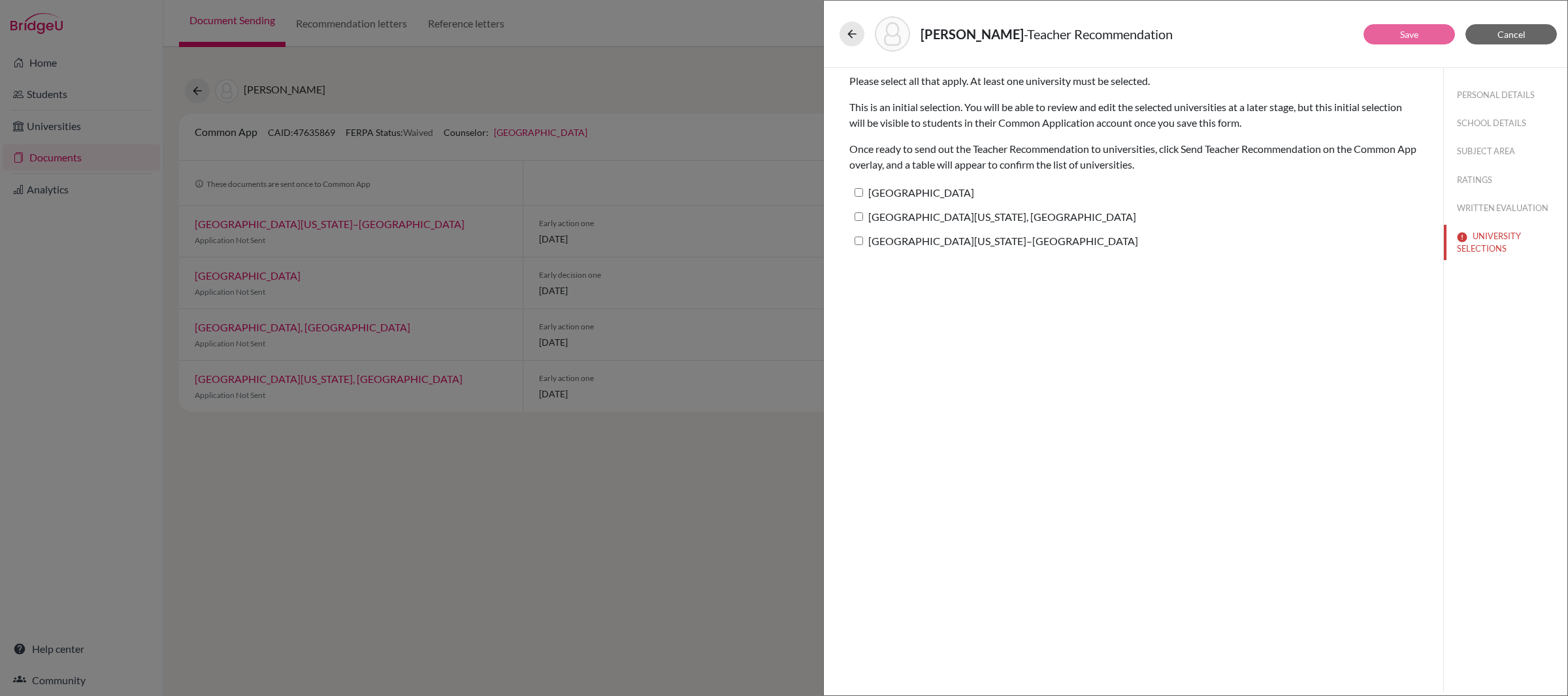
click at [889, 197] on label "[GEOGRAPHIC_DATA]" at bounding box center [911, 193] width 125 height 19
click at [863, 197] on input "[GEOGRAPHIC_DATA]" at bounding box center [858, 192] width 9 height 9
checkbox input "true"
click at [1429, 34] on button "Save" at bounding box center [1409, 34] width 91 height 20
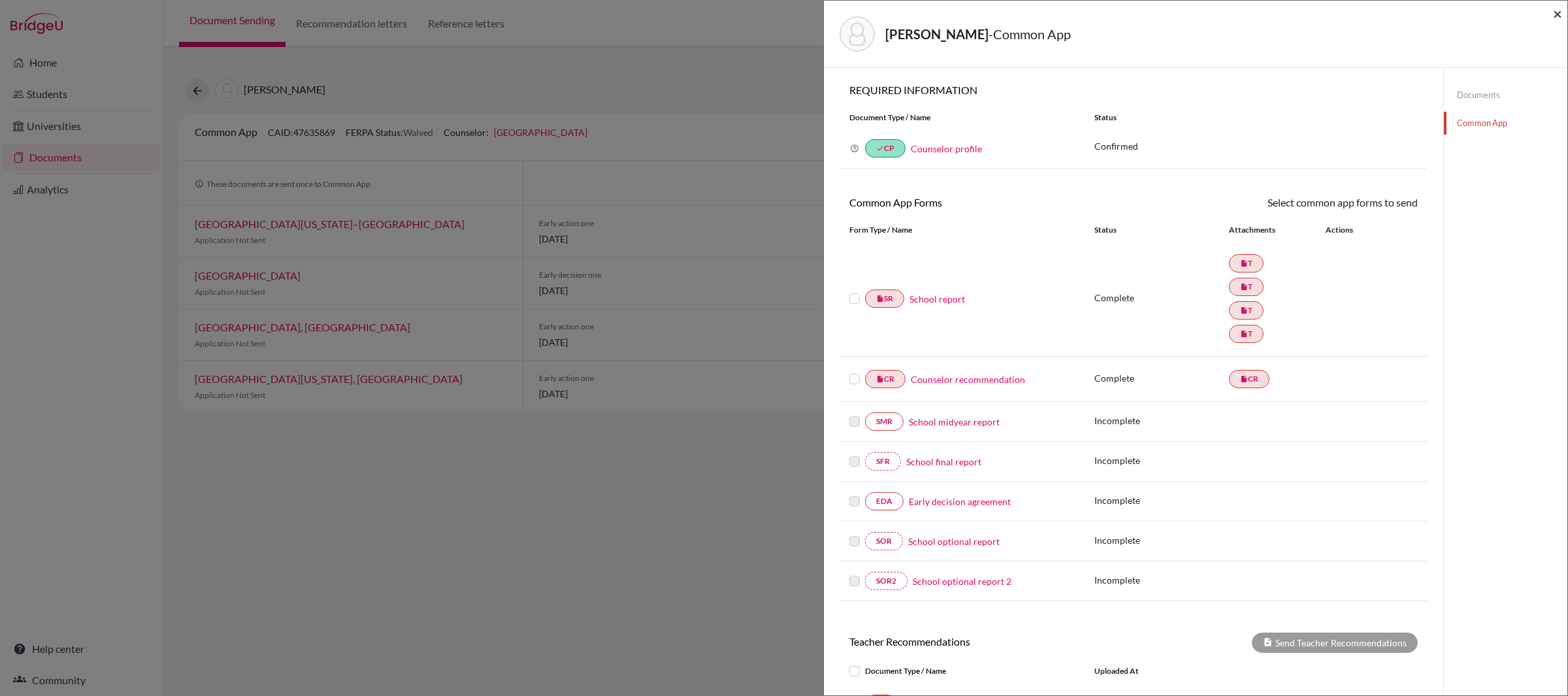
click at [1555, 17] on span "×" at bounding box center [1557, 14] width 9 height 19
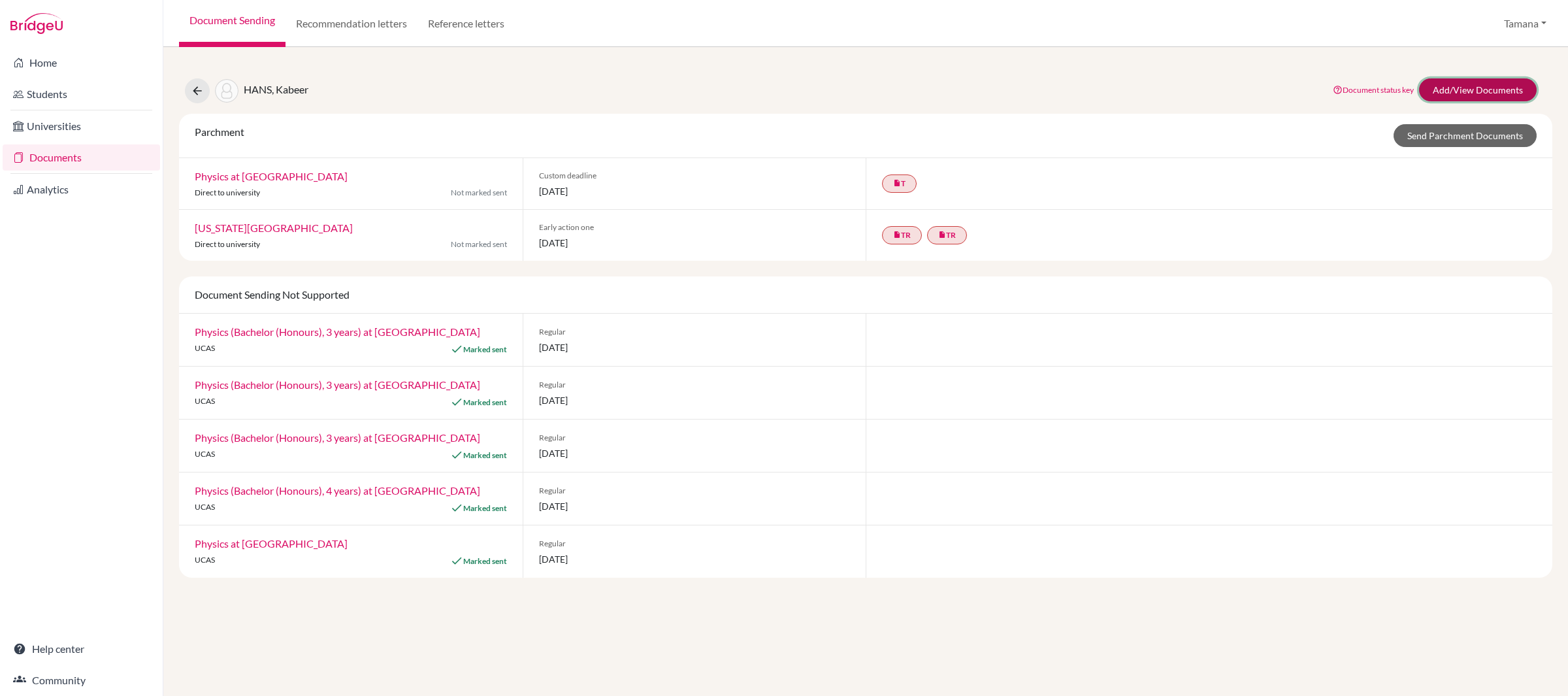
click at [1500, 83] on link "Add/View Documents" at bounding box center [1477, 90] width 117 height 23
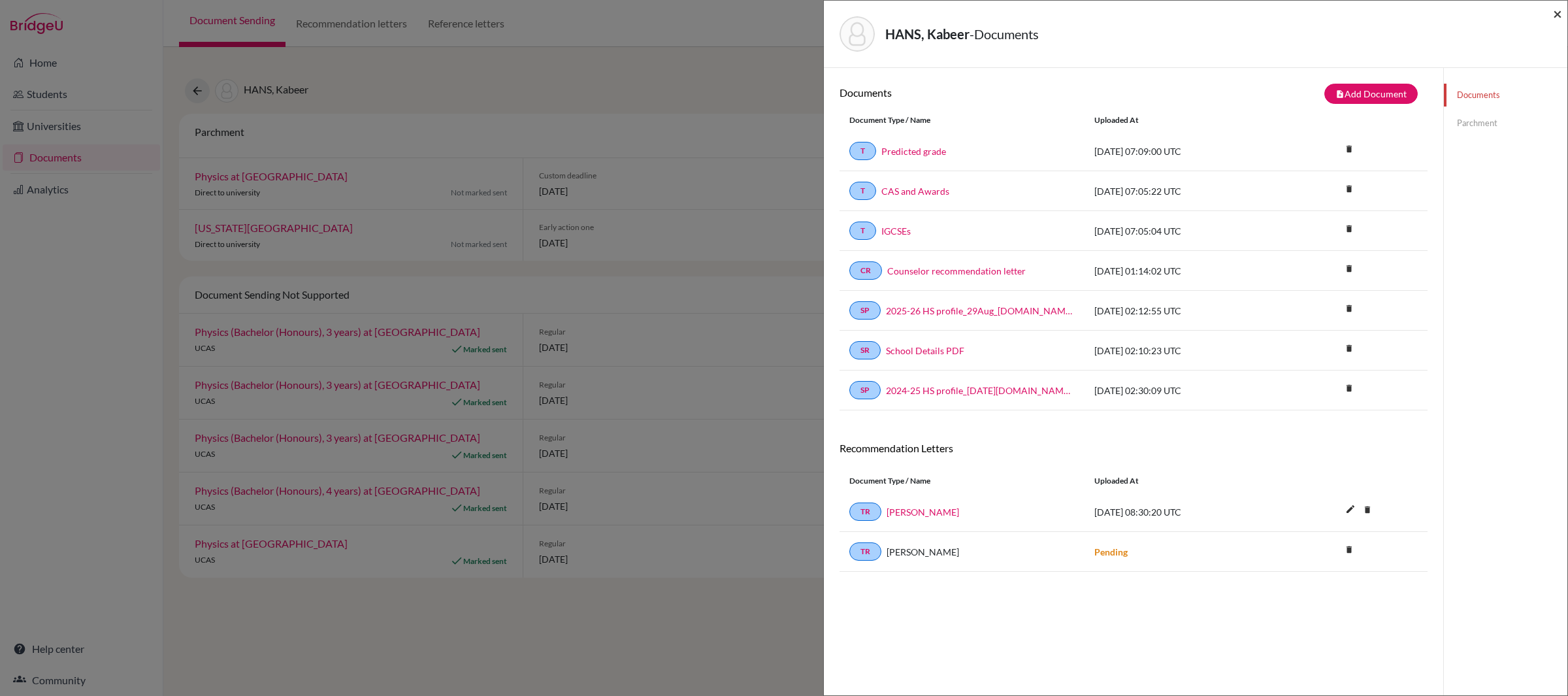
click at [1553, 15] on span "×" at bounding box center [1557, 14] width 9 height 19
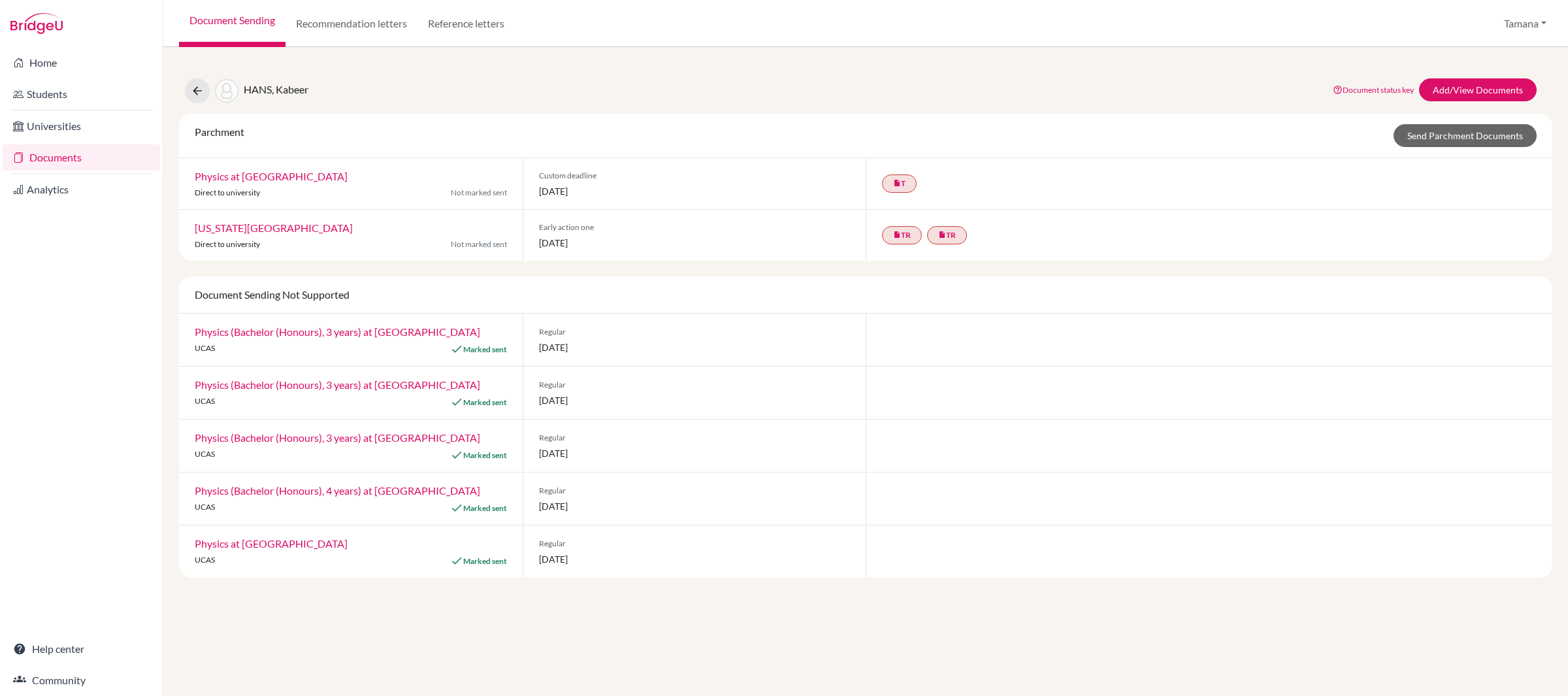
click at [987, 85] on div "HANS, Kabeer Document status key TR Requirement. Document not uploaded yet. TR …" at bounding box center [866, 91] width 1393 height 25
